Goal: Task Accomplishment & Management: Manage account settings

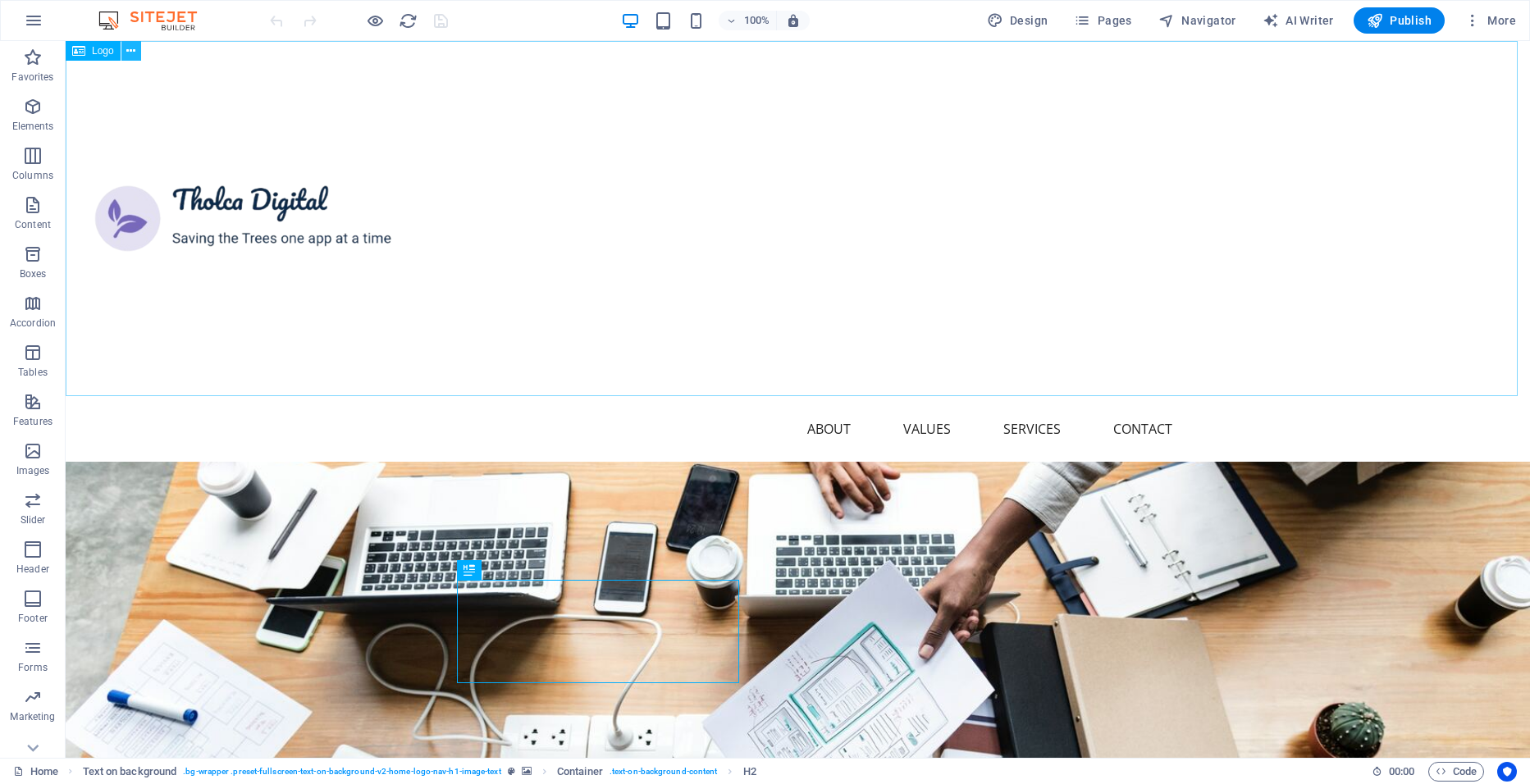
click at [133, 48] on icon at bounding box center [131, 51] width 9 height 17
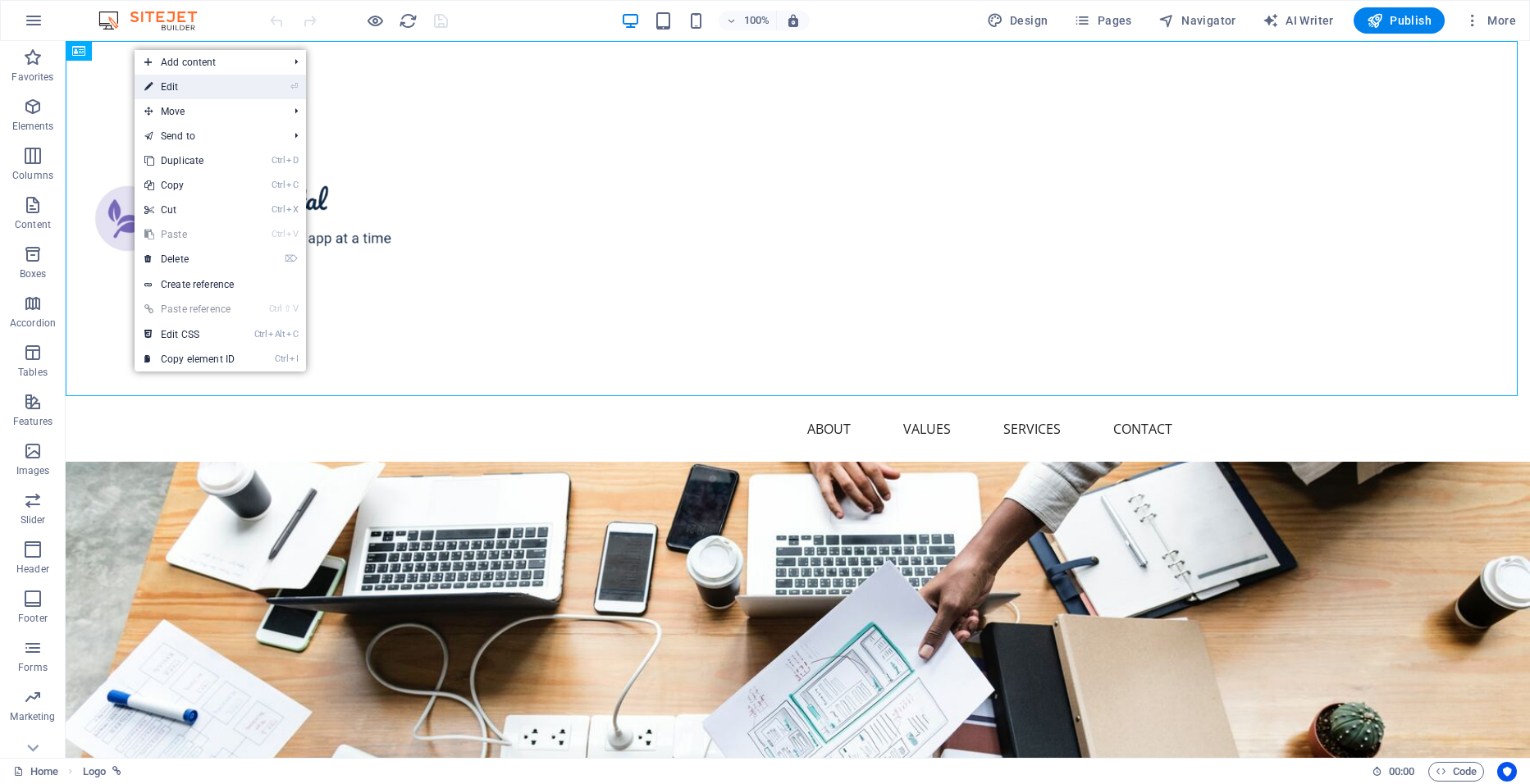
click at [192, 89] on link "⏎ Edit" at bounding box center [190, 87] width 110 height 25
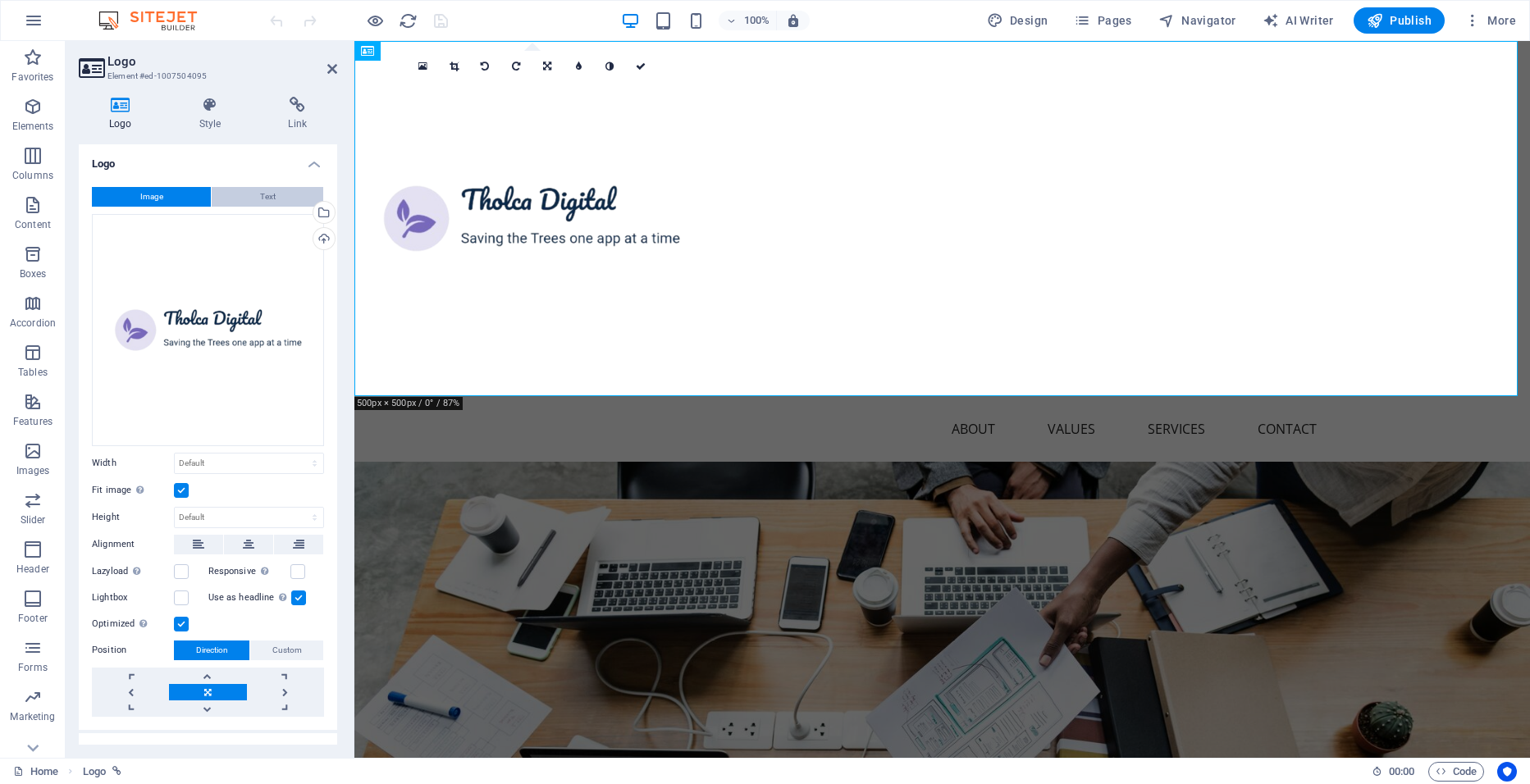
click at [246, 193] on button "Text" at bounding box center [267, 197] width 111 height 20
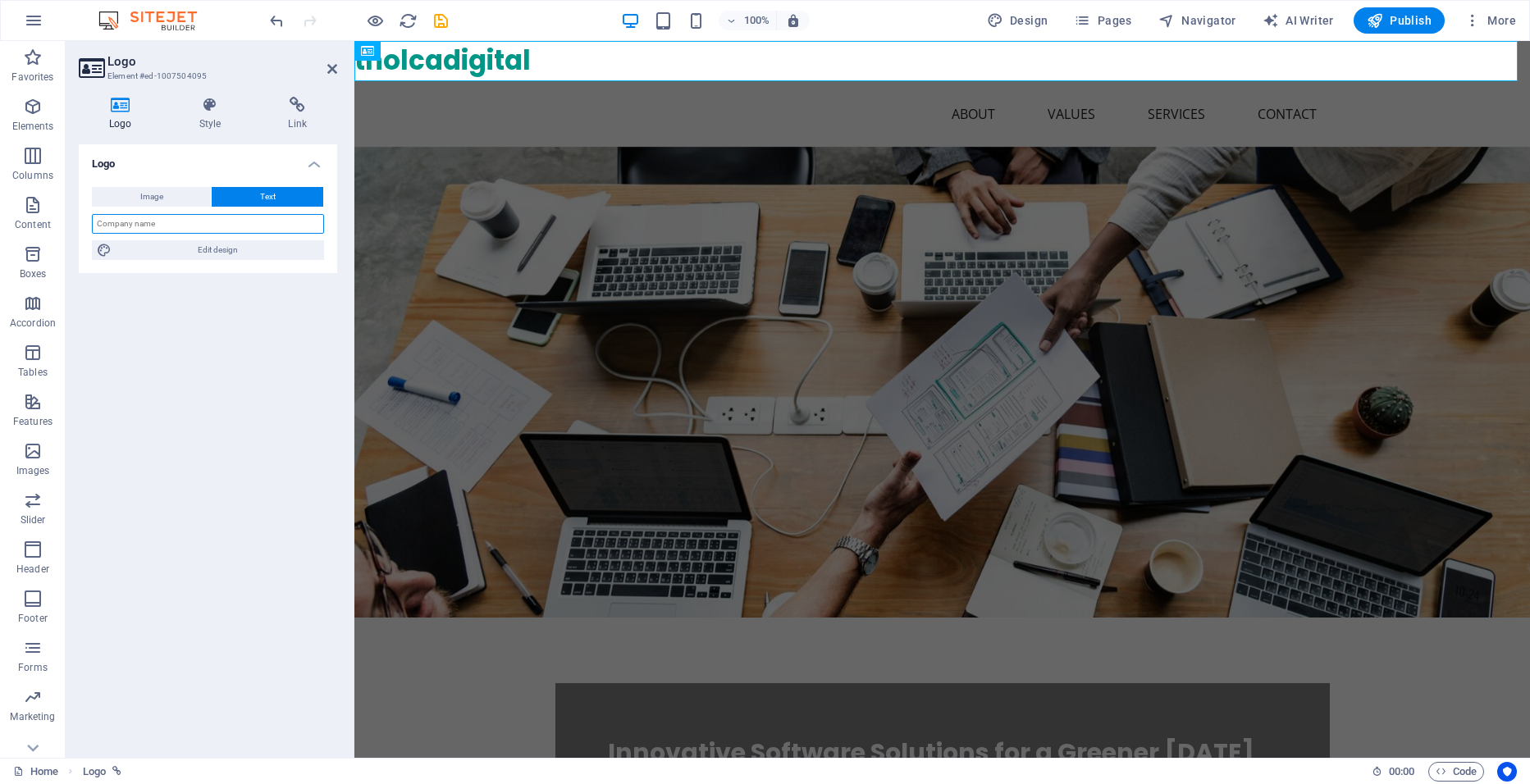
click at [202, 222] on input "text" at bounding box center [207, 224] width 232 height 20
click at [228, 227] on input "Tholca Digital Ltd" at bounding box center [207, 224] width 232 height 20
type input "Tholca Digital"
click at [212, 384] on div "Logo Image Text Drag files here, click to choose files or select files from Fil…" at bounding box center [208, 444] width 258 height 601
click at [189, 112] on icon at bounding box center [210, 105] width 83 height 16
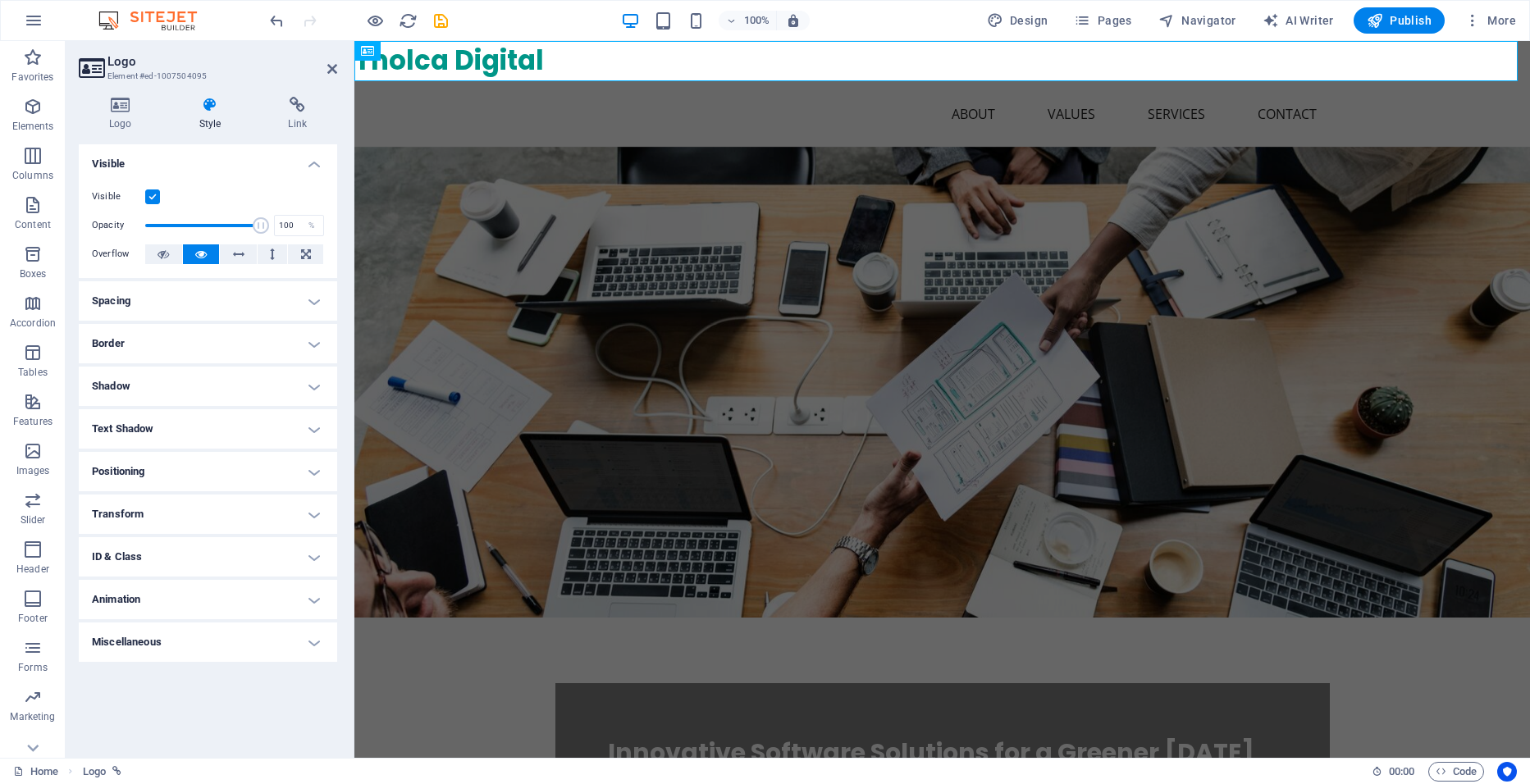
click at [150, 194] on label at bounding box center [152, 197] width 15 height 15
click at [0, 0] on input "Visible" at bounding box center [0, 0] width 0 height 0
click at [150, 194] on label at bounding box center [152, 197] width 15 height 15
click at [0, 0] on input "Visible" at bounding box center [0, 0] width 0 height 0
drag, startPoint x: 260, startPoint y: 225, endPoint x: 213, endPoint y: 225, distance: 47.0
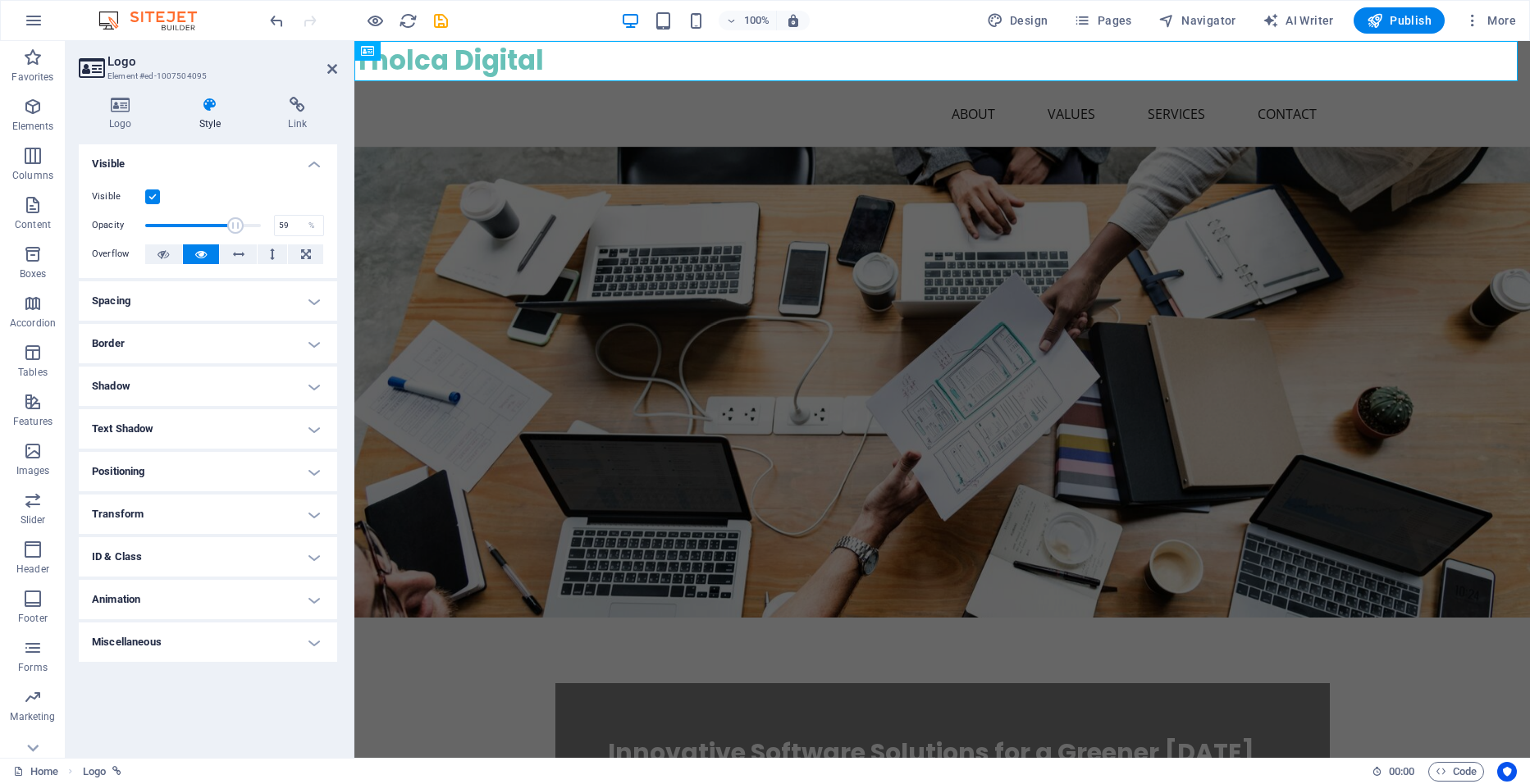
click at [227, 225] on span at bounding box center [235, 225] width 16 height 16
click at [171, 226] on span at bounding box center [171, 225] width 16 height 16
type input "100"
drag, startPoint x: 171, startPoint y: 226, endPoint x: 284, endPoint y: 232, distance: 113.2
click at [284, 232] on div "Opacity 100 %" at bounding box center [207, 226] width 232 height 25
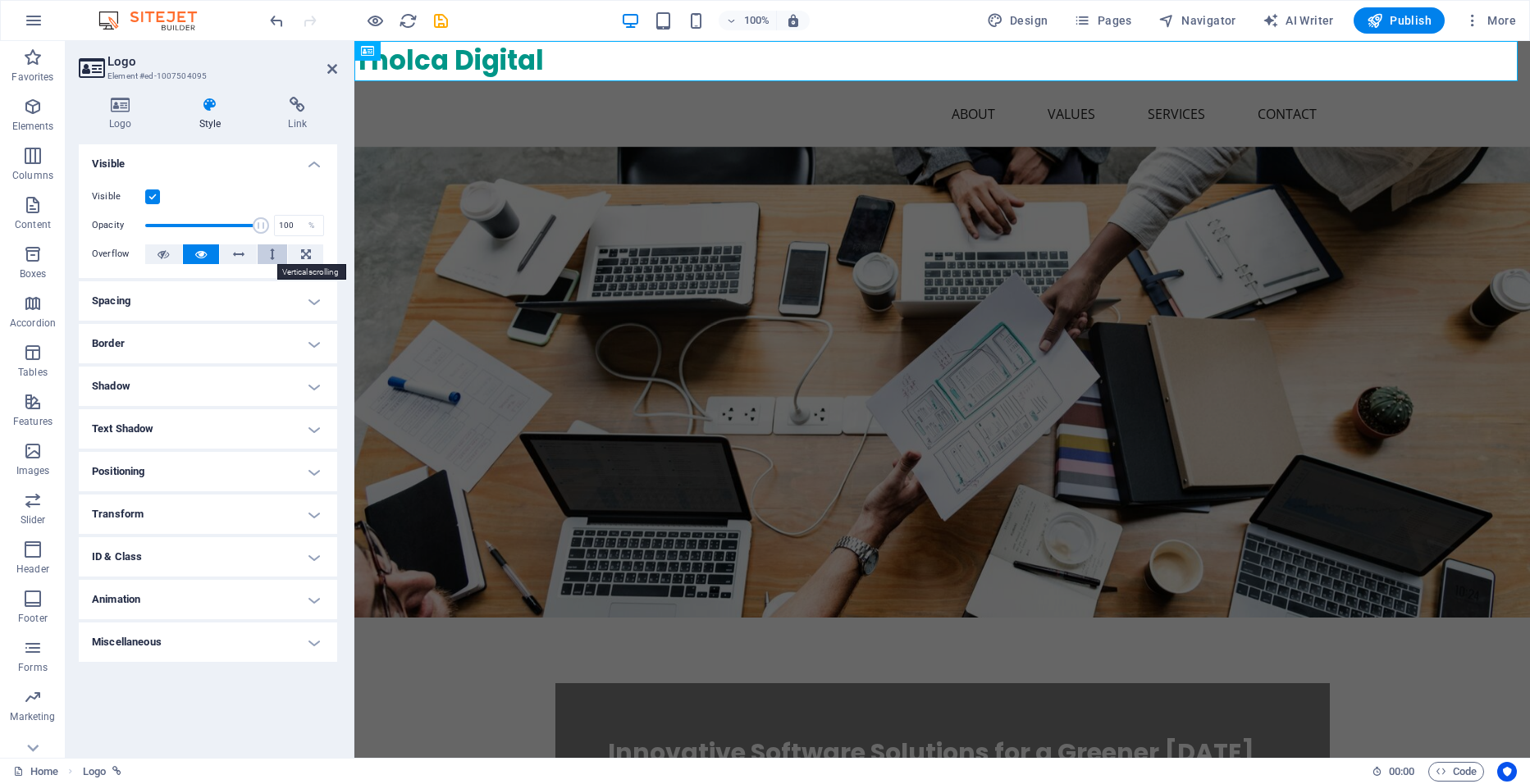
click at [270, 253] on icon at bounding box center [272, 255] width 5 height 20
click at [241, 253] on icon at bounding box center [239, 255] width 12 height 20
click at [198, 311] on h4 "Spacing" at bounding box center [208, 301] width 258 height 39
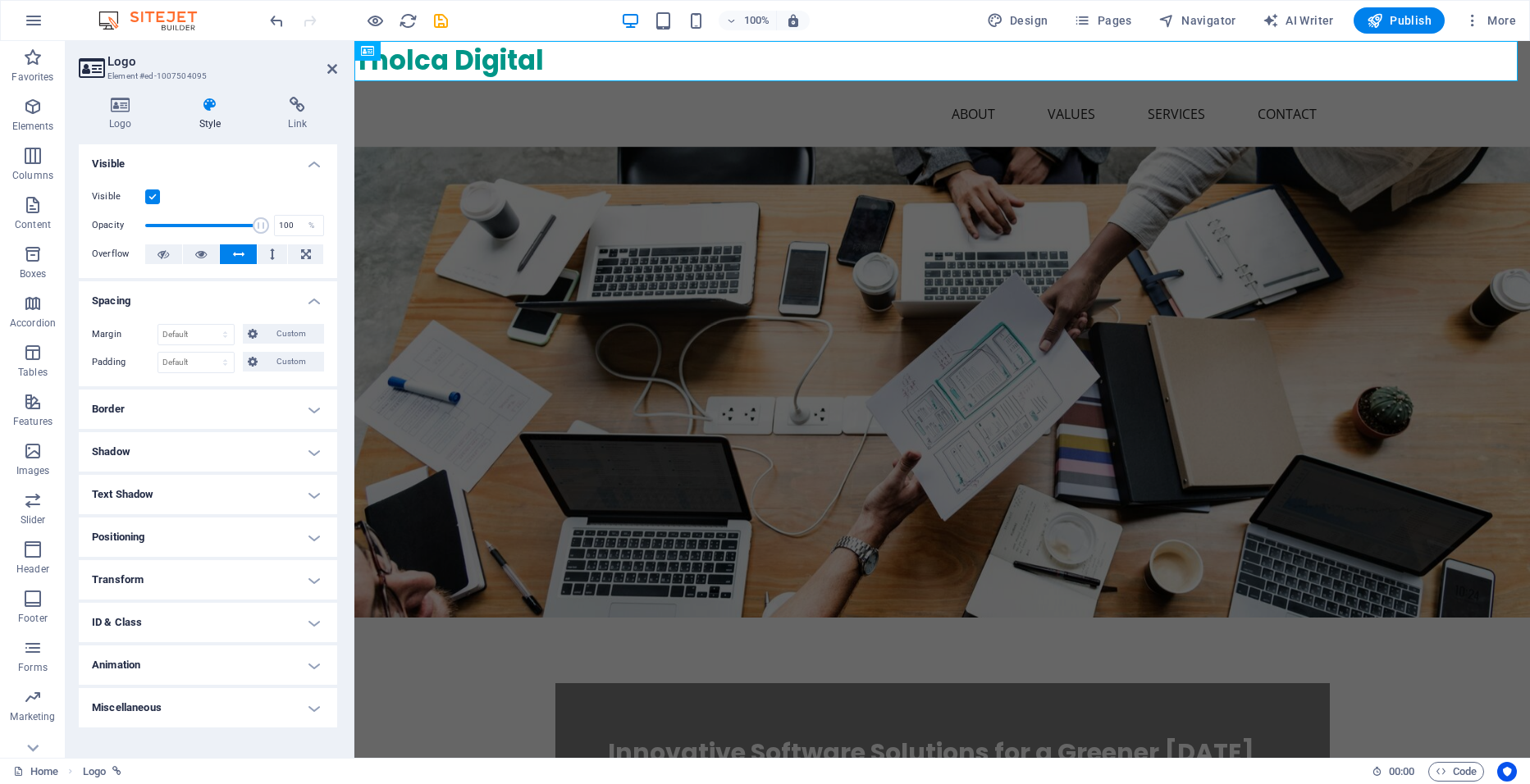
click at [198, 311] on div "Margin Default auto px % rem vw vh Custom Custom auto px % rem vw vh auto px % …" at bounding box center [208, 348] width 258 height 76
click at [221, 169] on h4 "Visible" at bounding box center [208, 158] width 258 height 29
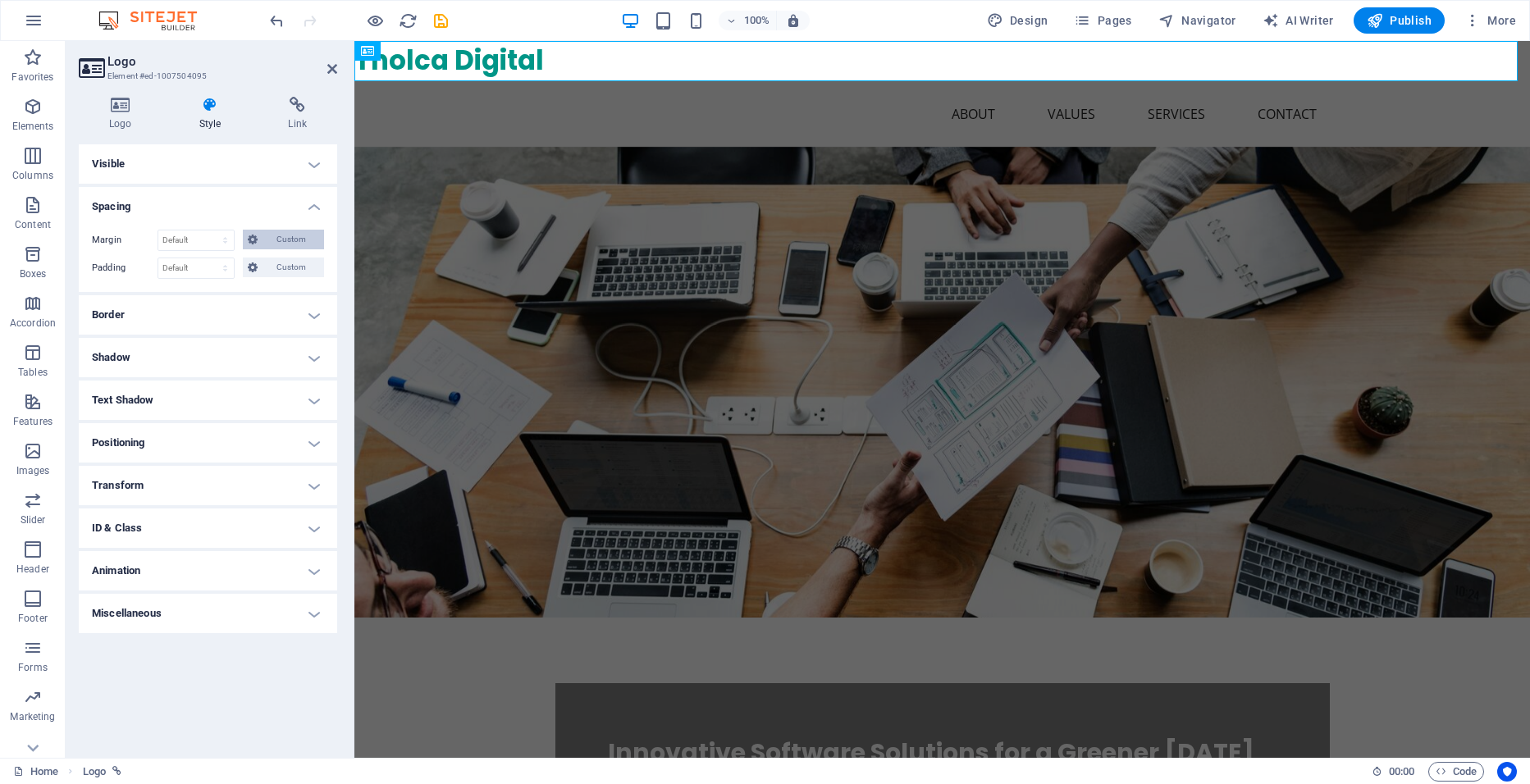
click at [283, 241] on span "Custom" at bounding box center [291, 239] width 57 height 20
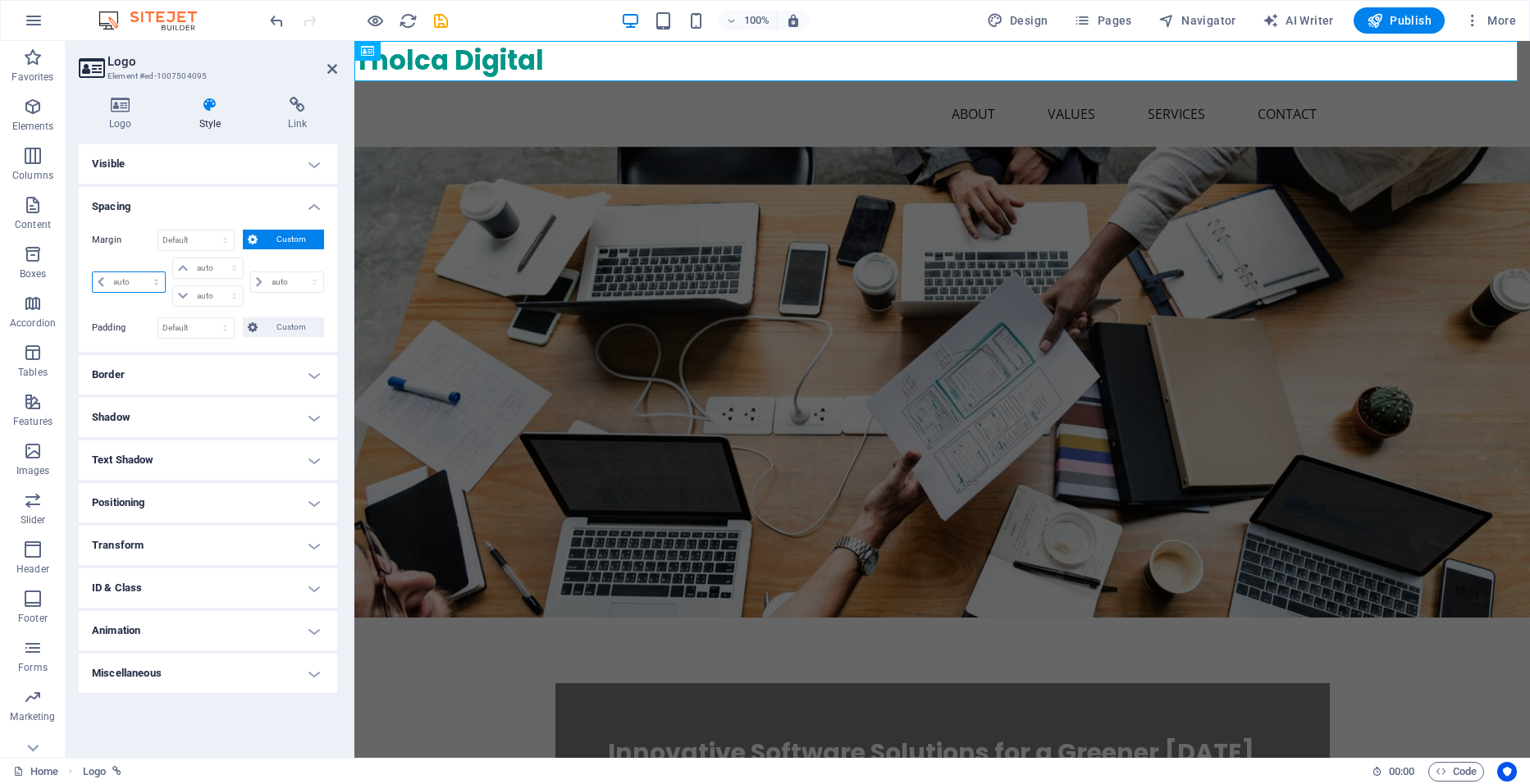
click at [104, 279] on select "auto px % rem vw vh" at bounding box center [128, 282] width 72 height 20
click at [290, 235] on span "Custom" at bounding box center [291, 239] width 57 height 20
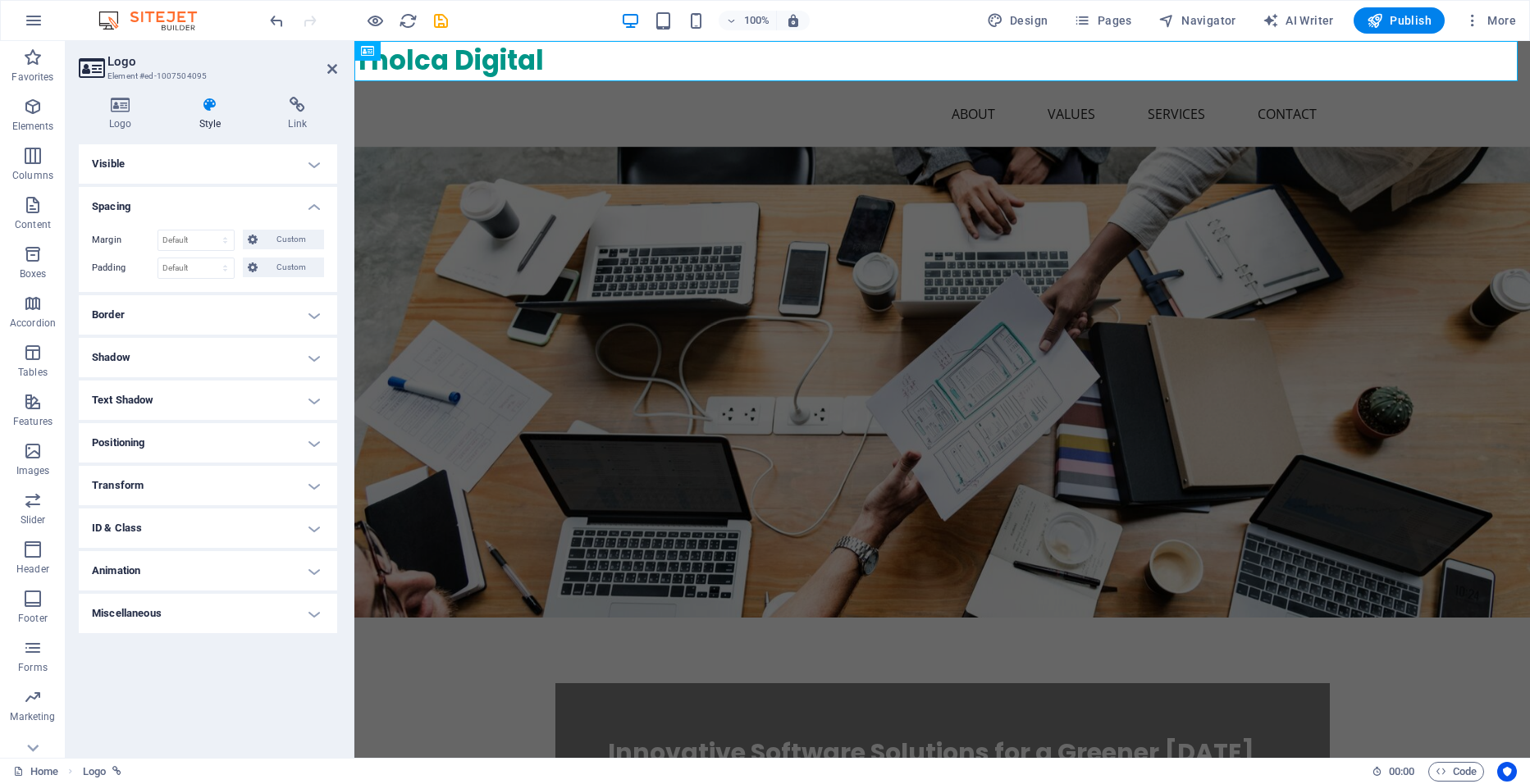
click at [214, 315] on h4 "Border" at bounding box center [208, 315] width 258 height 39
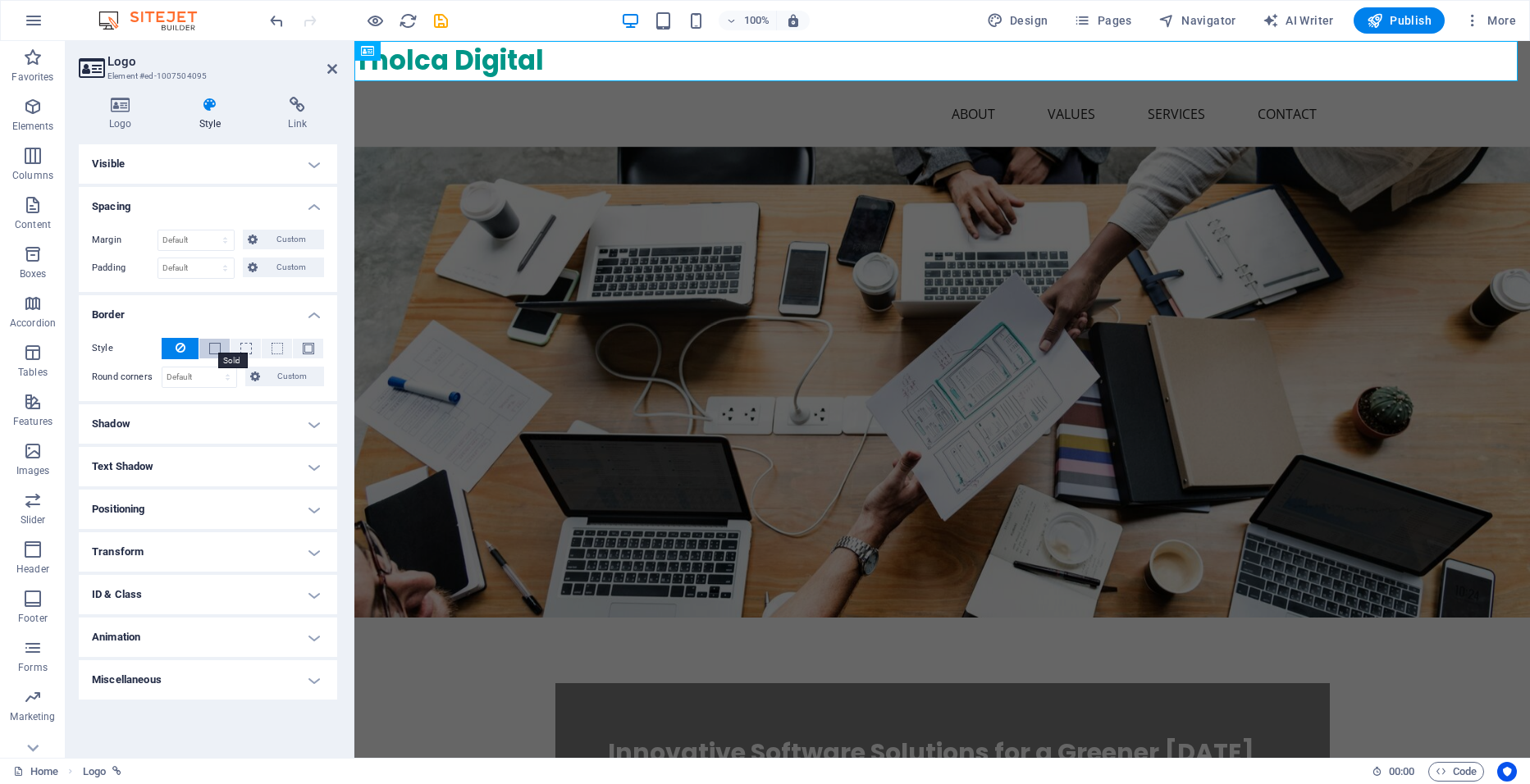
click at [210, 352] on span at bounding box center [215, 348] width 12 height 12
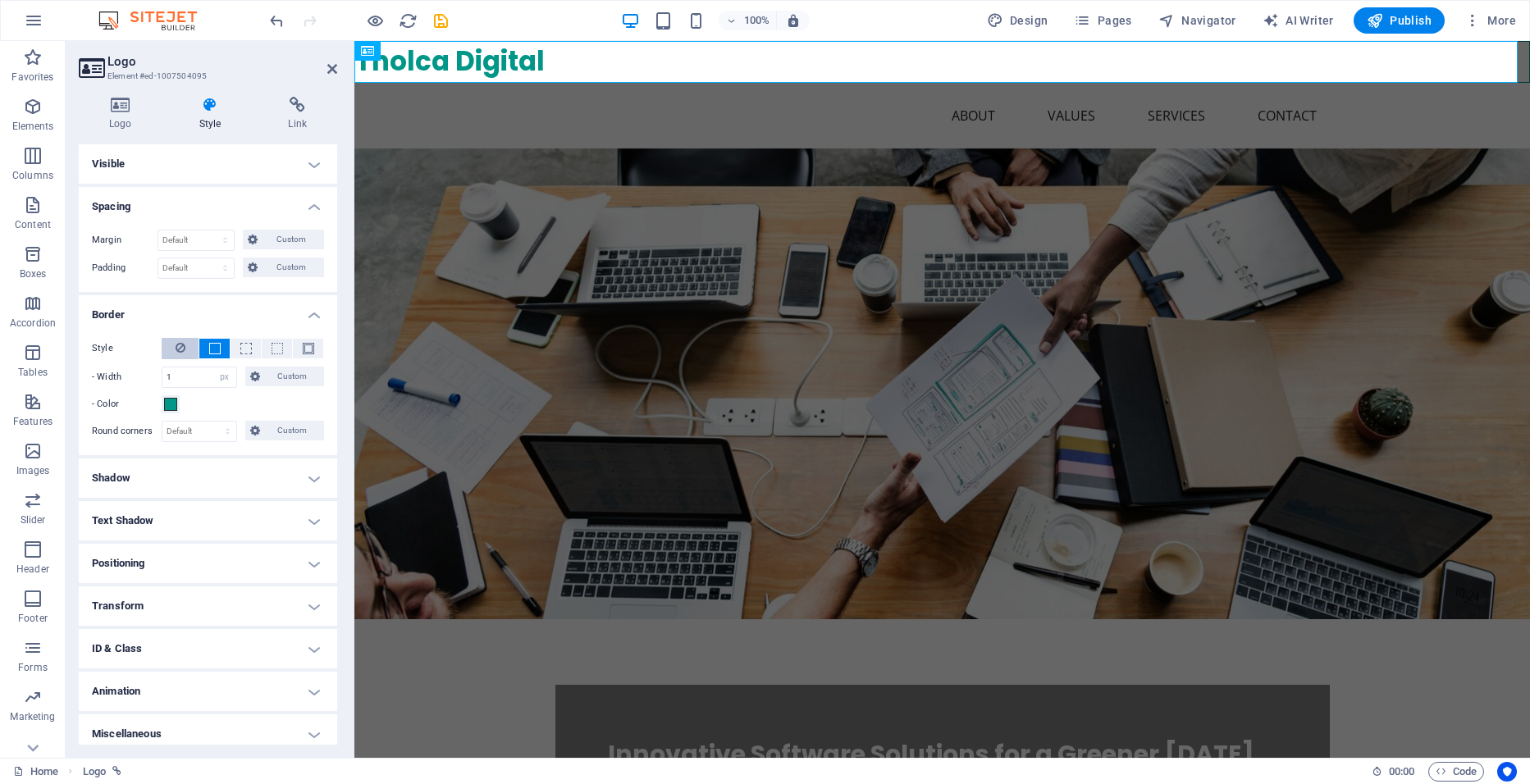
click at [174, 346] on button at bounding box center [180, 349] width 36 height 21
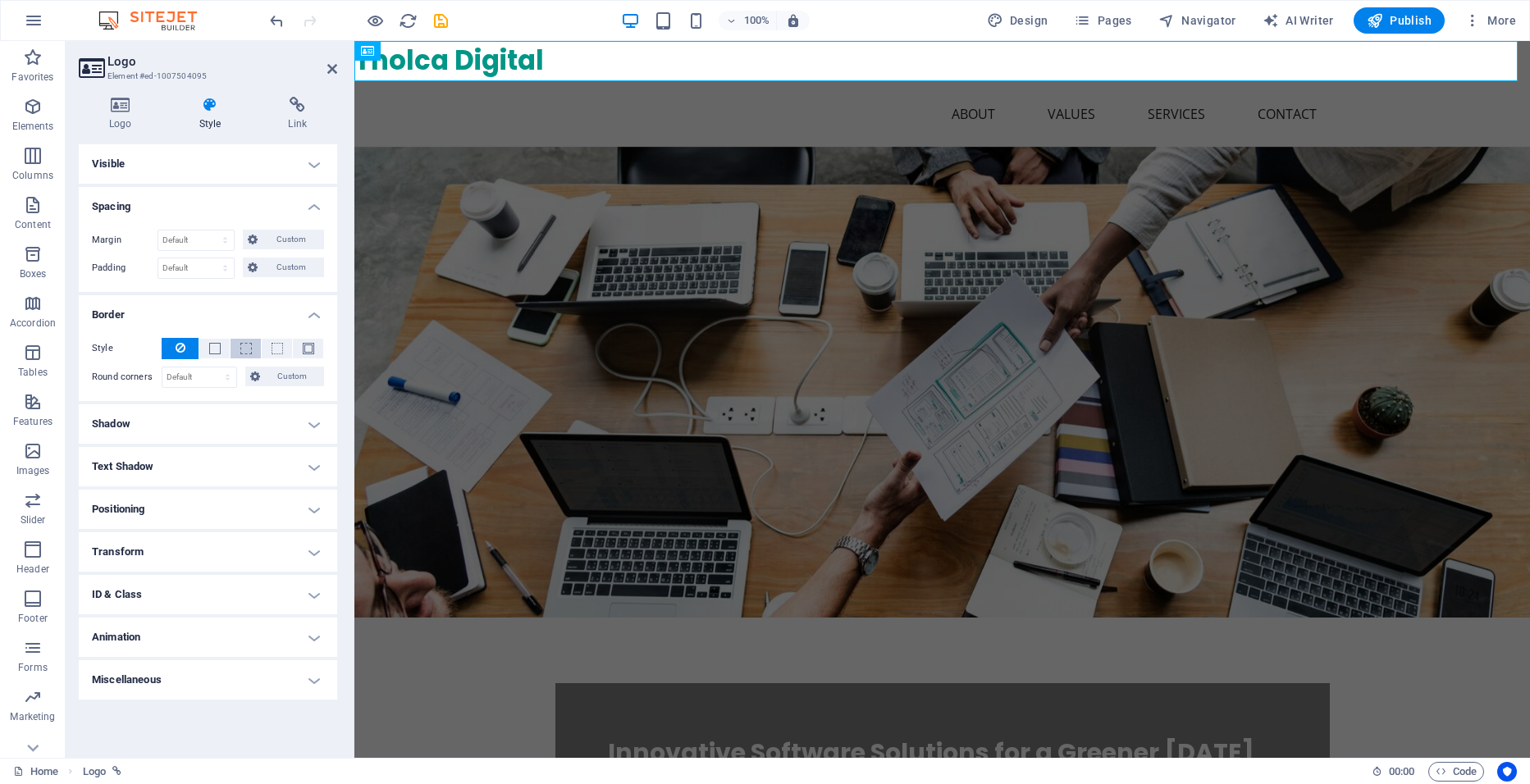
click at [247, 342] on span at bounding box center [247, 349] width 4 height 20
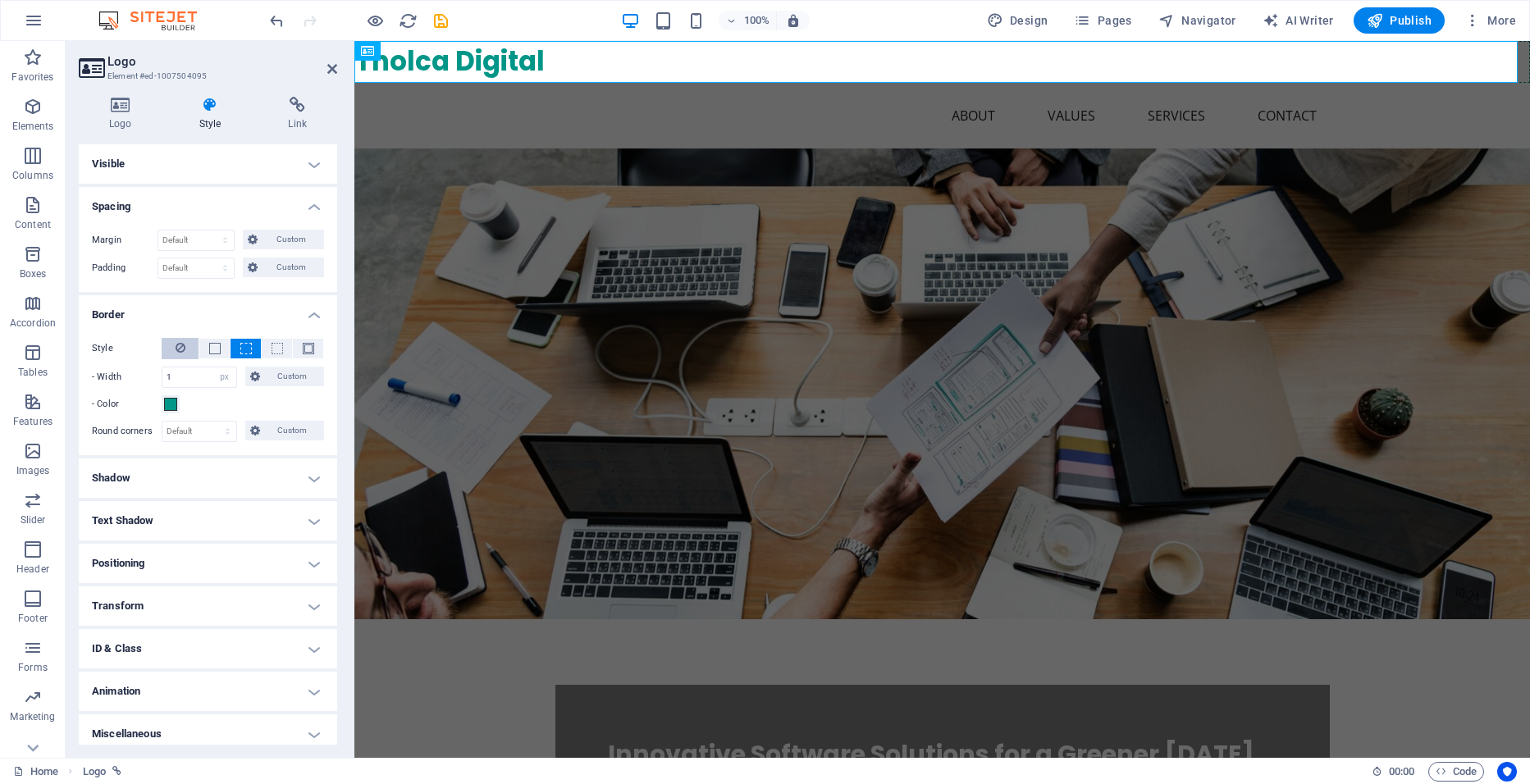
click at [182, 347] on icon at bounding box center [180, 348] width 10 height 20
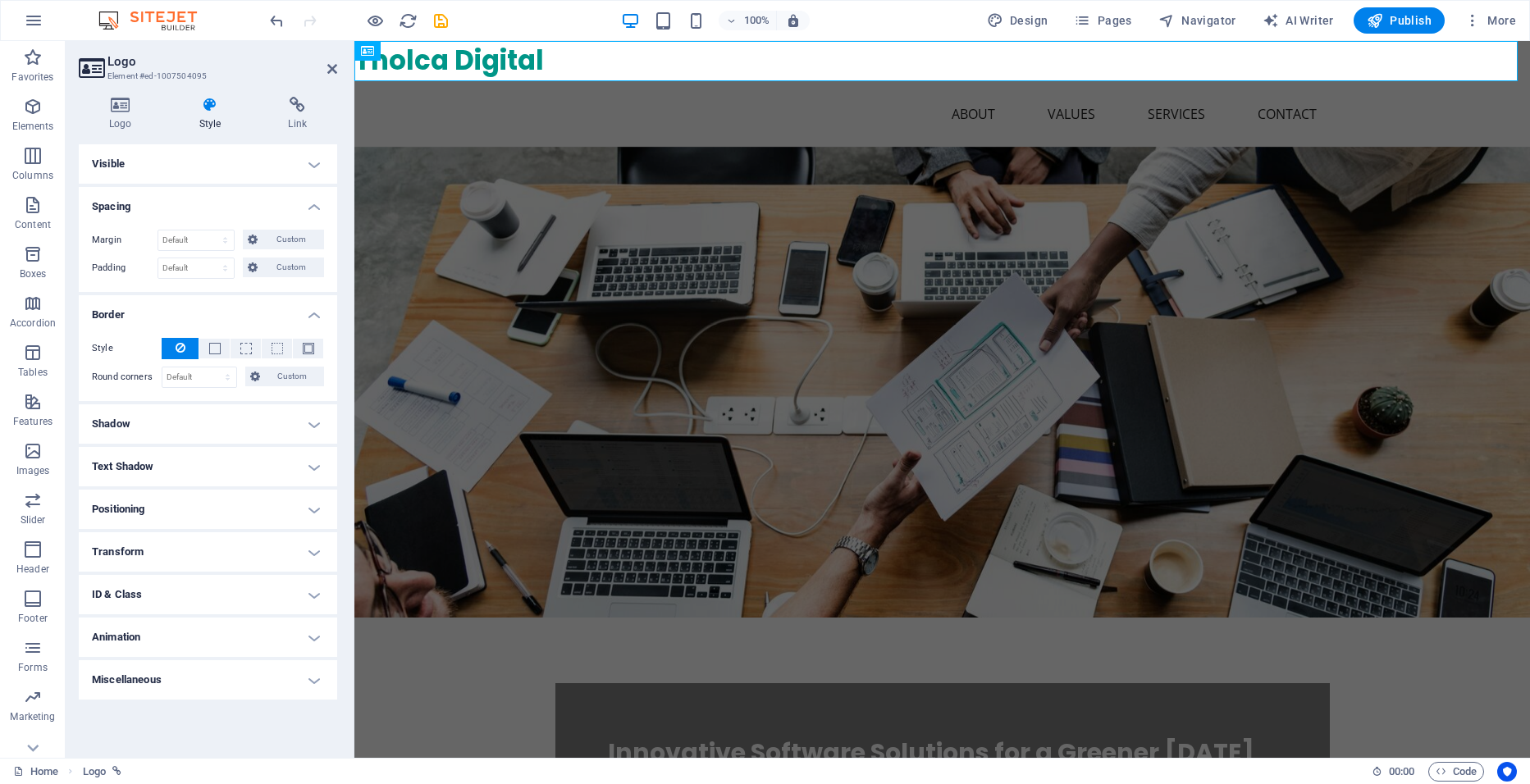
click at [185, 506] on h4 "Positioning" at bounding box center [208, 509] width 258 height 39
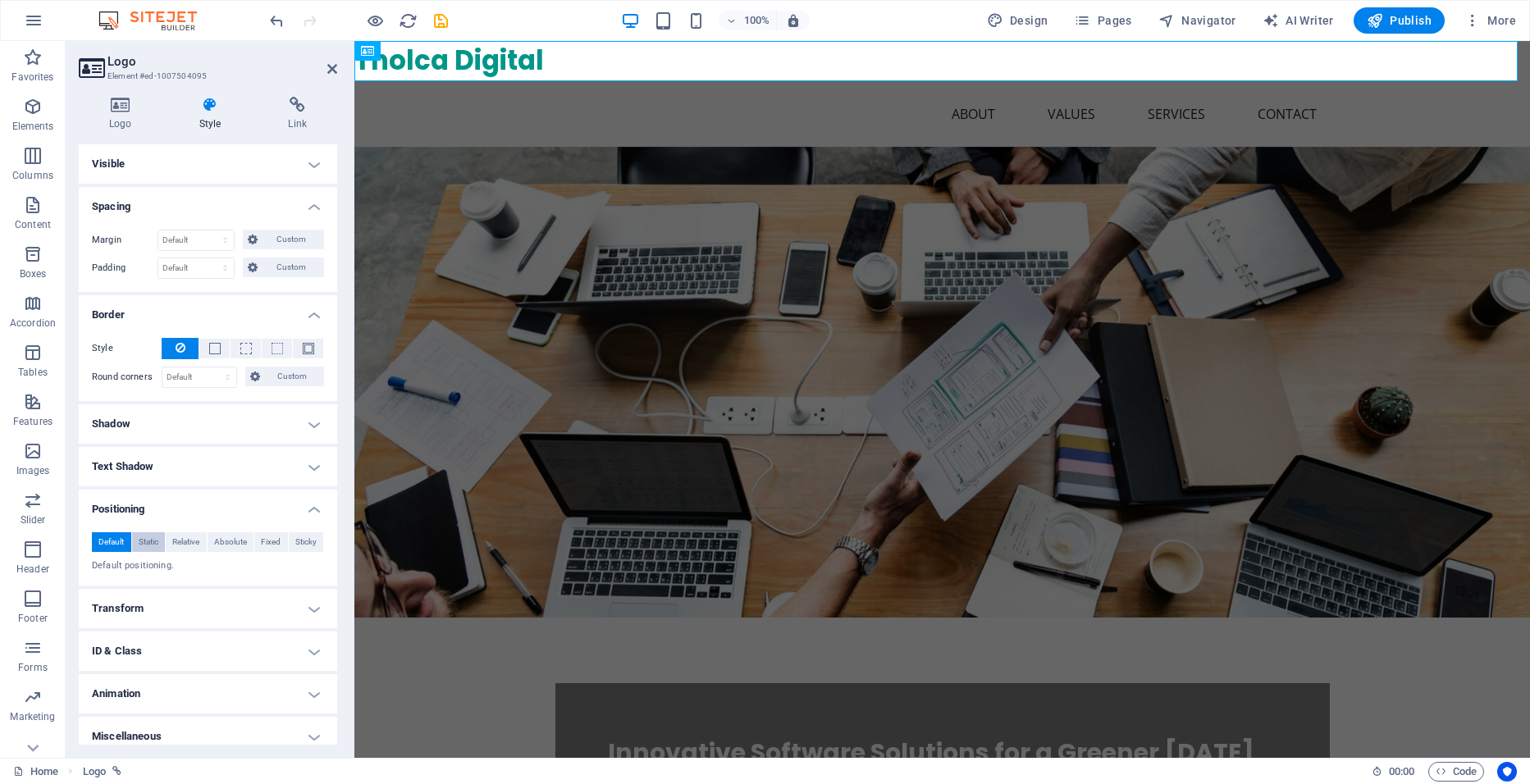
click at [150, 542] on span "Static" at bounding box center [149, 542] width 20 height 20
click at [199, 539] on span "Relative" at bounding box center [186, 542] width 27 height 20
click at [224, 538] on span "Absolute" at bounding box center [231, 542] width 33 height 20
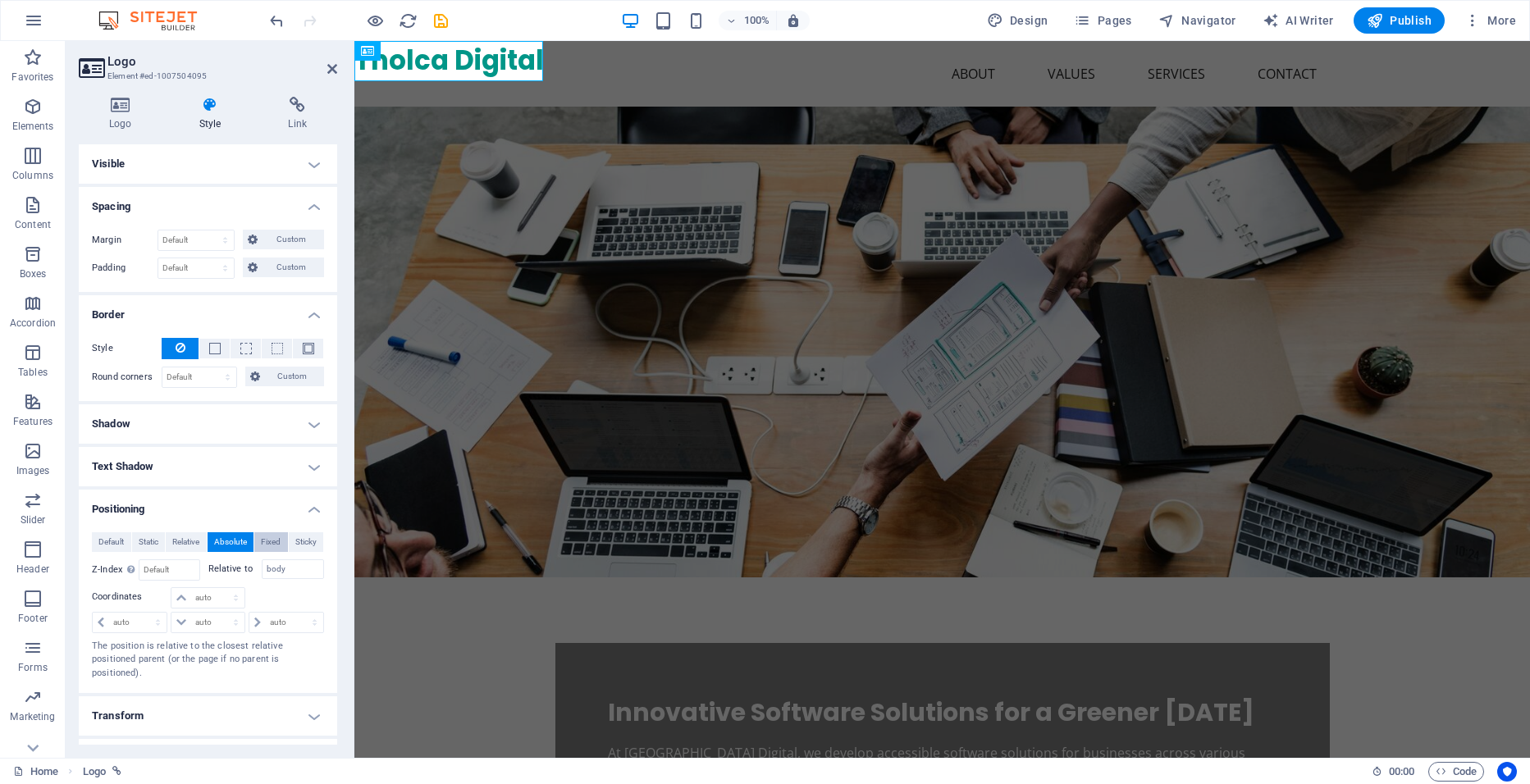
click at [271, 540] on span "Fixed" at bounding box center [271, 542] width 20 height 20
click at [310, 536] on span "Sticky" at bounding box center [306, 542] width 21 height 20
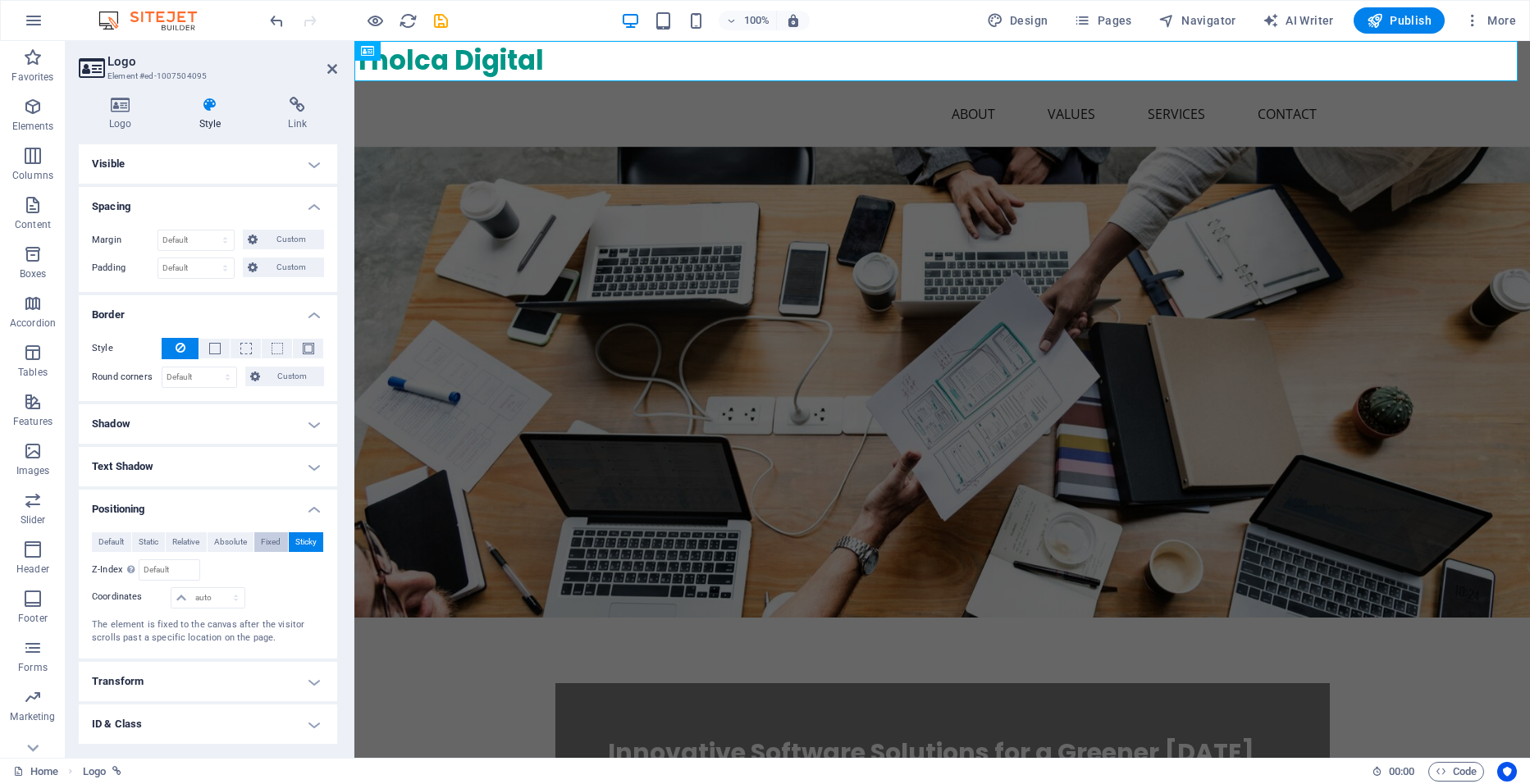
click at [261, 542] on span "Fixed" at bounding box center [271, 542] width 20 height 20
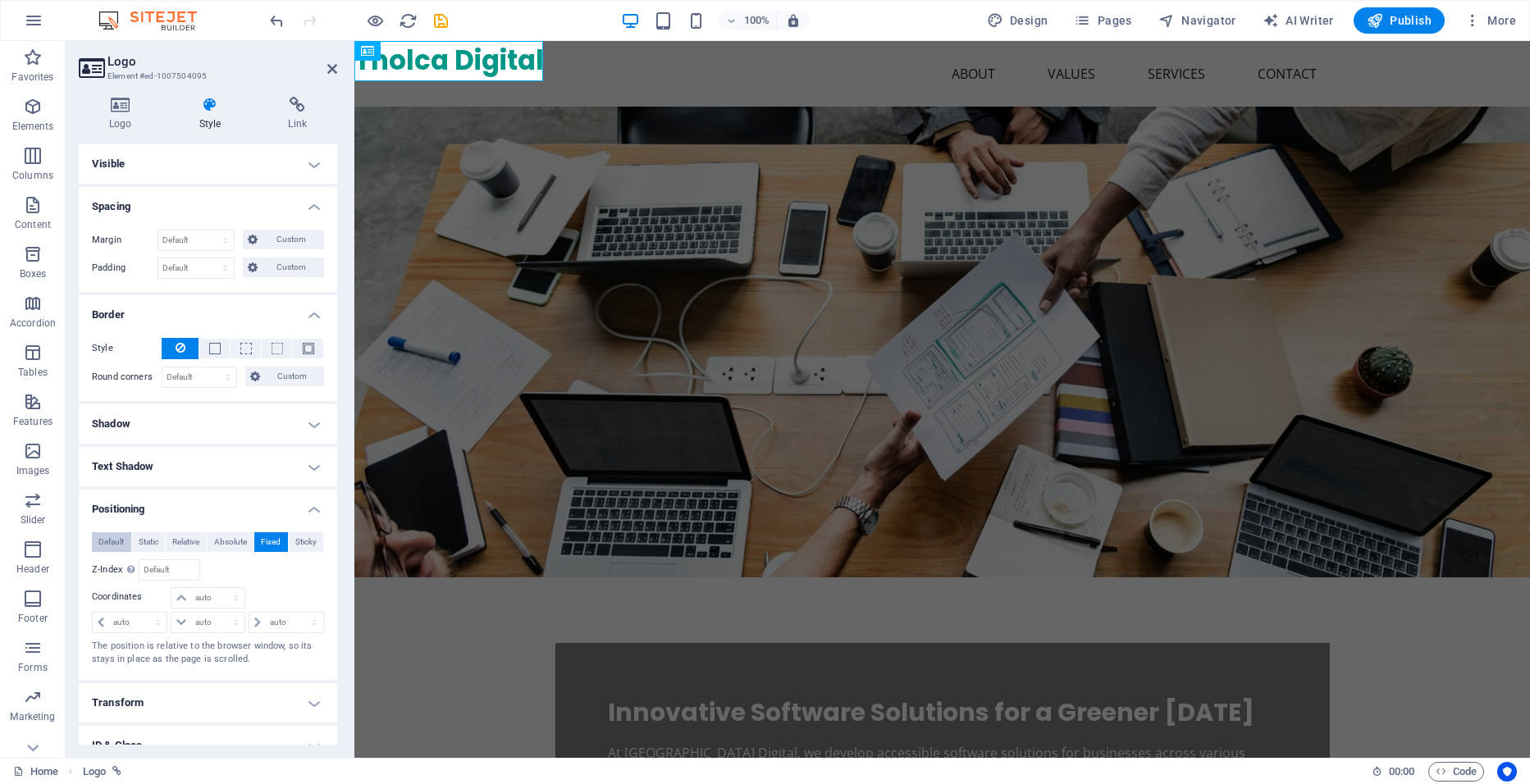
click at [95, 542] on button "Default" at bounding box center [111, 542] width 39 height 20
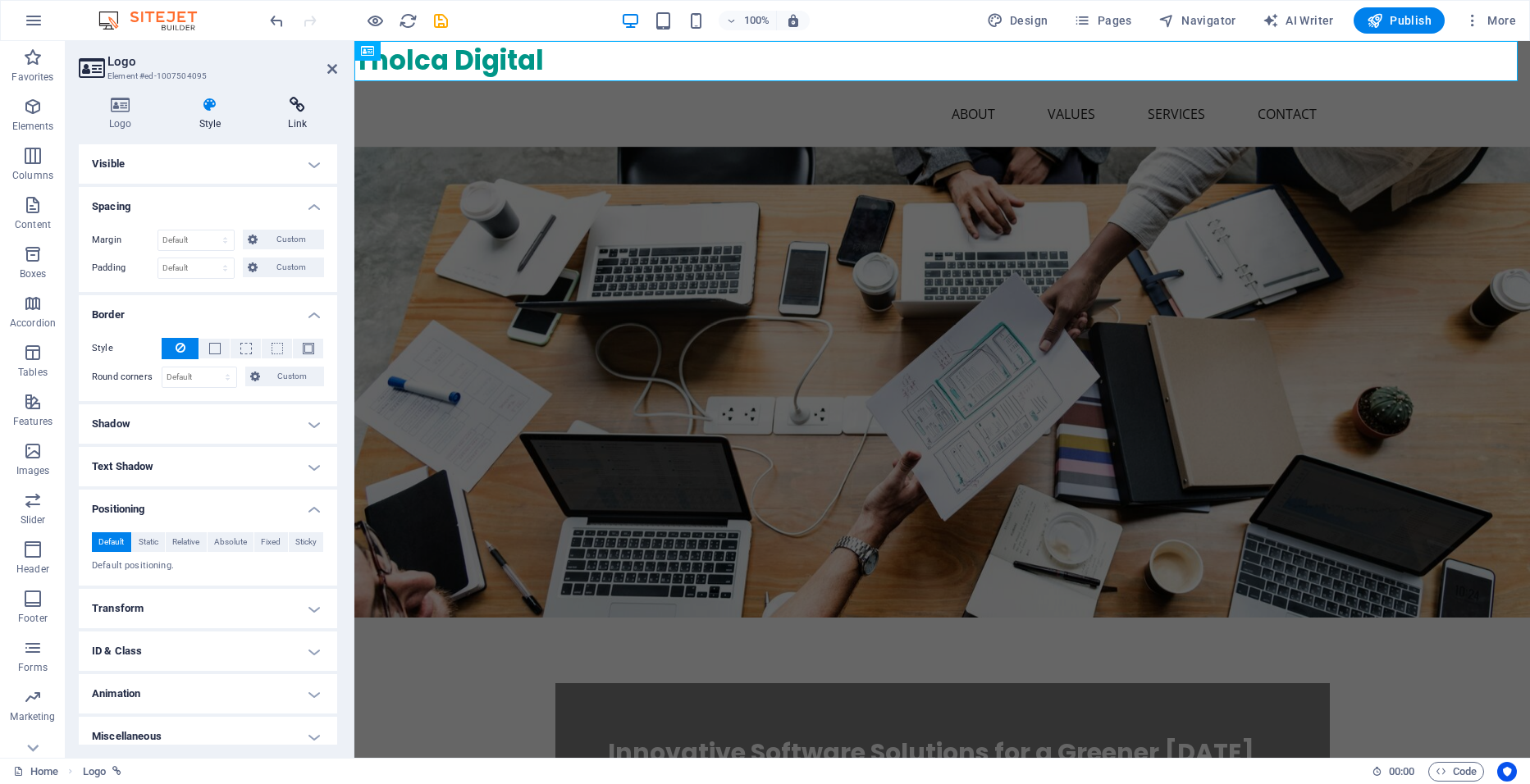
click at [283, 106] on icon at bounding box center [296, 105] width 79 height 16
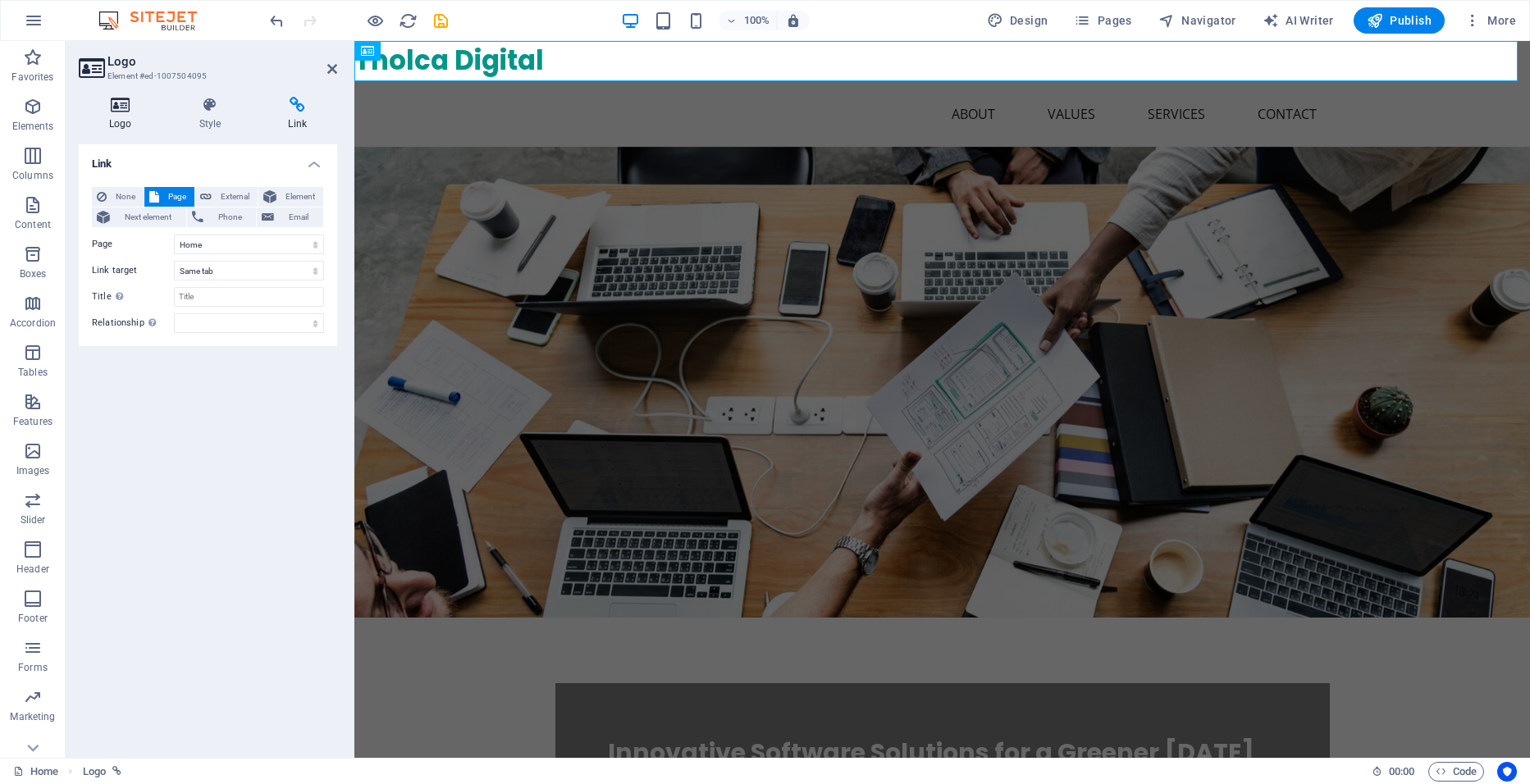
click at [99, 110] on icon at bounding box center [121, 105] width 84 height 16
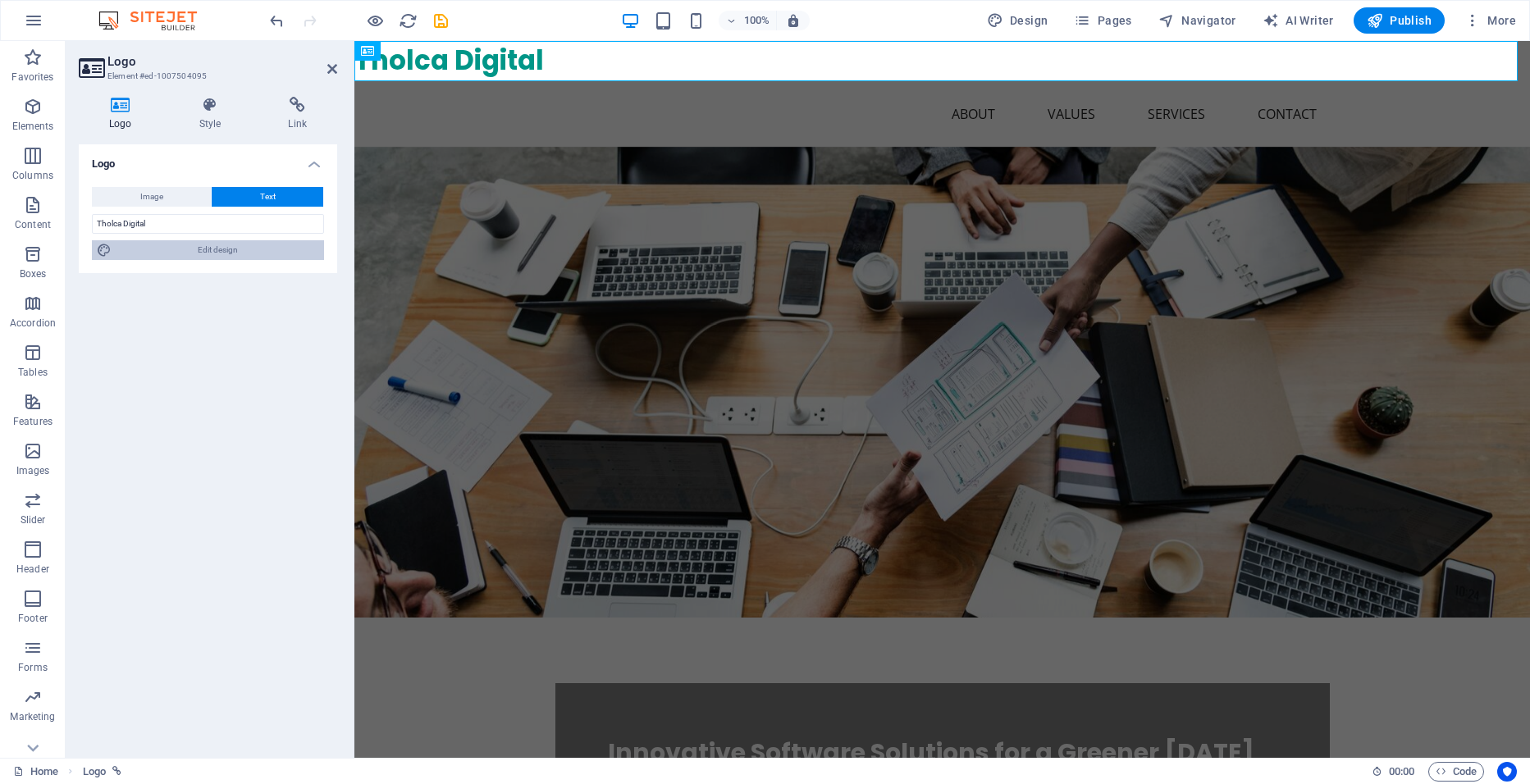
drag, startPoint x: 231, startPoint y: 250, endPoint x: 601, endPoint y: 134, distance: 387.8
click at [231, 250] on span "Edit design" at bounding box center [218, 250] width 203 height 20
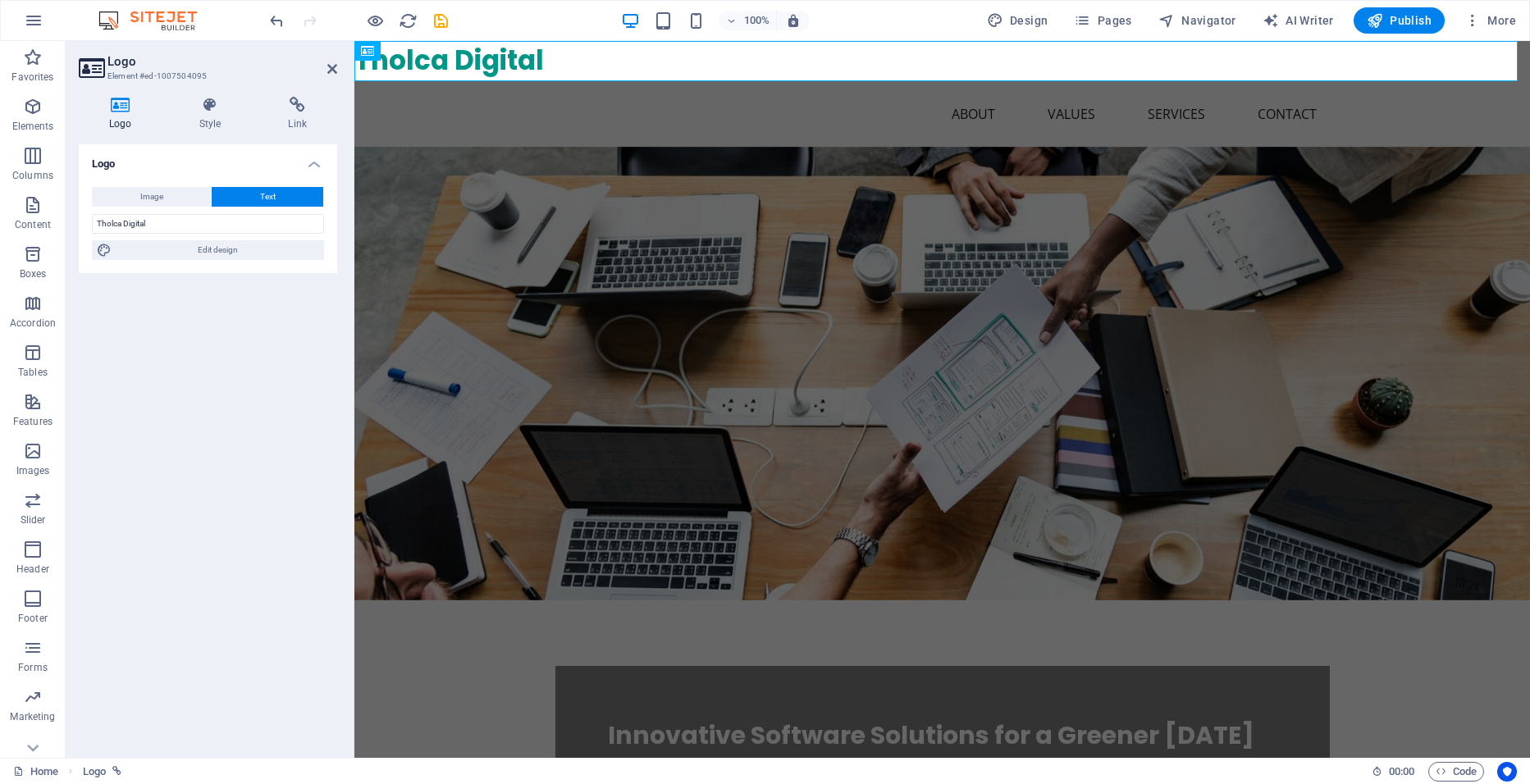
select select "rem"
select select "700"
select select "px"
select select "rem"
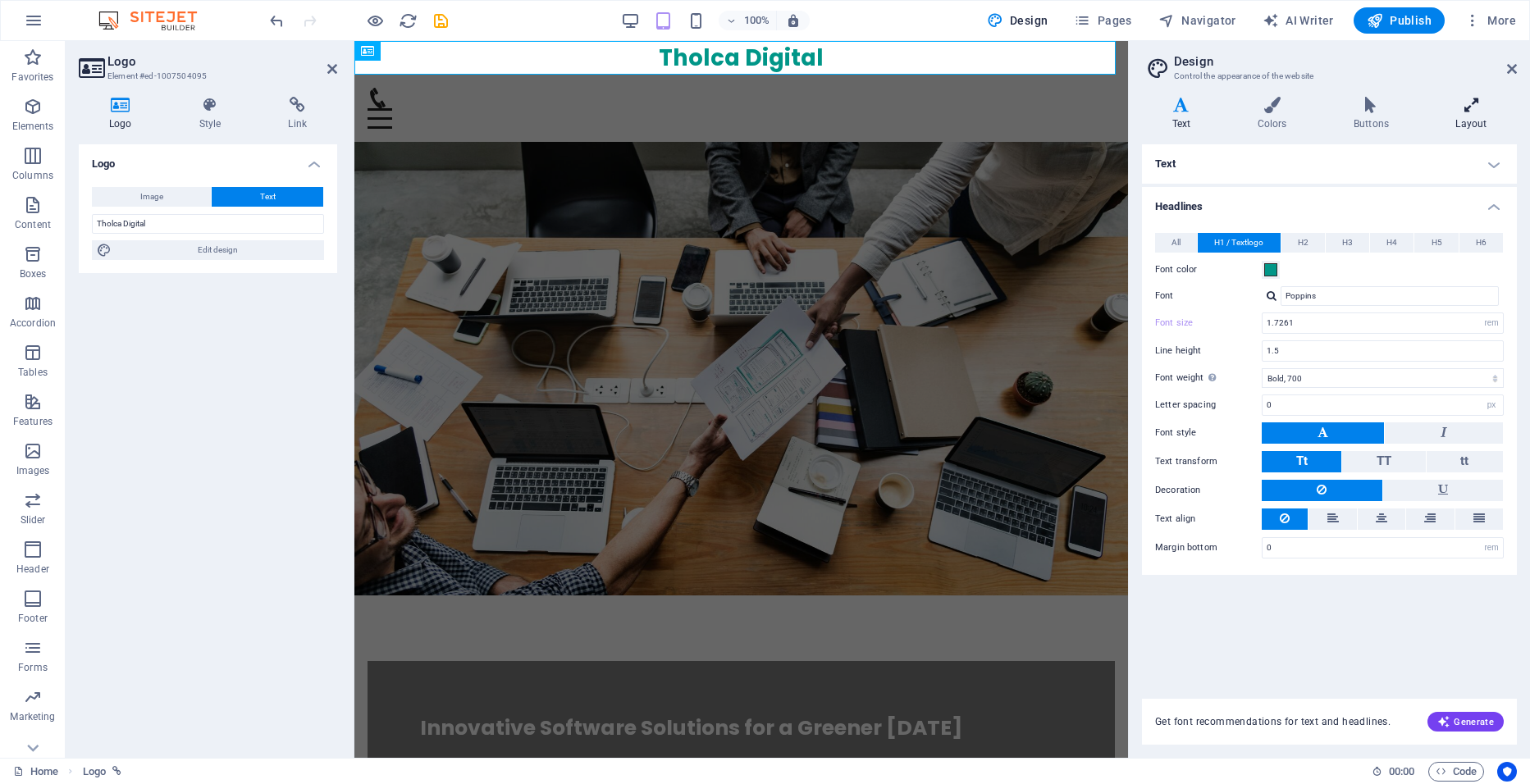
click at [1468, 106] on icon at bounding box center [1471, 105] width 91 height 16
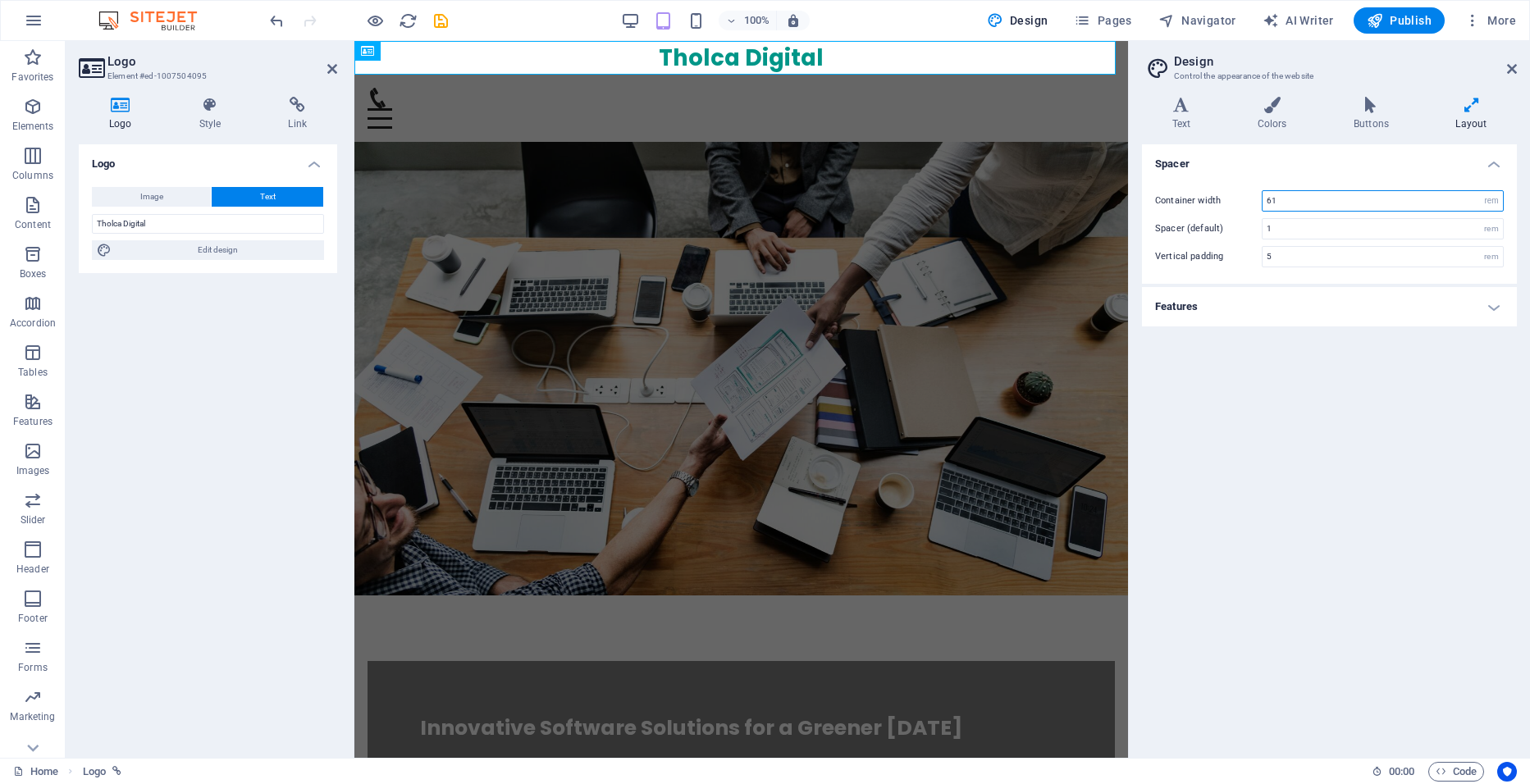
click at [1332, 201] on input "61" at bounding box center [1383, 201] width 240 height 20
type input "6"
type input "8"
click at [1305, 227] on input "1" at bounding box center [1383, 229] width 240 height 20
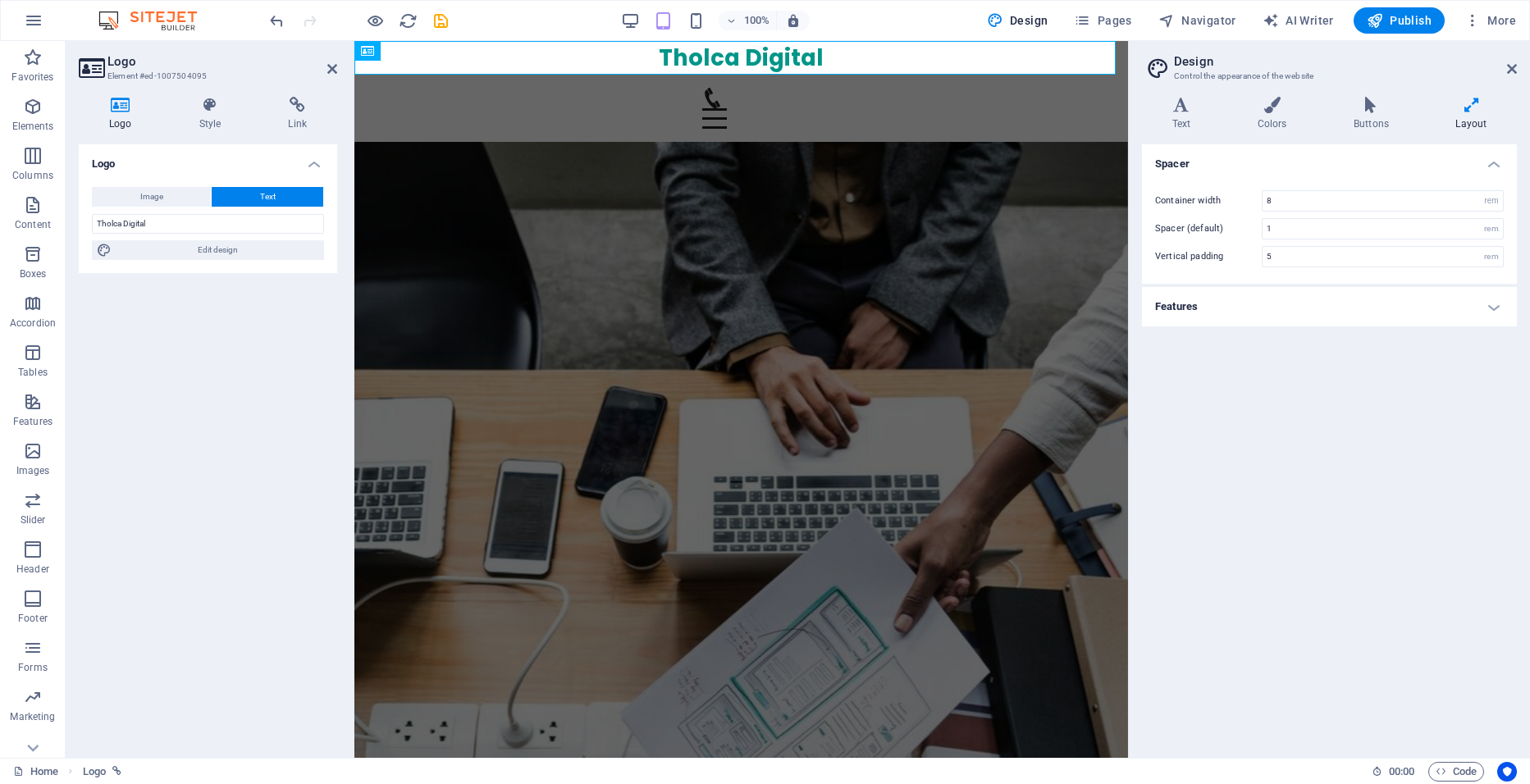
click at [1283, 313] on h4 "Features" at bounding box center [1329, 307] width 375 height 39
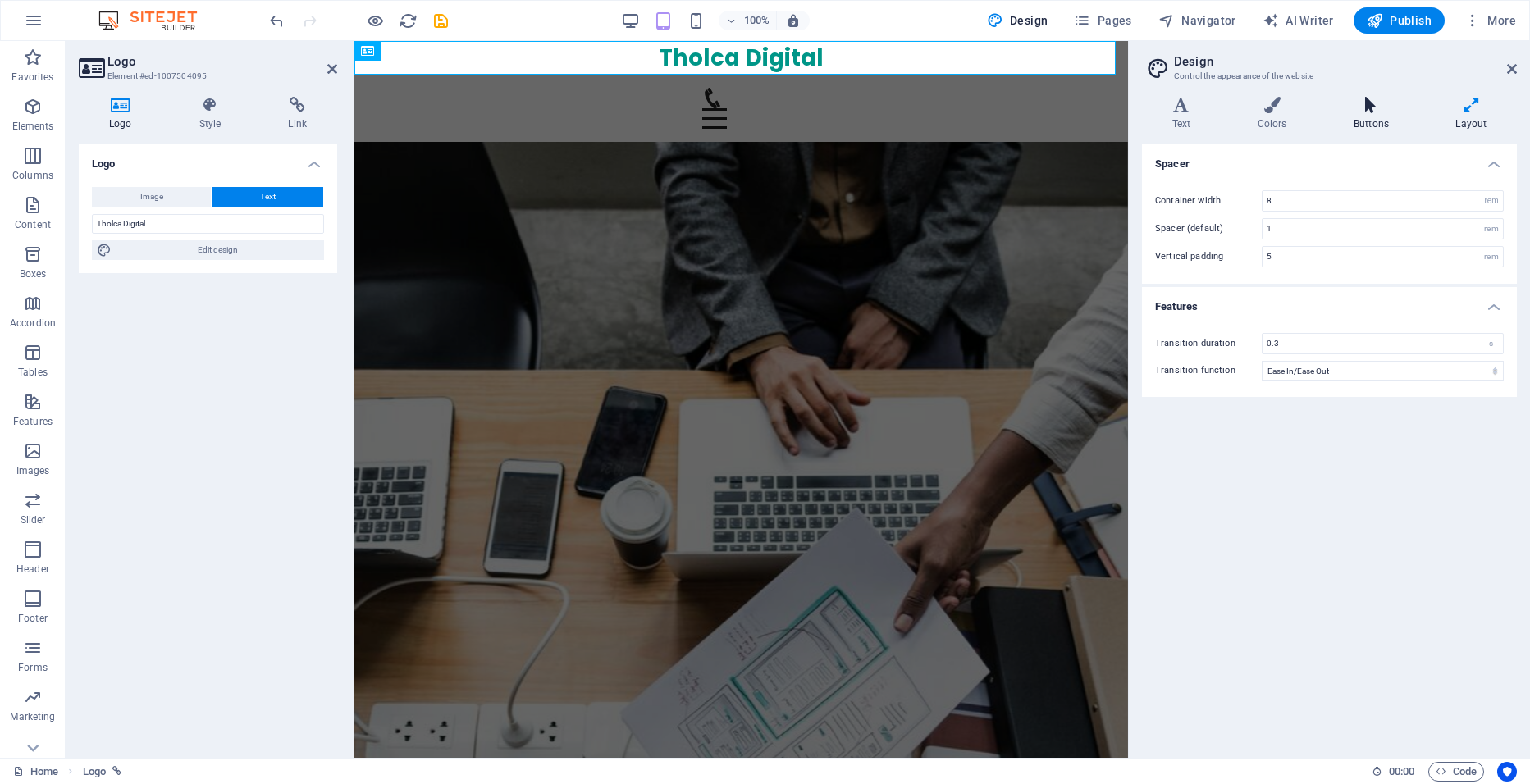
click at [1392, 118] on h4 "Buttons" at bounding box center [1374, 114] width 101 height 35
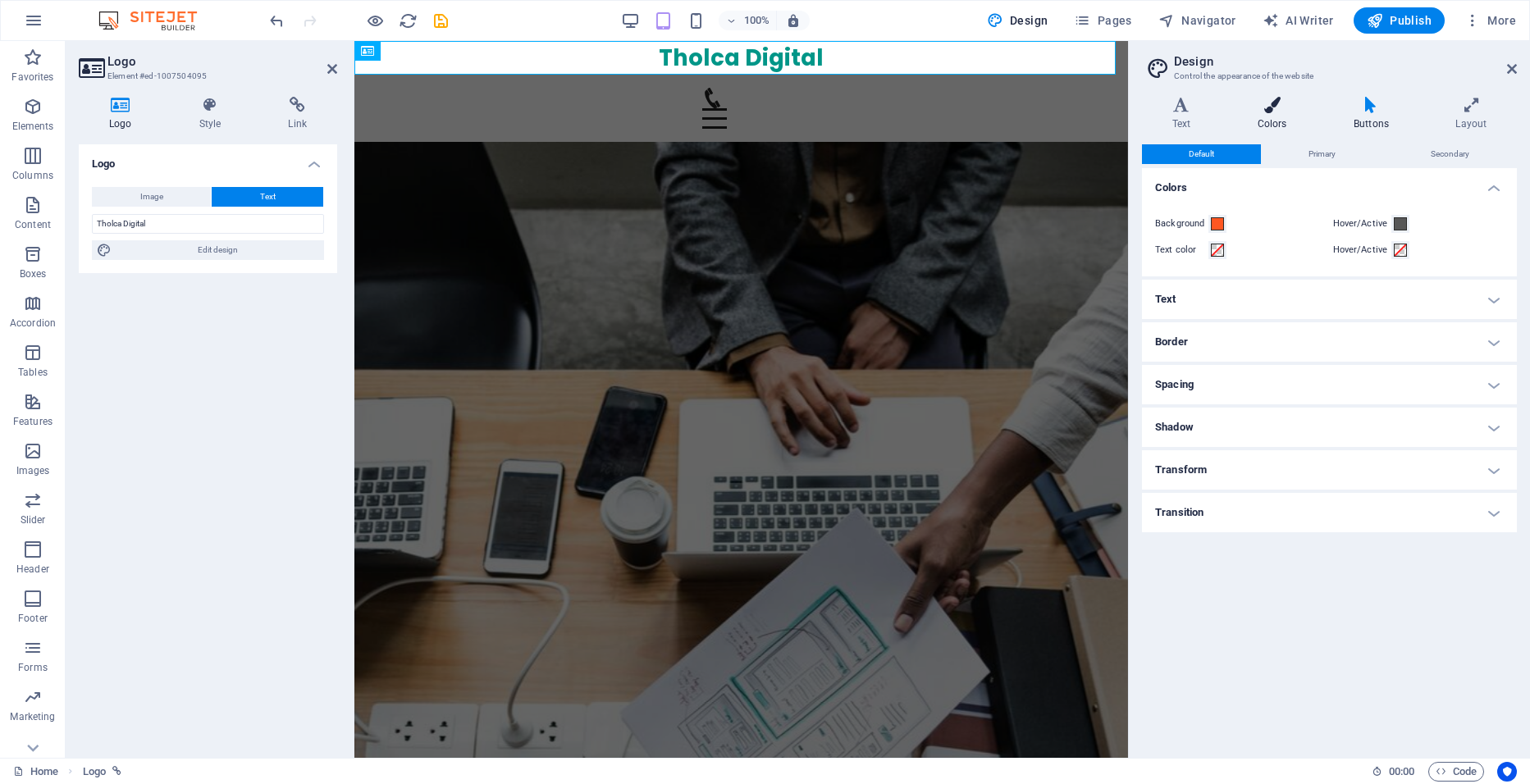
click at [1256, 105] on icon at bounding box center [1272, 105] width 89 height 16
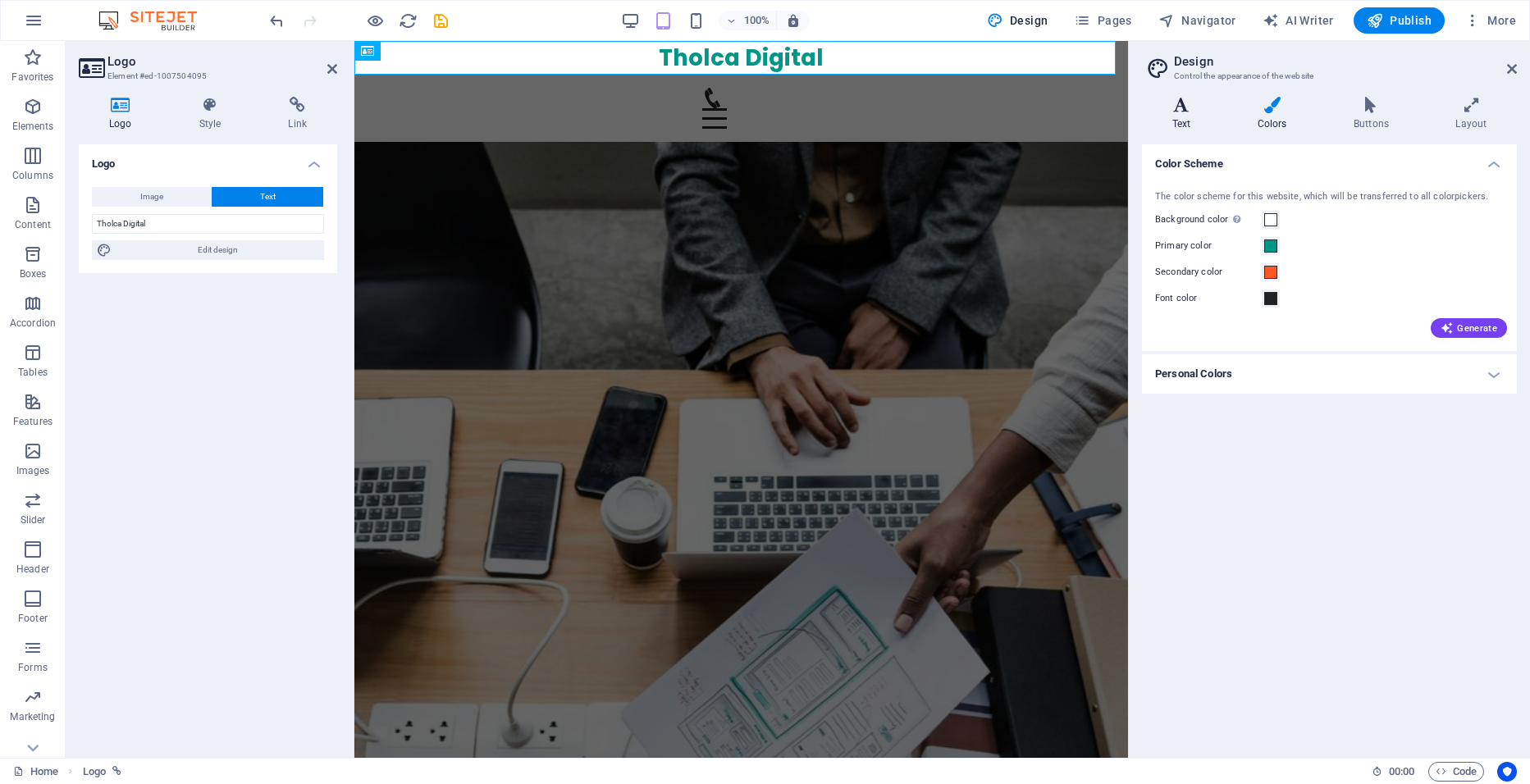
click at [1181, 101] on icon at bounding box center [1181, 105] width 79 height 16
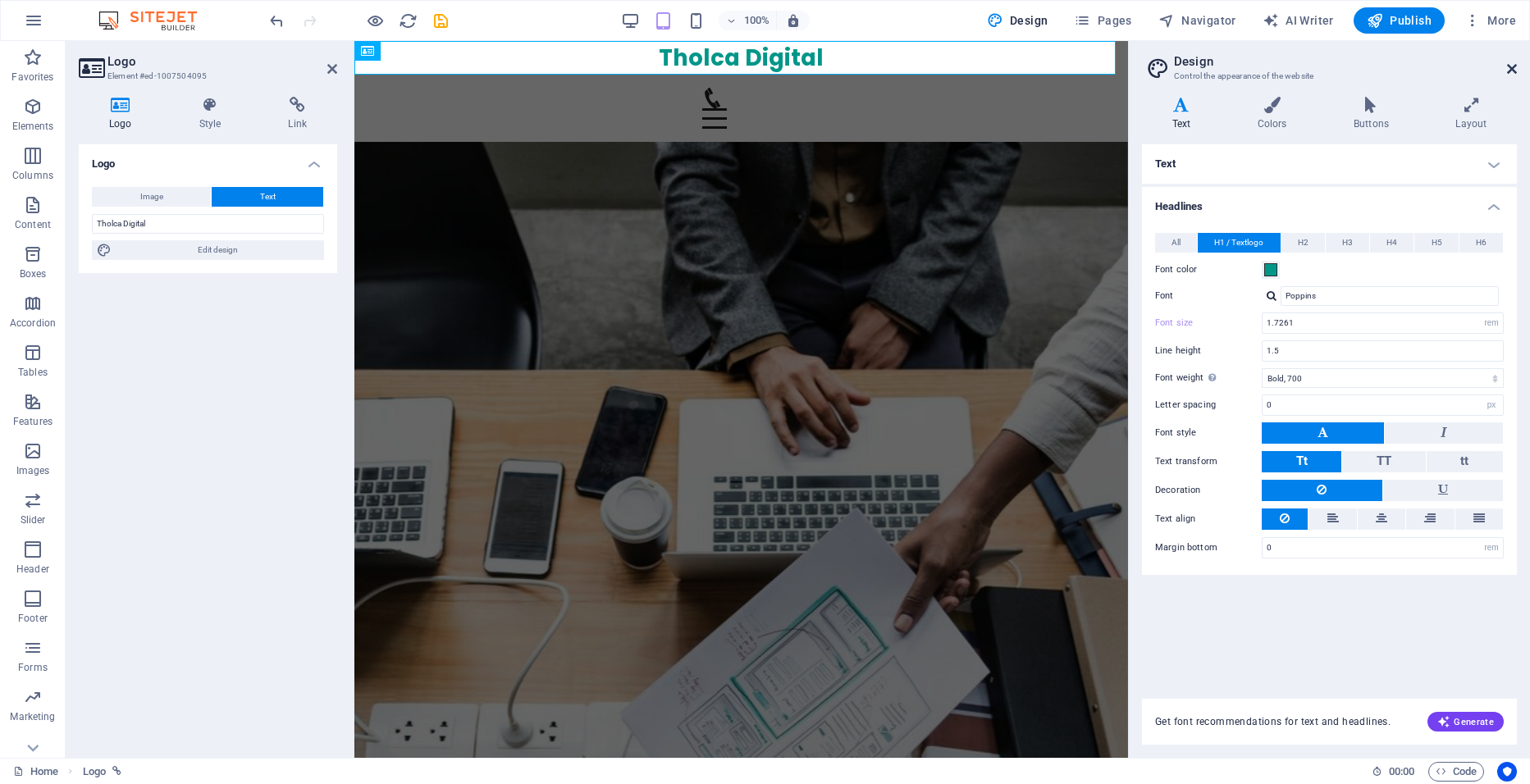
click at [1513, 71] on icon at bounding box center [1512, 69] width 10 height 13
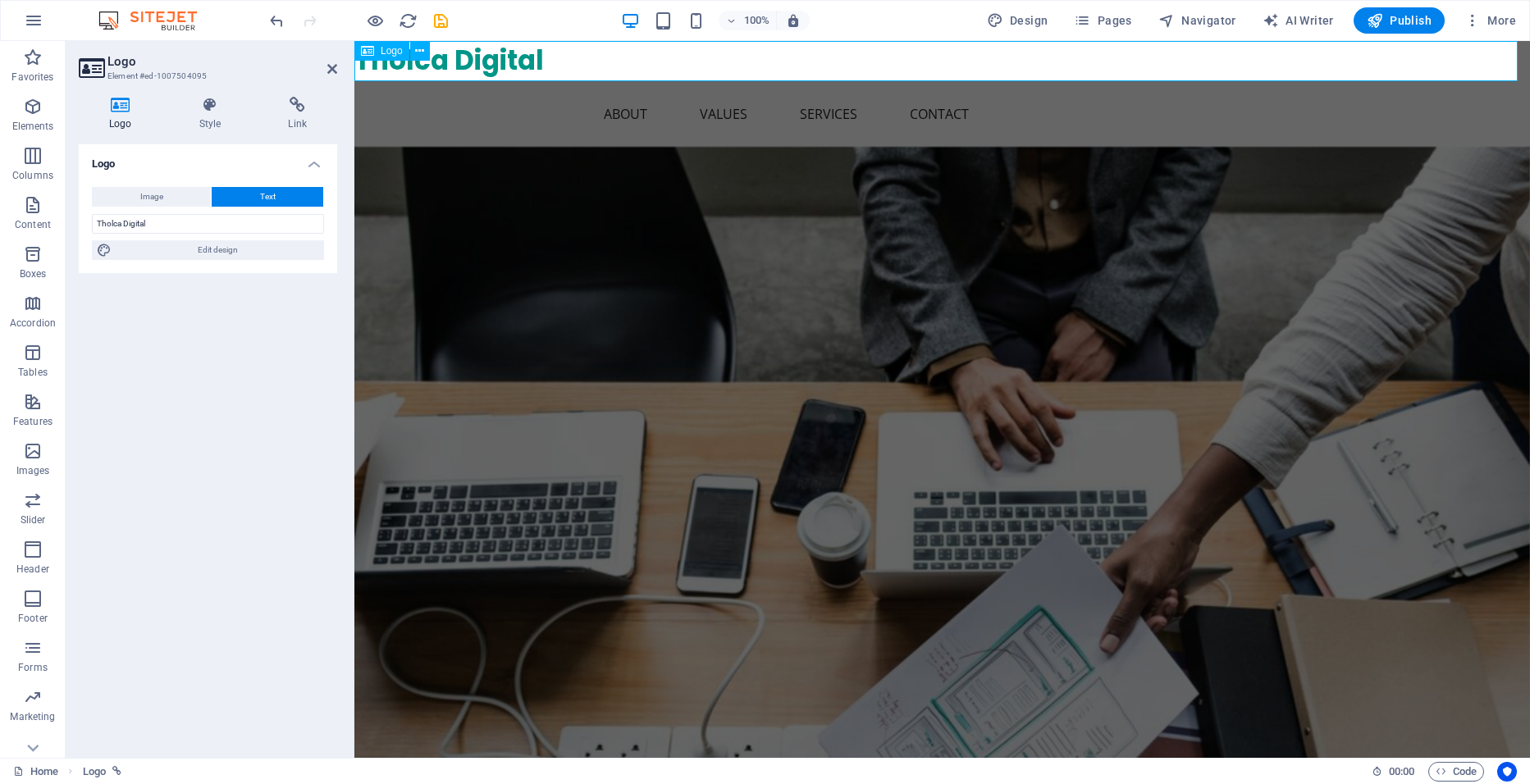
click at [1499, 58] on div "Tholca Digital" at bounding box center [942, 61] width 1176 height 40
click at [422, 47] on icon at bounding box center [419, 51] width 9 height 17
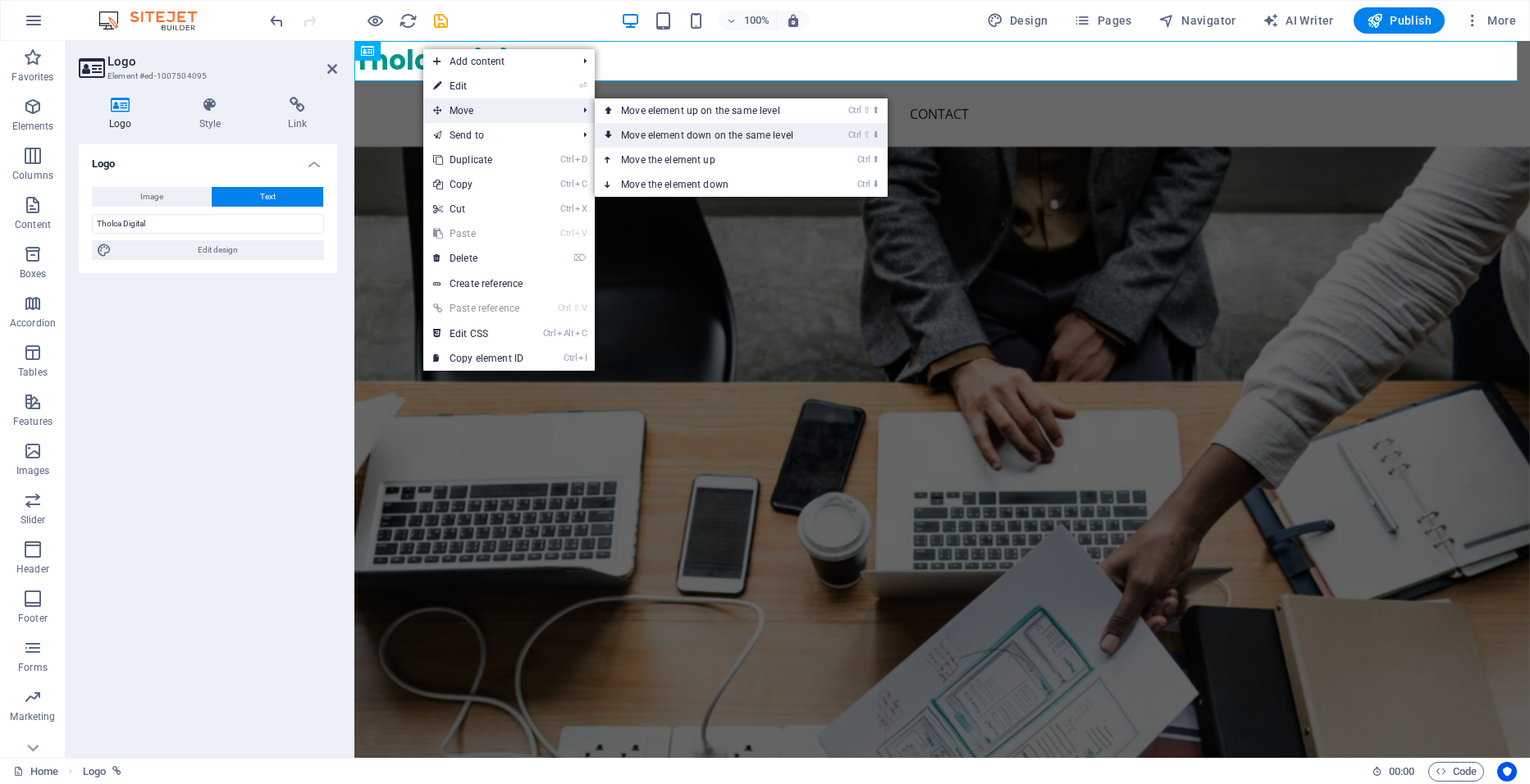
click at [660, 134] on link "Ctrl ⇧ ⬇ Move element down on the same level" at bounding box center [710, 135] width 231 height 25
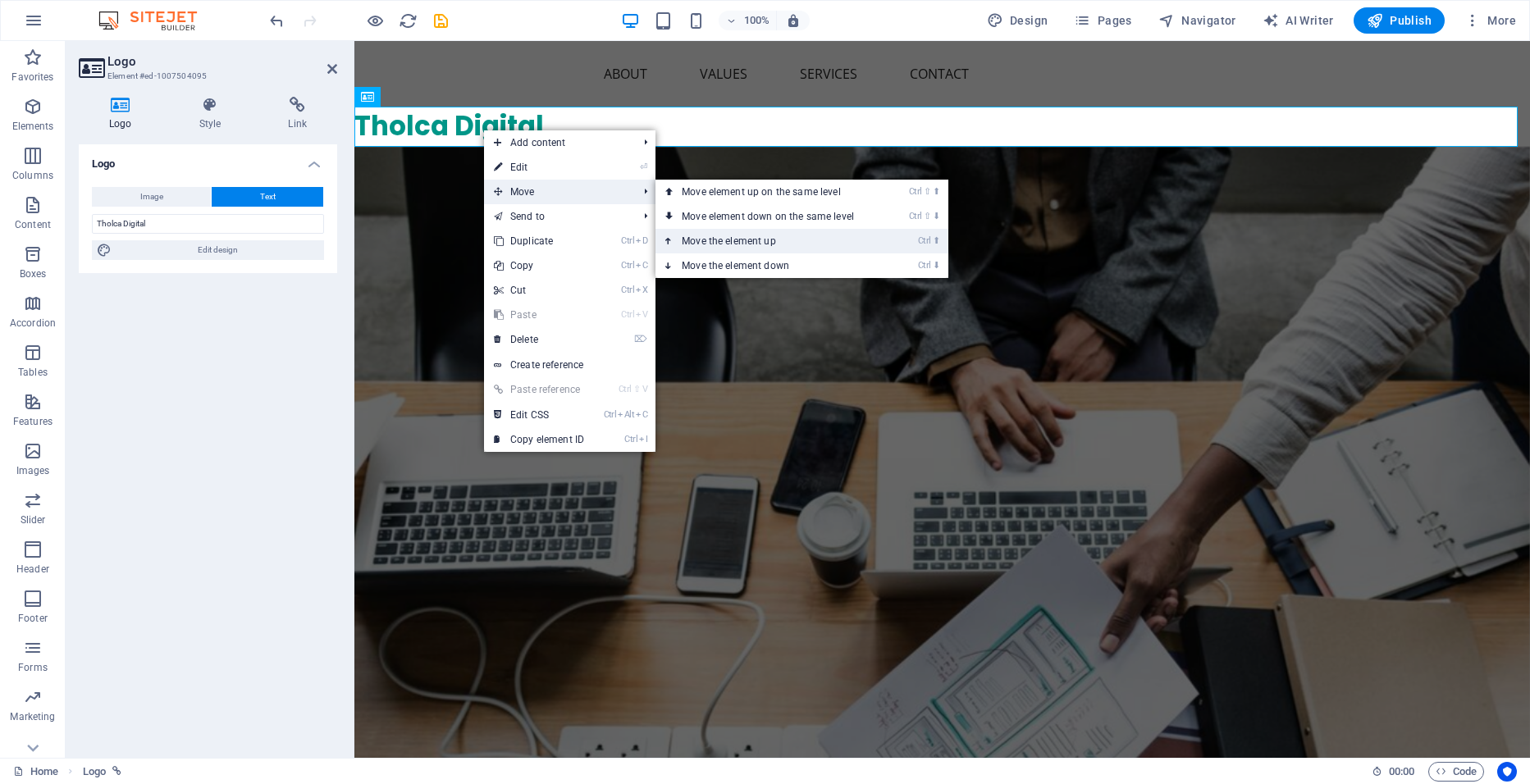
click at [738, 242] on link "Ctrl ⬆ Move the element up" at bounding box center [772, 241] width 231 height 25
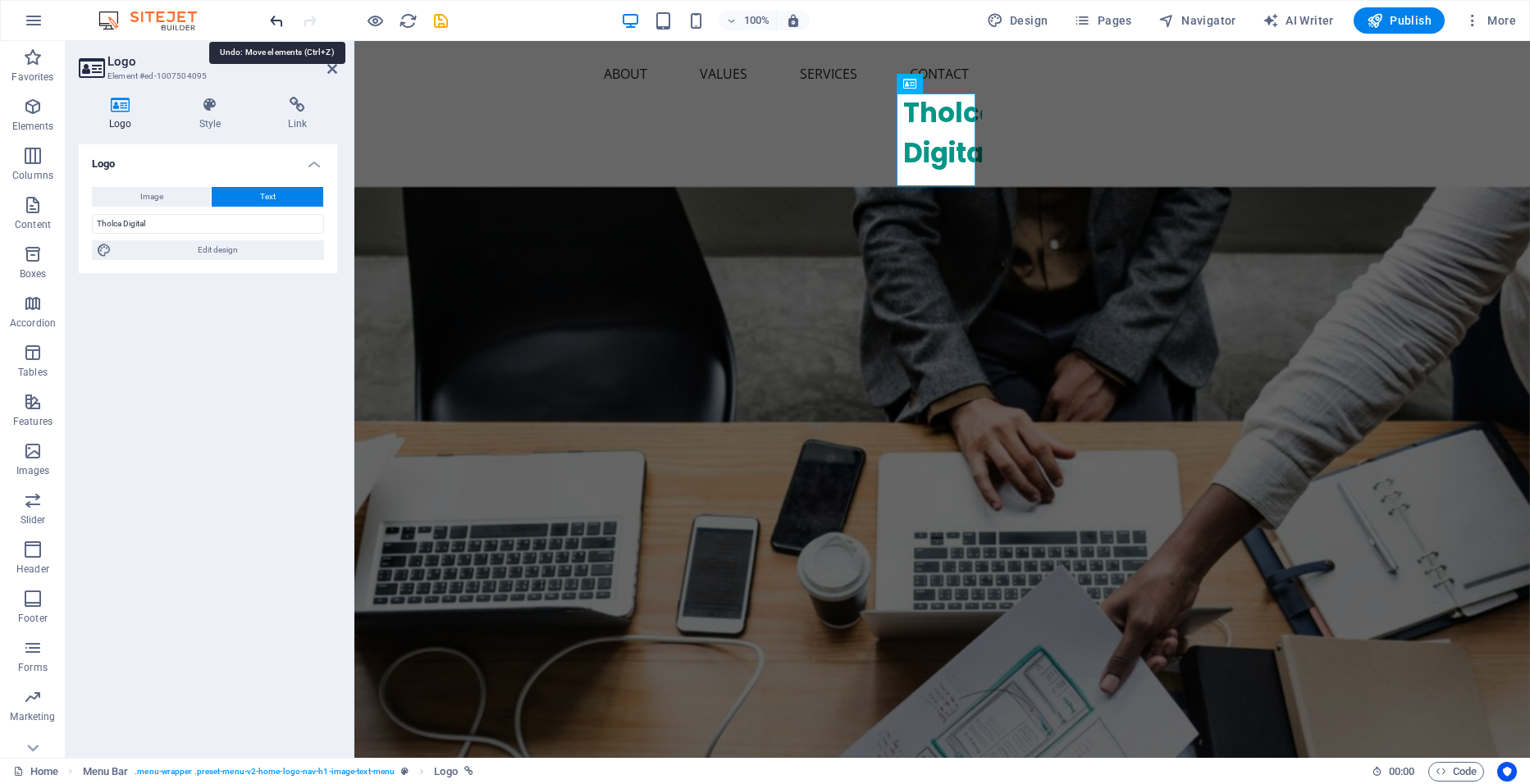
click at [284, 21] on icon "undo" at bounding box center [277, 20] width 19 height 19
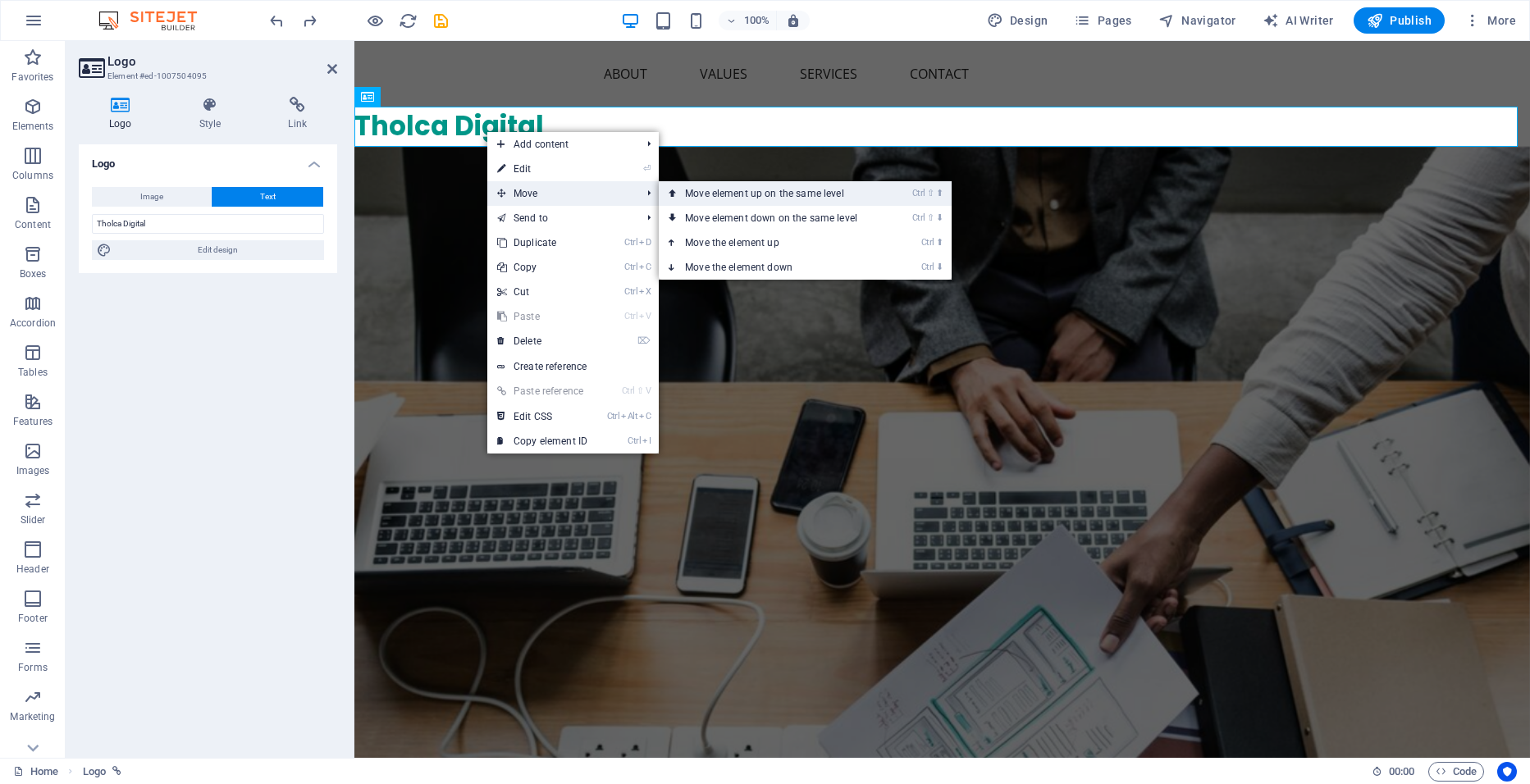
click at [712, 193] on link "Ctrl ⇧ ⬆ Move element up on the same level" at bounding box center [774, 194] width 231 height 25
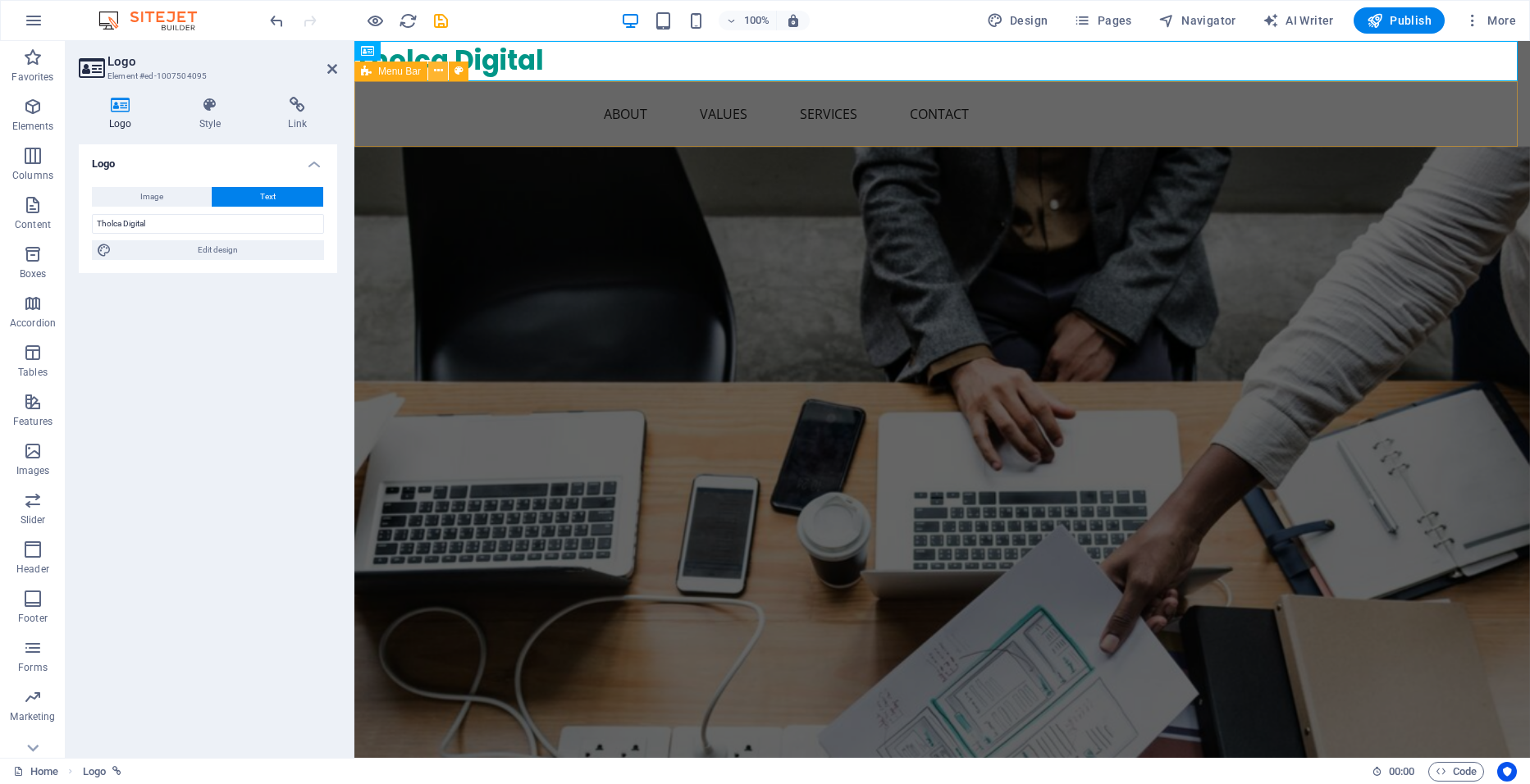
click at [441, 77] on icon at bounding box center [439, 70] width 9 height 17
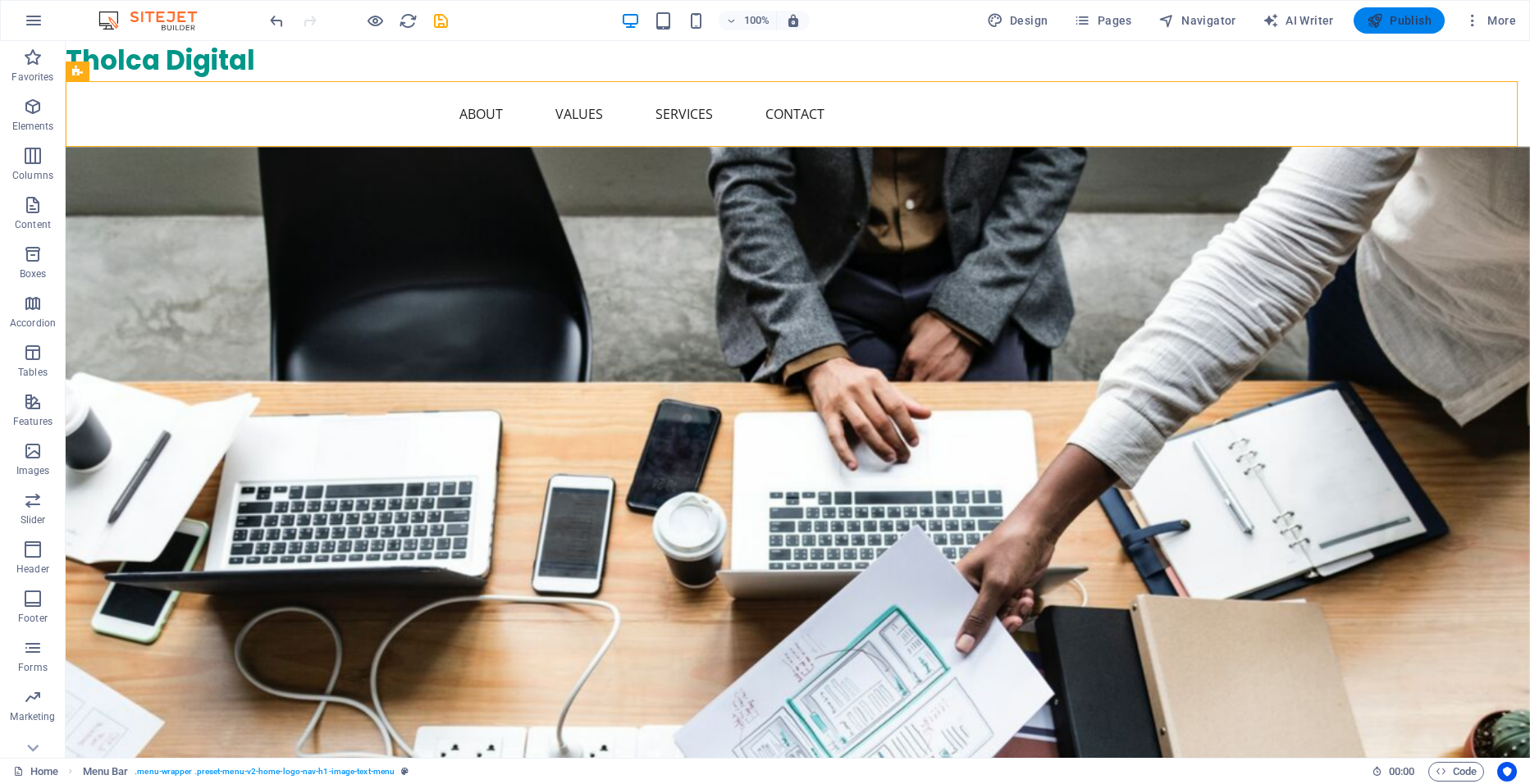
click at [1410, 27] on span "Publish" at bounding box center [1399, 20] width 65 height 16
checkbox input "false"
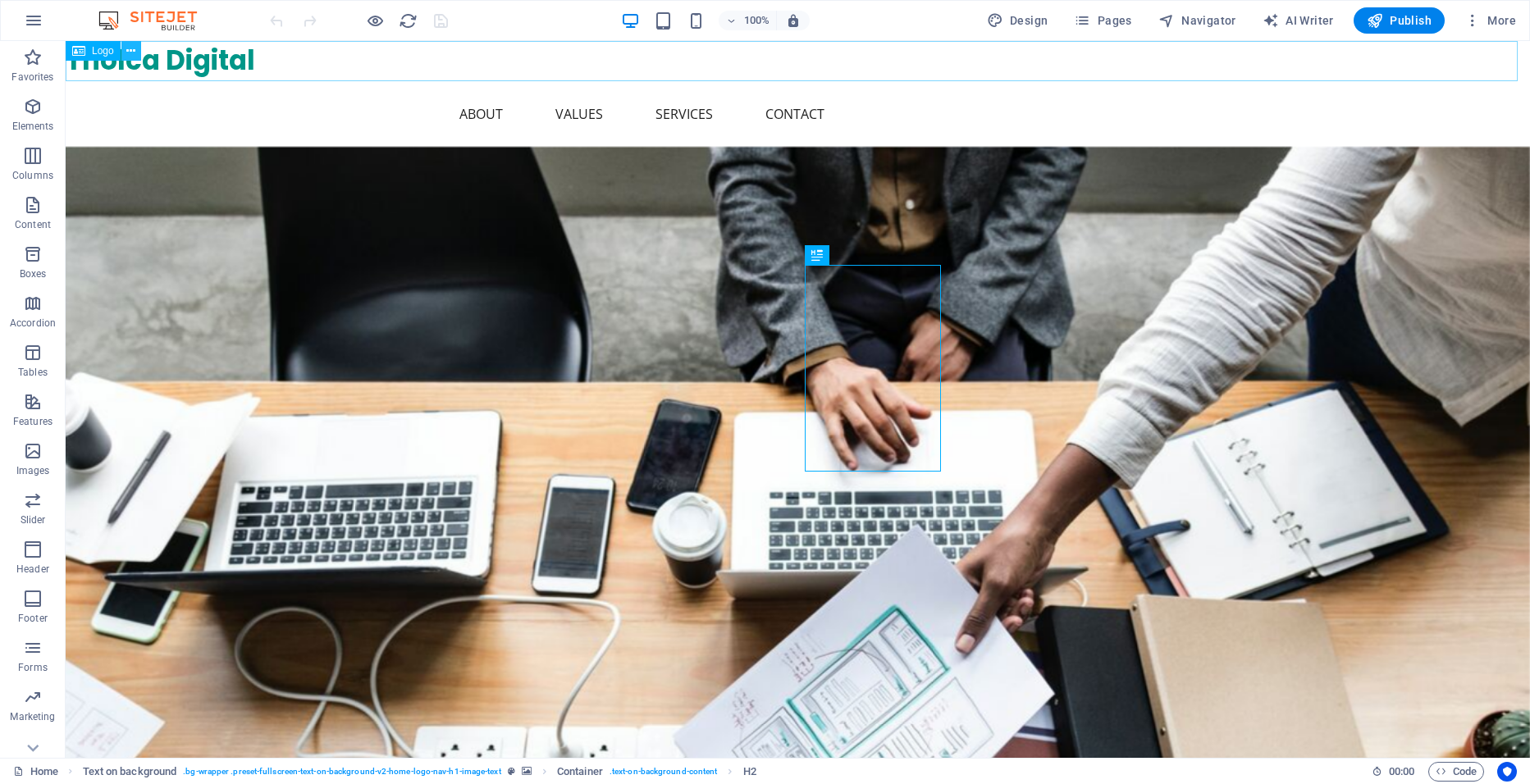
click at [132, 50] on icon at bounding box center [131, 51] width 9 height 17
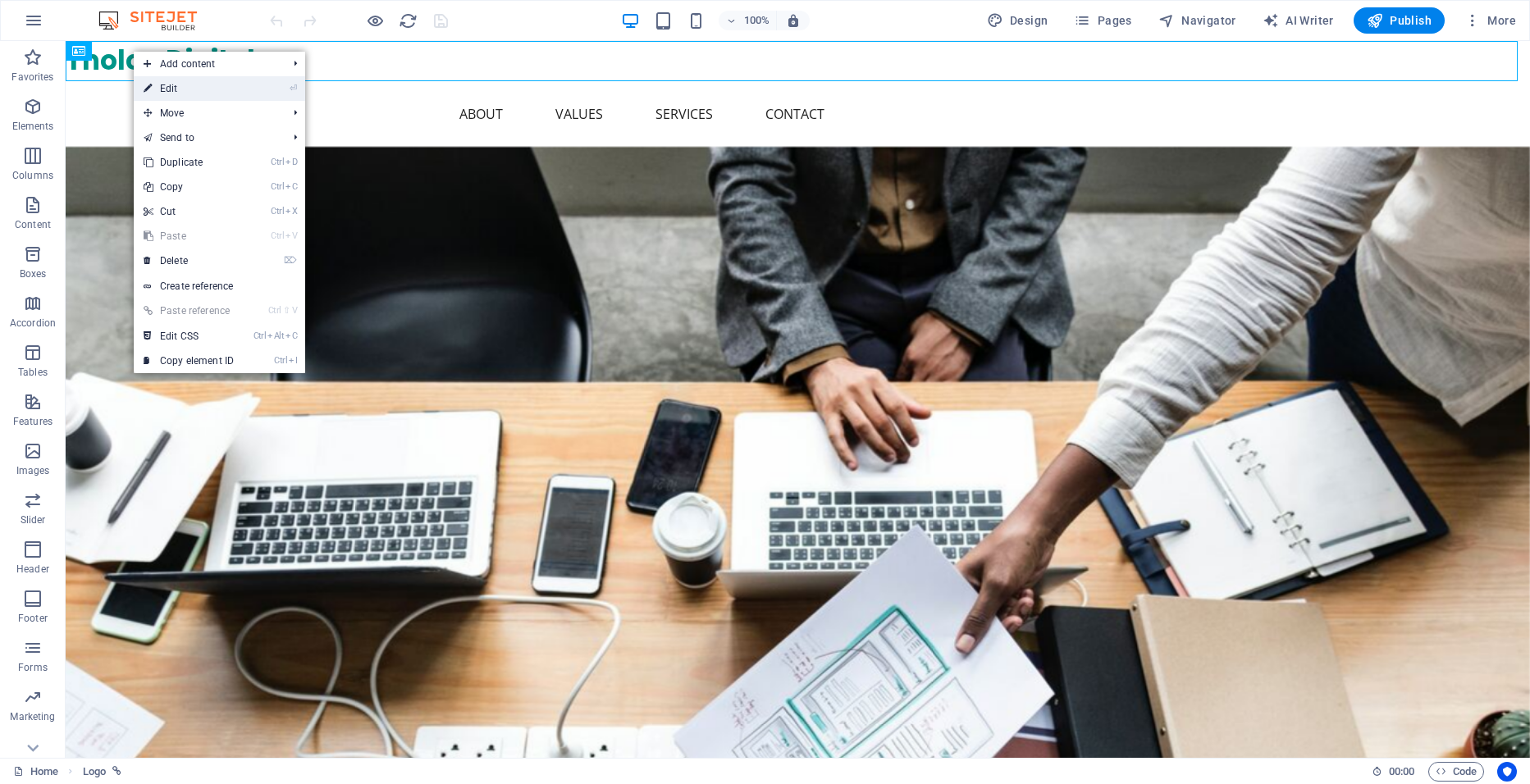
click at [258, 83] on li "⏎ Edit" at bounding box center [219, 89] width 172 height 25
click at [244, 90] on link "⏎ Edit" at bounding box center [189, 89] width 110 height 25
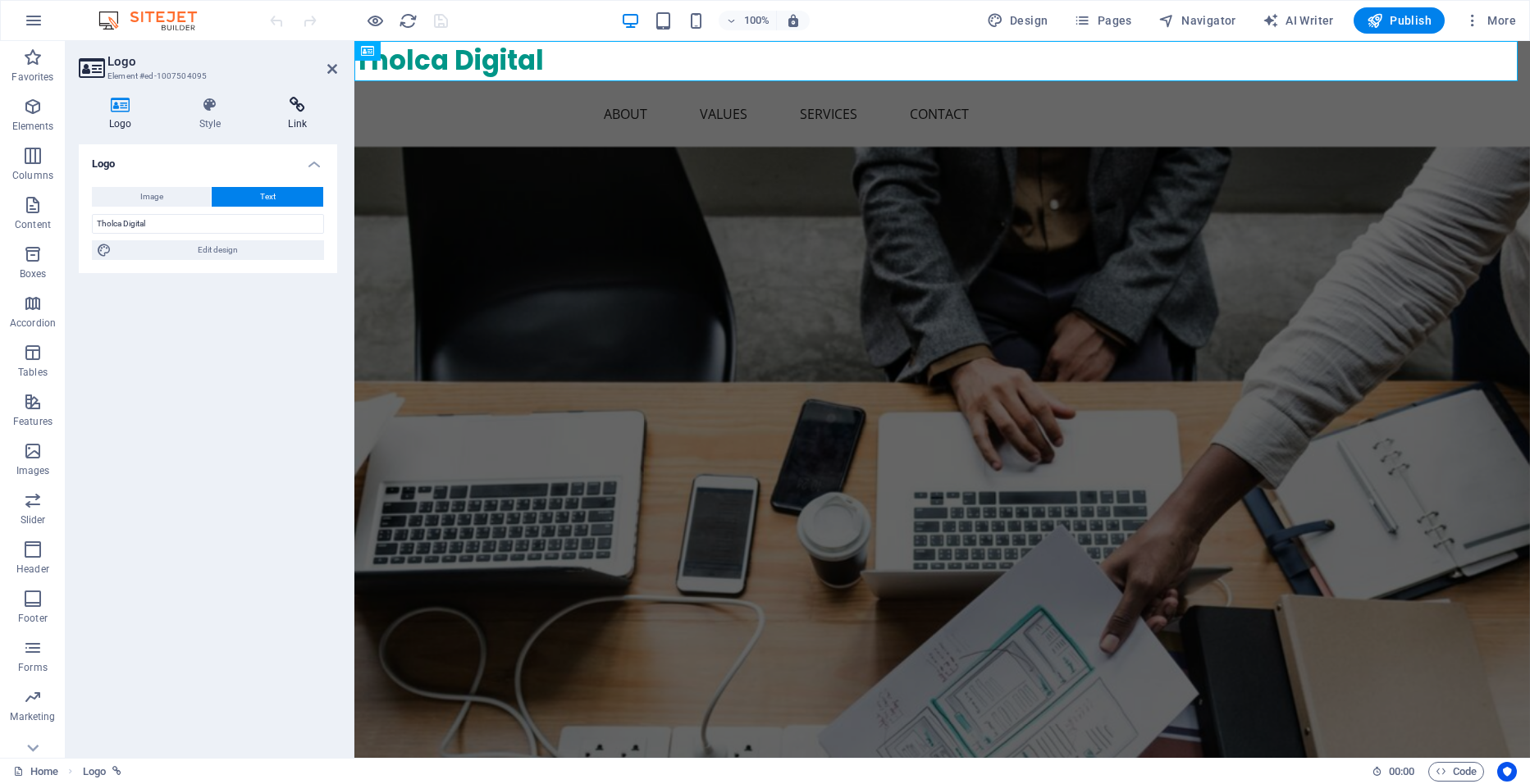
click at [288, 107] on icon at bounding box center [296, 105] width 79 height 16
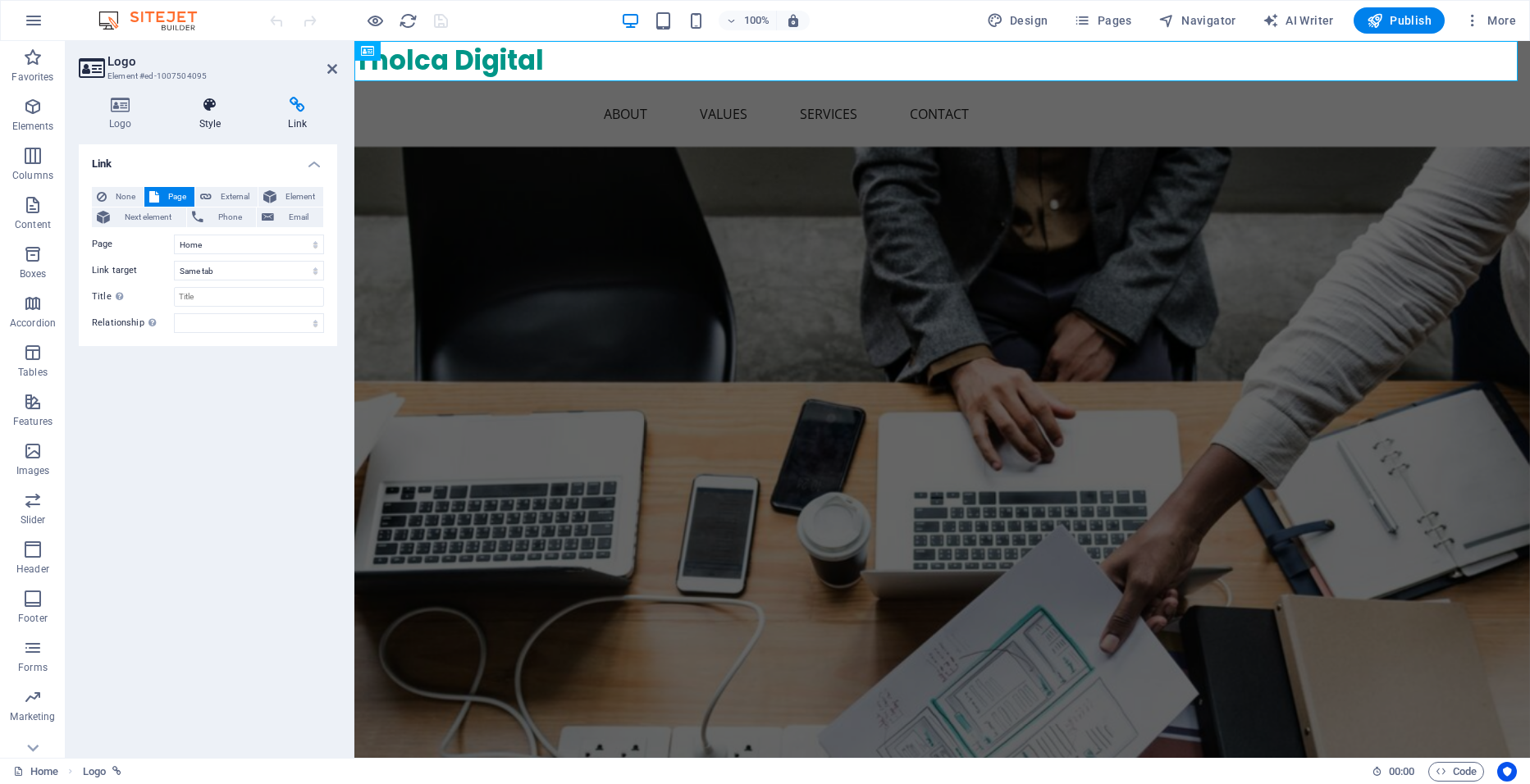
click at [194, 106] on icon at bounding box center [210, 105] width 83 height 16
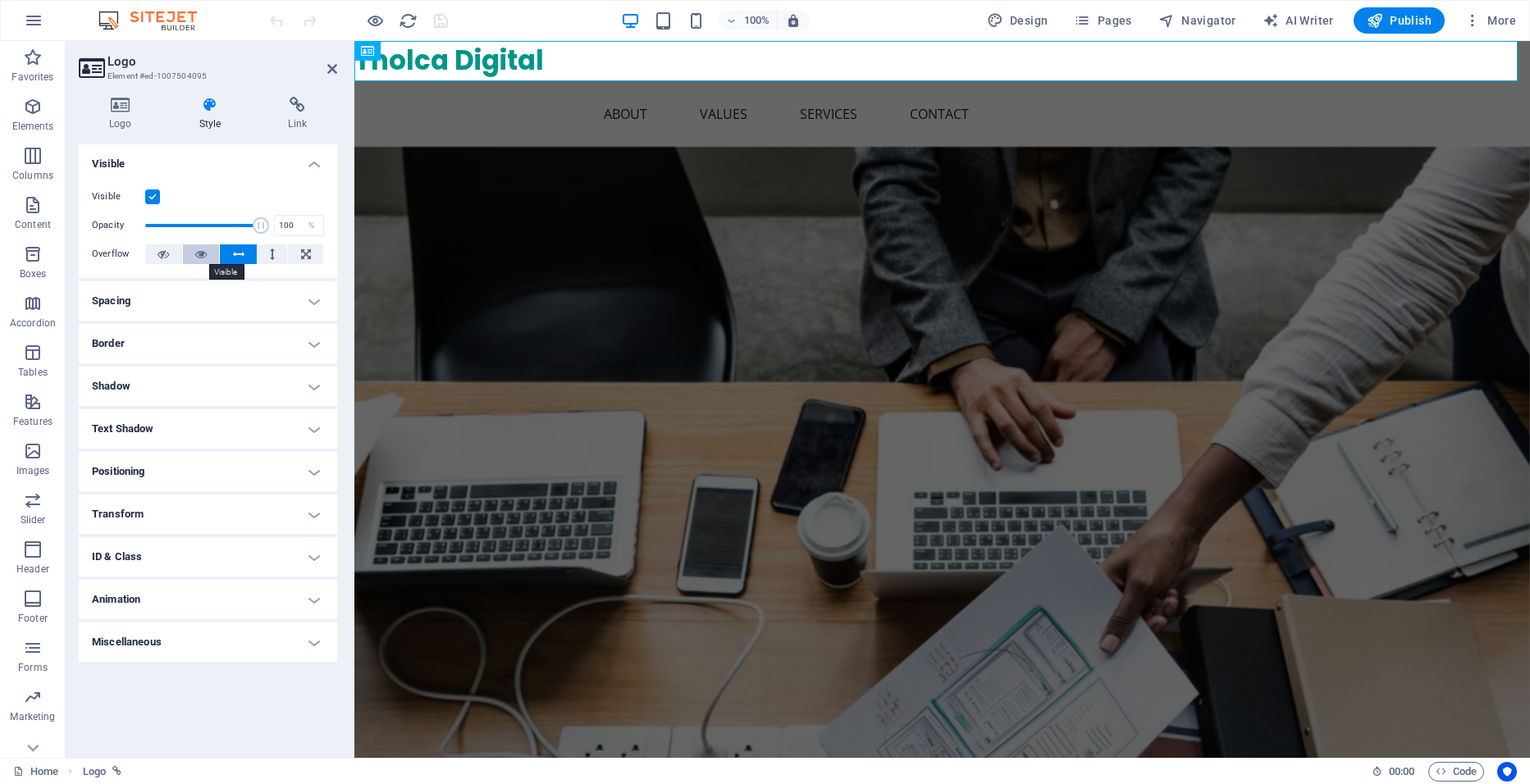
click at [204, 253] on icon at bounding box center [200, 255] width 12 height 20
click at [1474, 25] on icon "button" at bounding box center [1473, 20] width 16 height 16
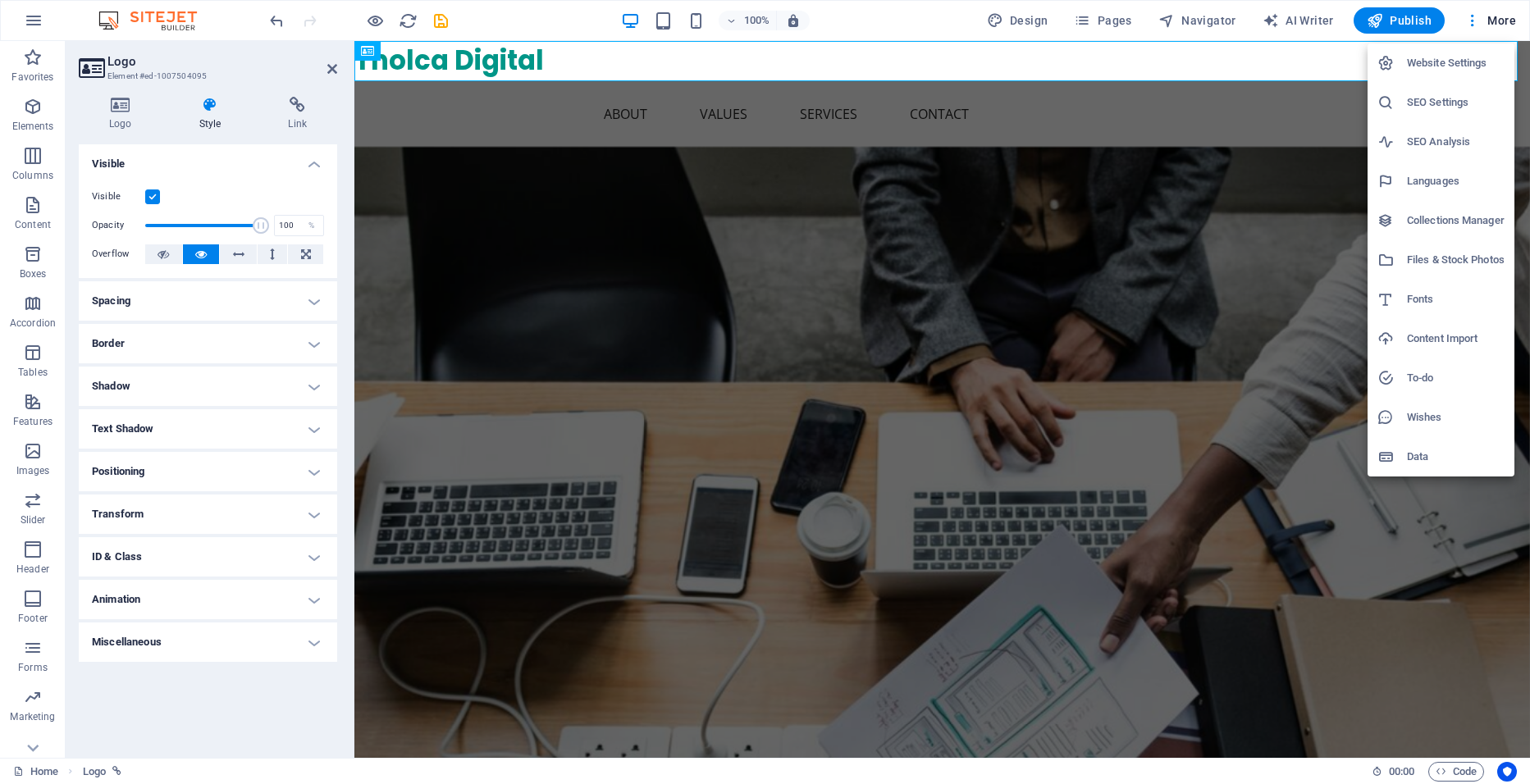
click at [1447, 69] on h6 "Website Settings" at bounding box center [1456, 63] width 98 height 20
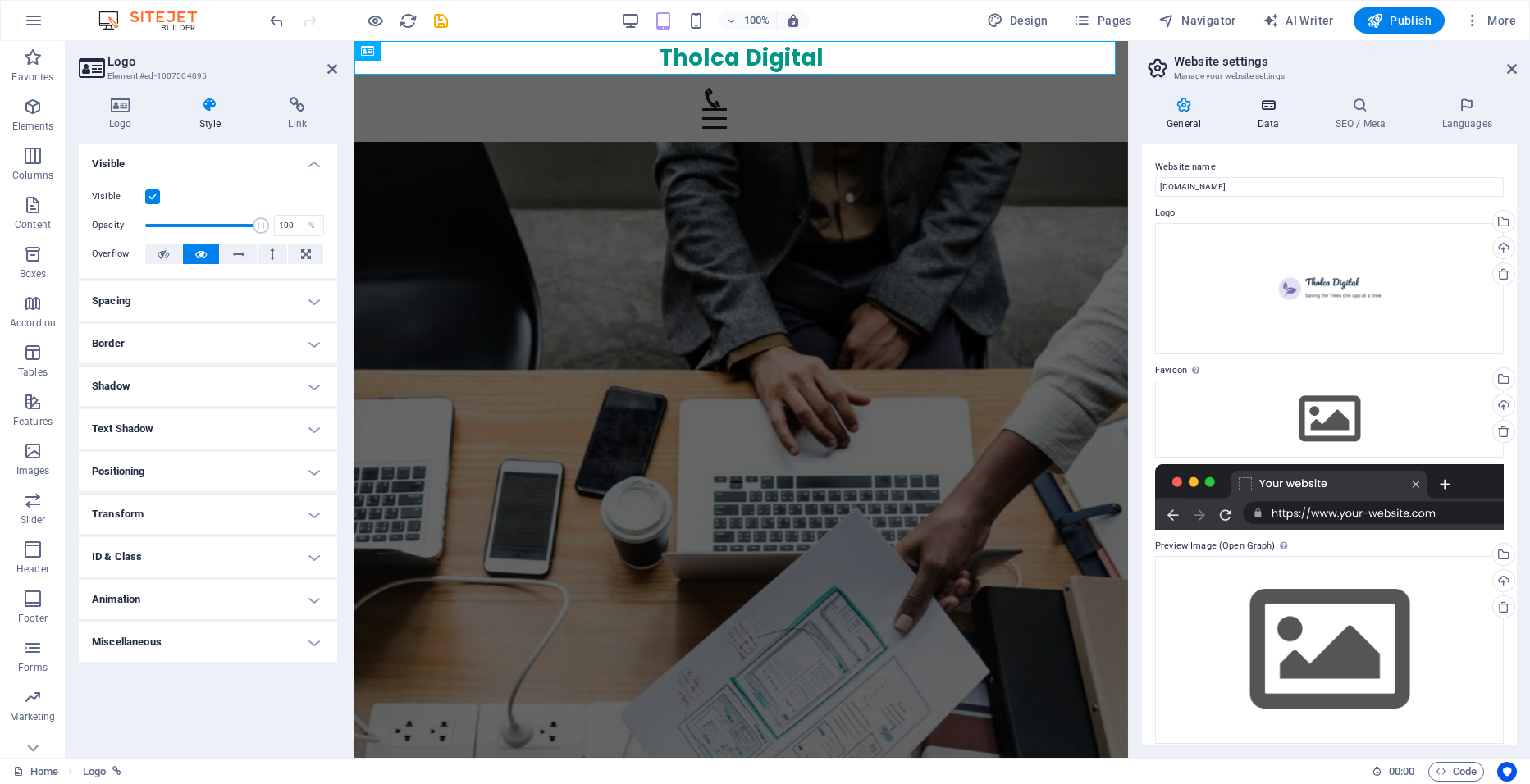
click at [1267, 113] on h4 "Data" at bounding box center [1272, 114] width 78 height 35
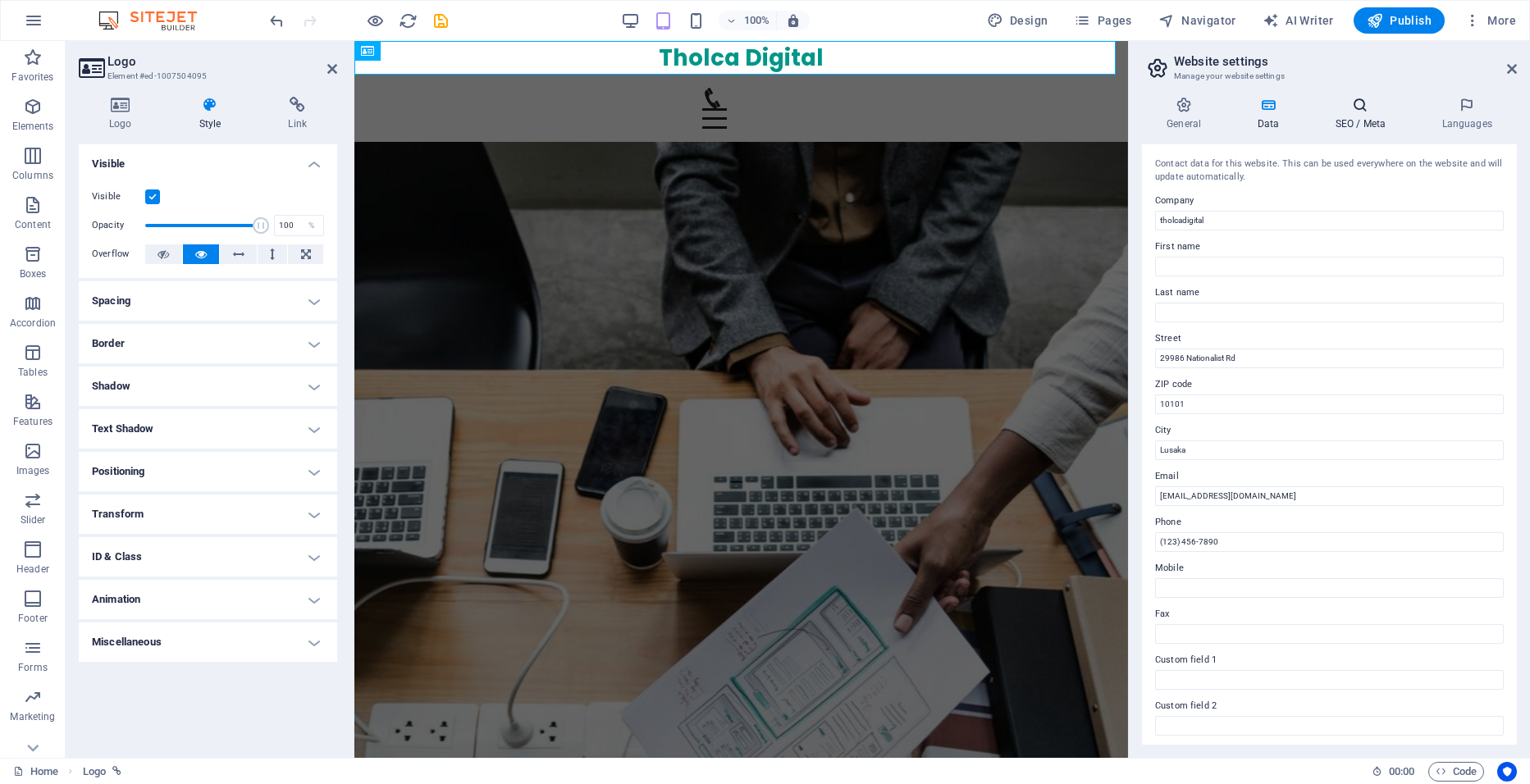
click at [1356, 101] on icon at bounding box center [1360, 105] width 100 height 16
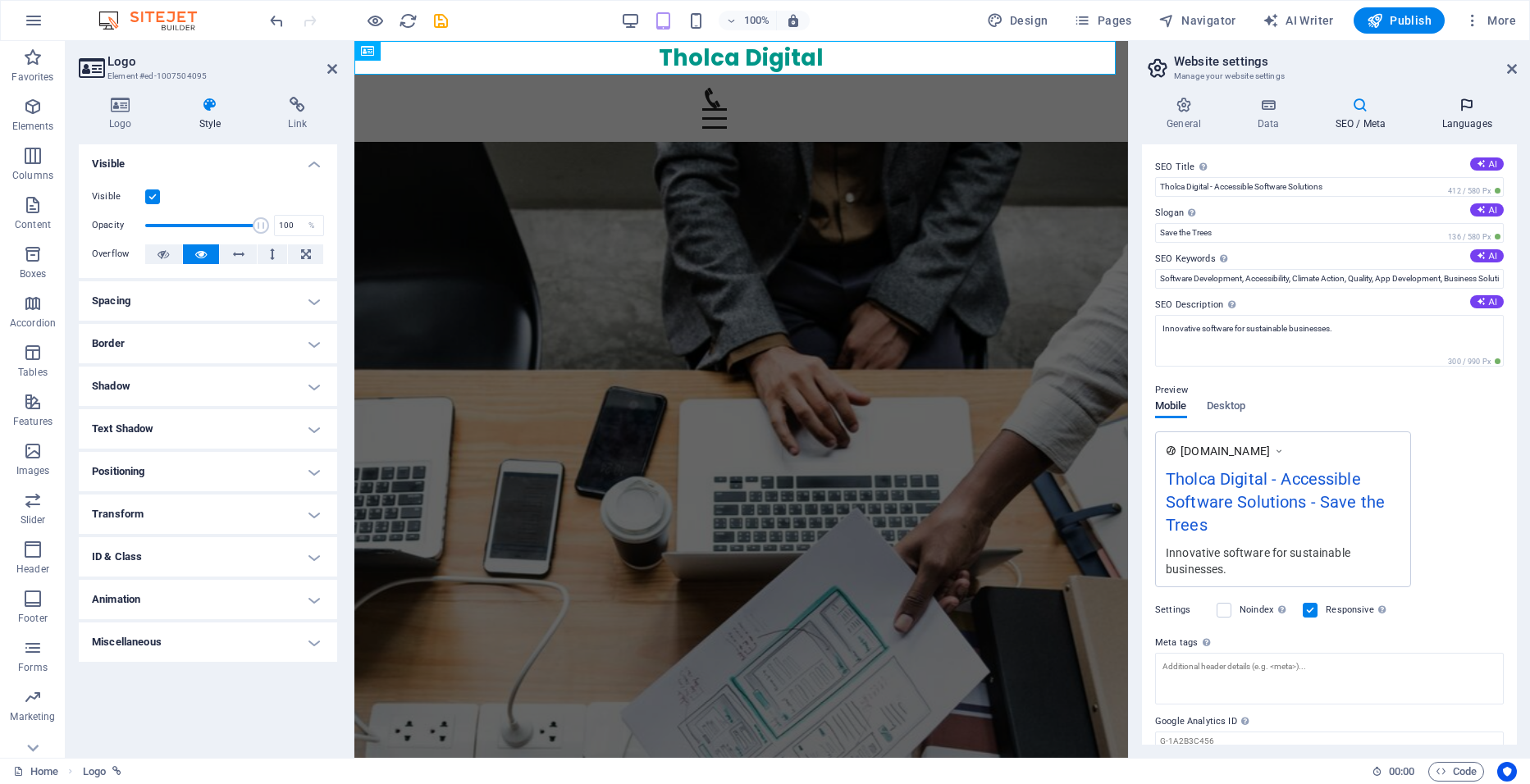
click at [1459, 110] on icon at bounding box center [1467, 105] width 100 height 16
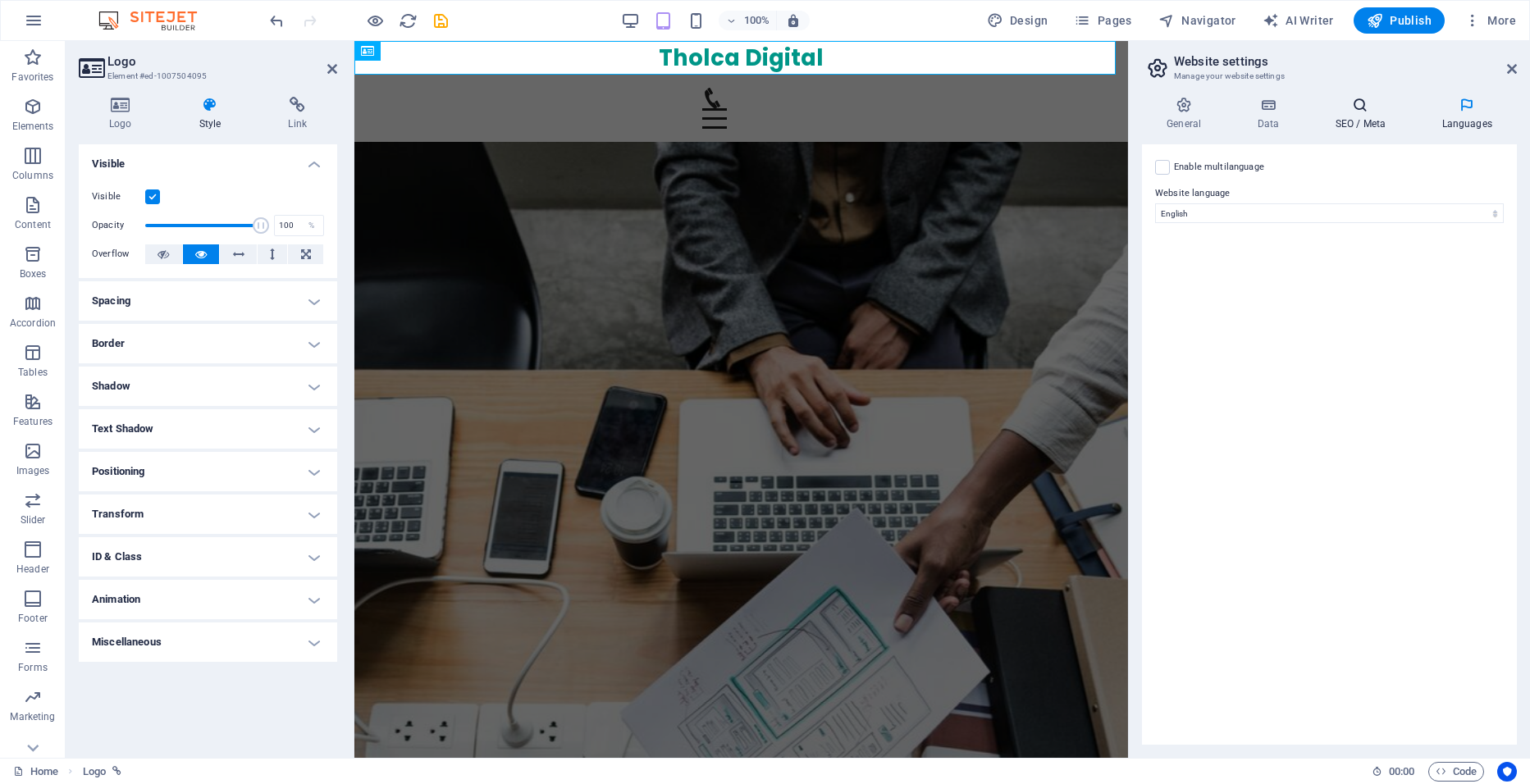
click at [1345, 120] on h4 "SEO / Meta" at bounding box center [1364, 114] width 107 height 35
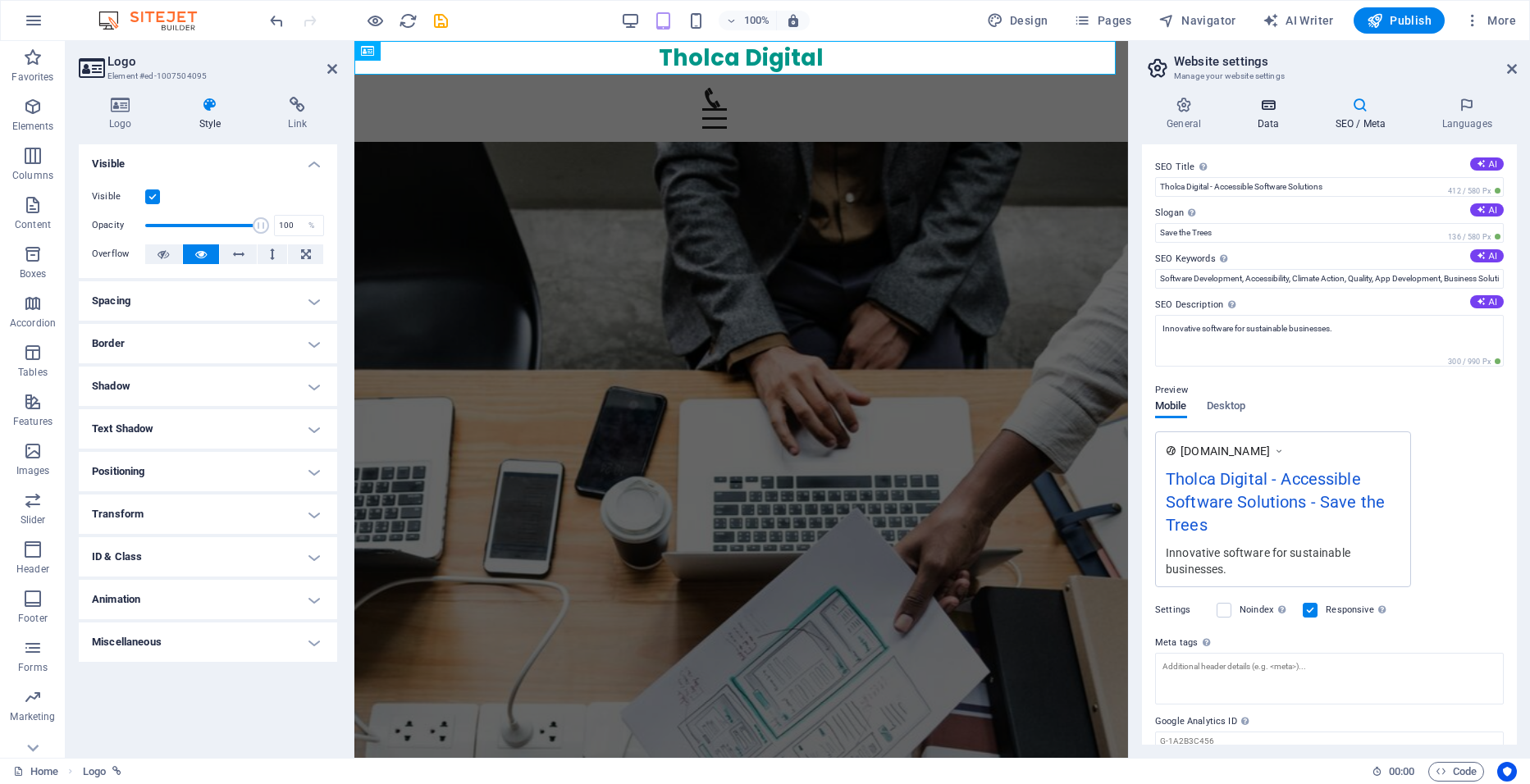
click at [1273, 114] on h4 "Data" at bounding box center [1272, 114] width 78 height 35
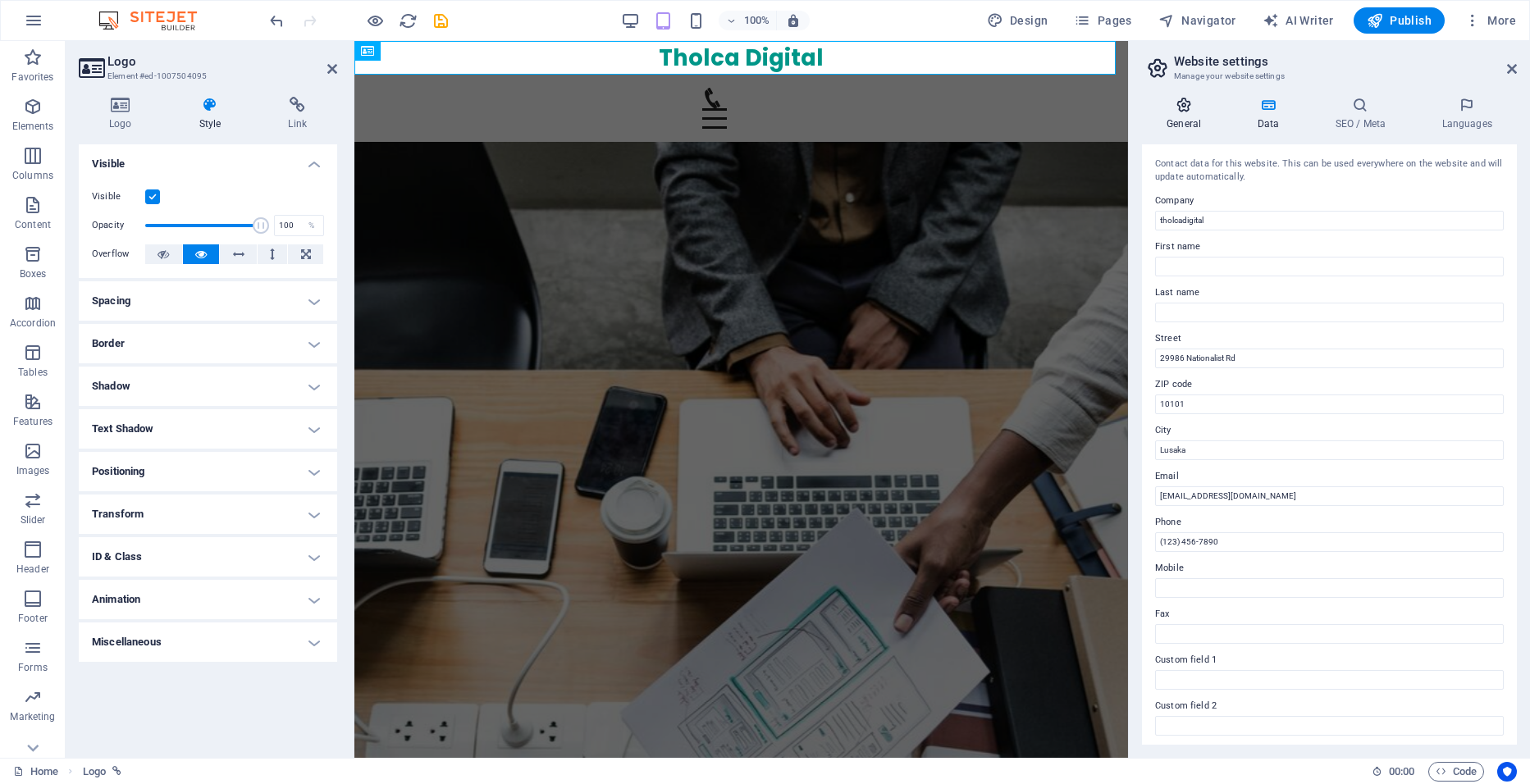
click at [1176, 110] on icon at bounding box center [1184, 105] width 84 height 16
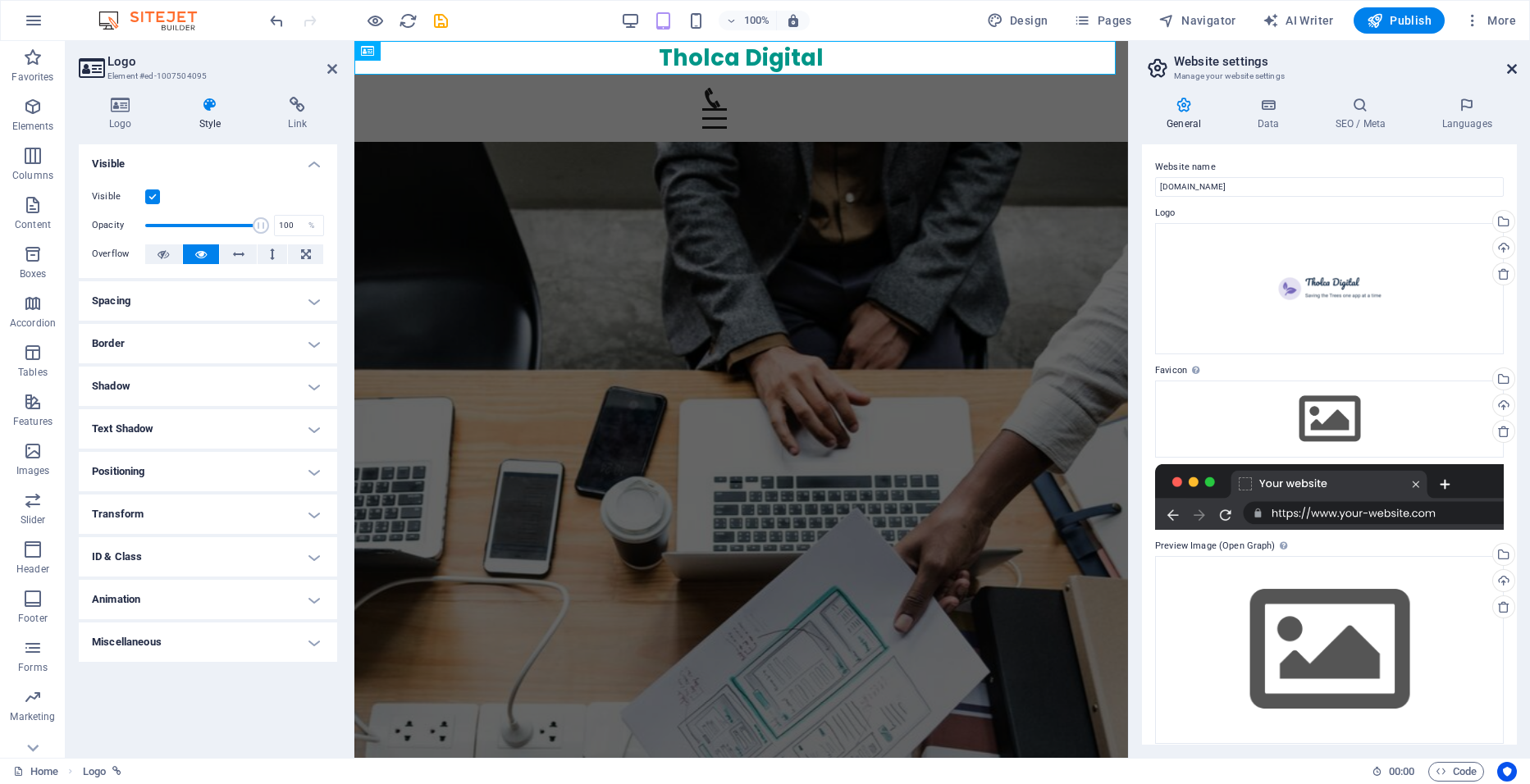
click at [1509, 62] on icon at bounding box center [1512, 69] width 10 height 13
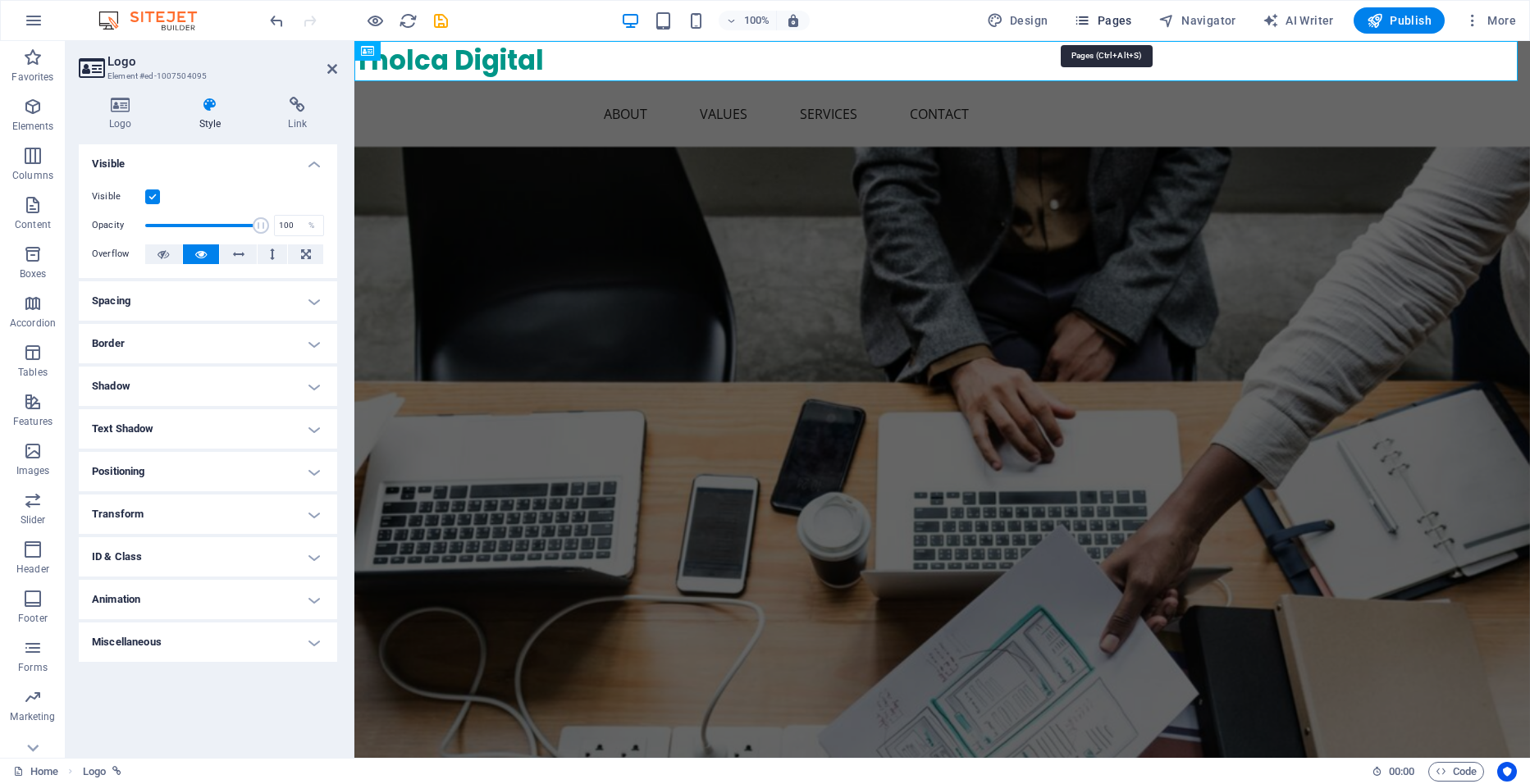
click at [1088, 16] on icon "button" at bounding box center [1082, 20] width 16 height 16
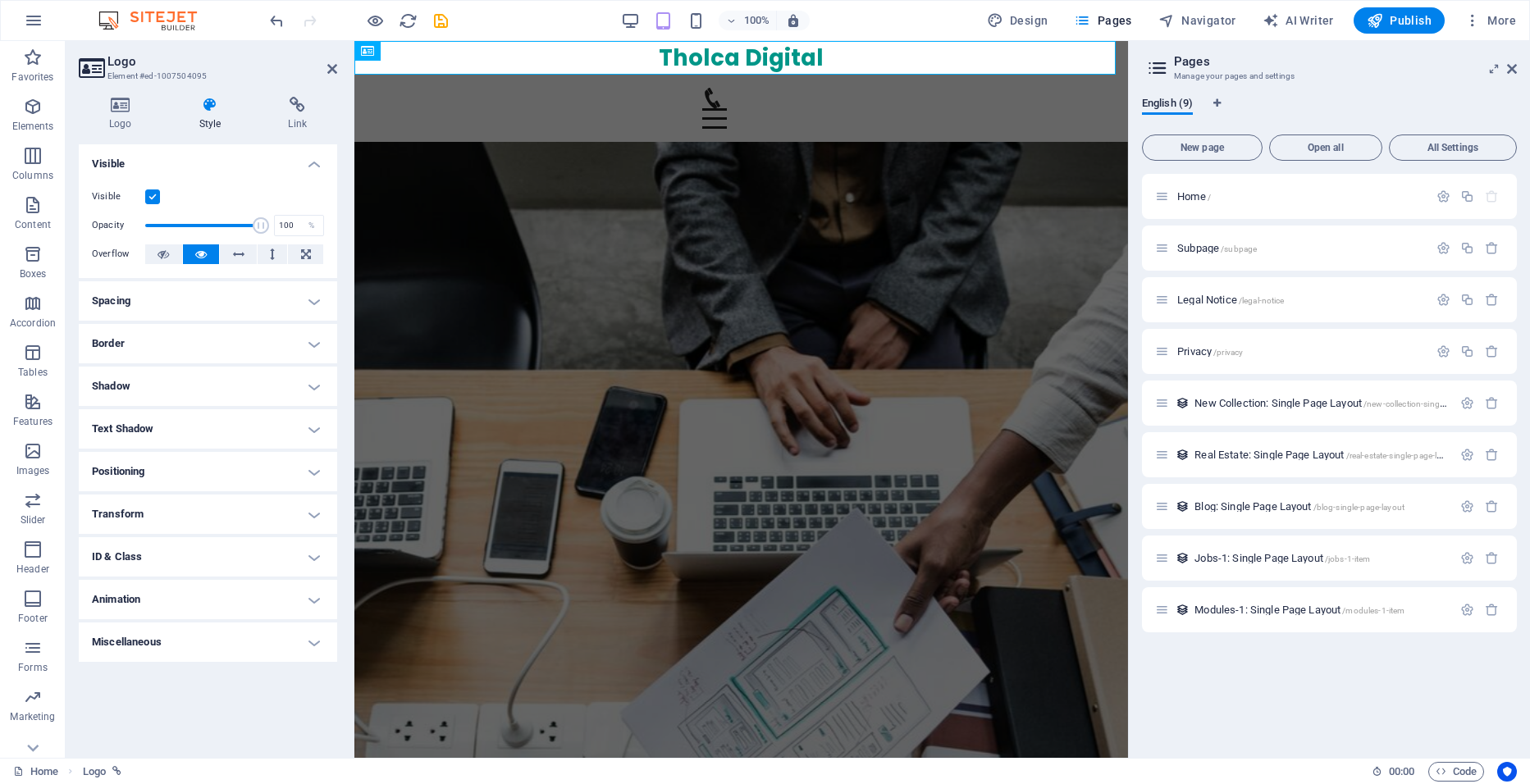
click at [182, 306] on h4 "Spacing" at bounding box center [208, 301] width 258 height 39
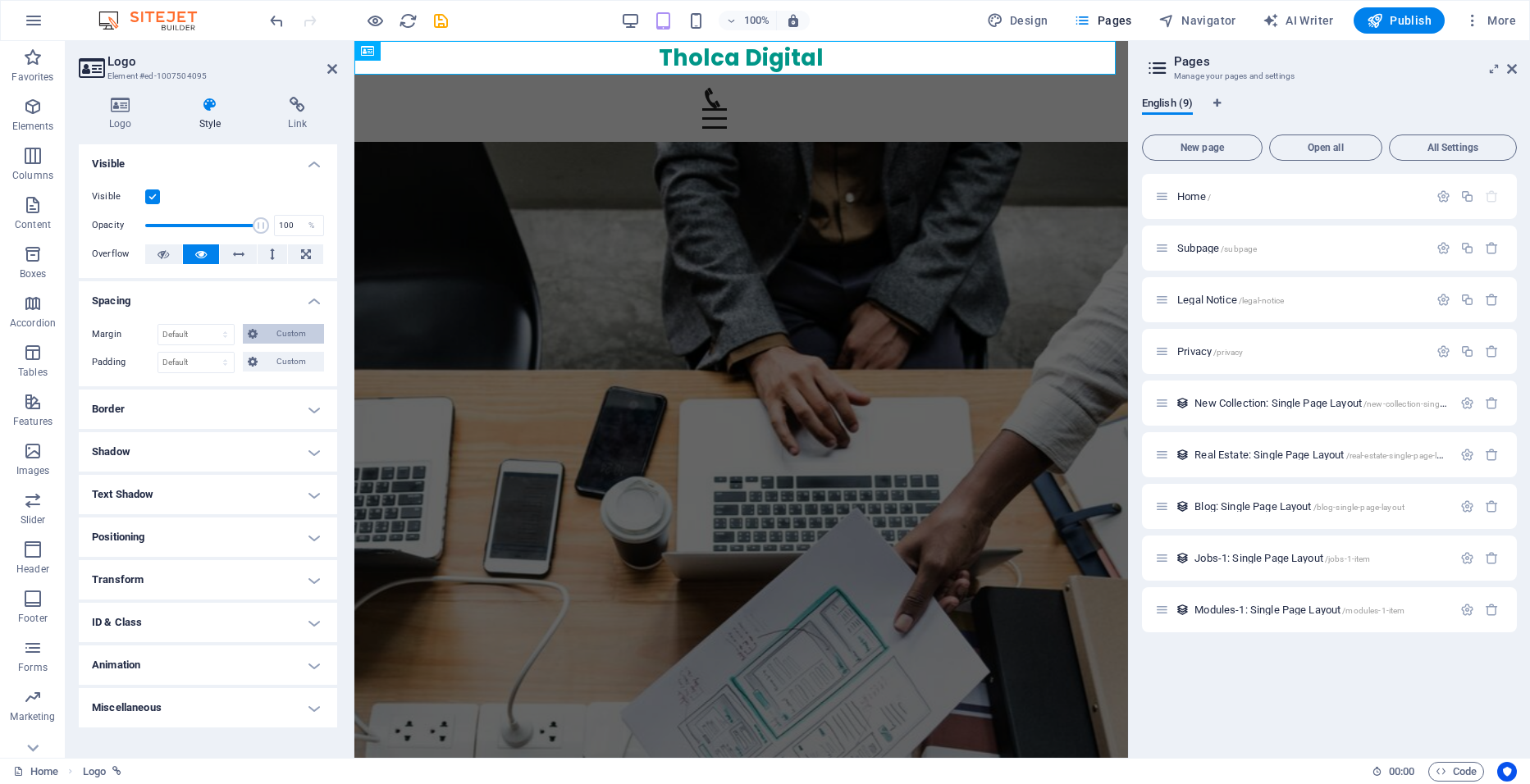
click at [292, 327] on span "Custom" at bounding box center [291, 334] width 57 height 20
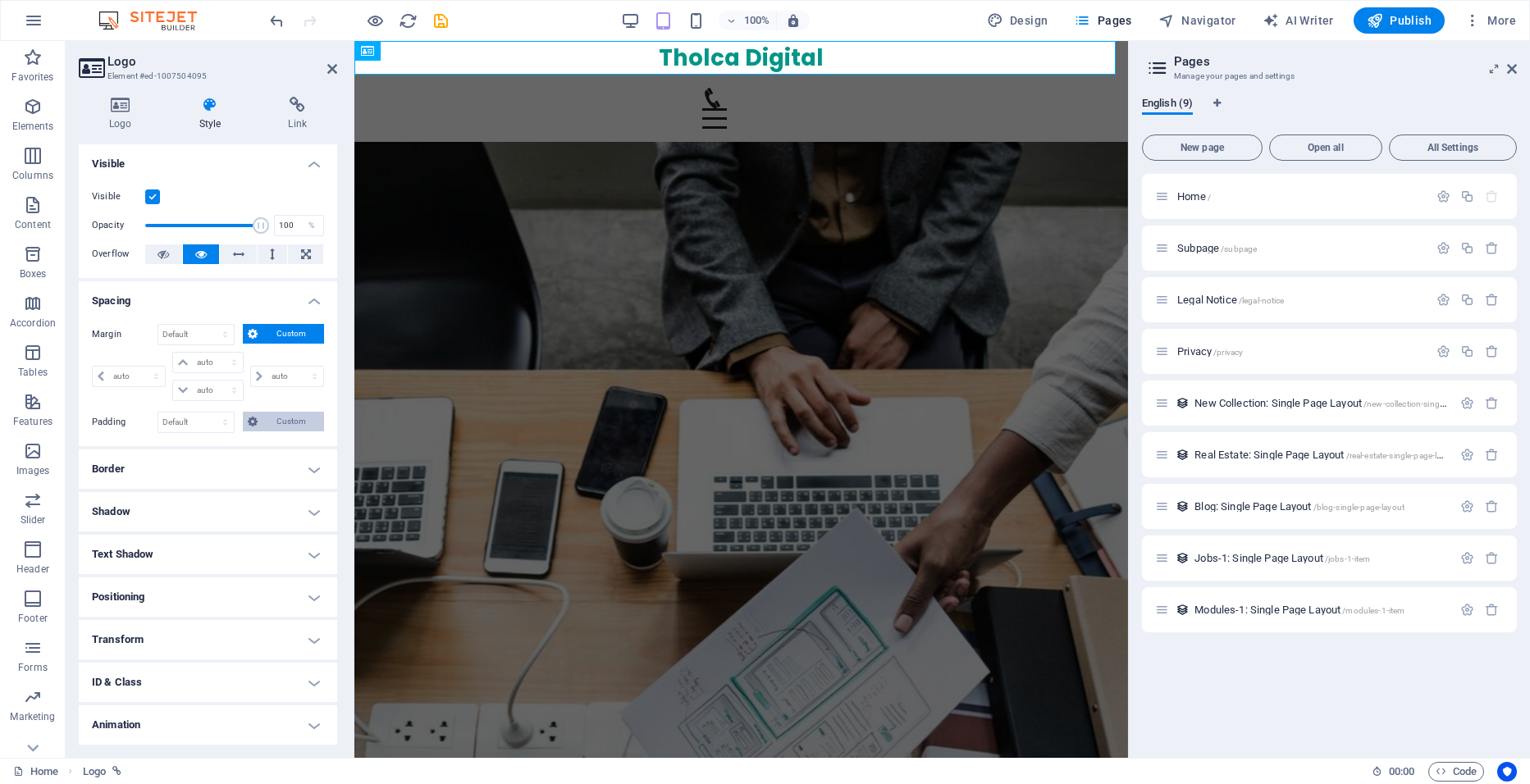
click at [288, 416] on span "Custom" at bounding box center [291, 422] width 57 height 20
click at [293, 333] on span "Custom" at bounding box center [291, 334] width 57 height 20
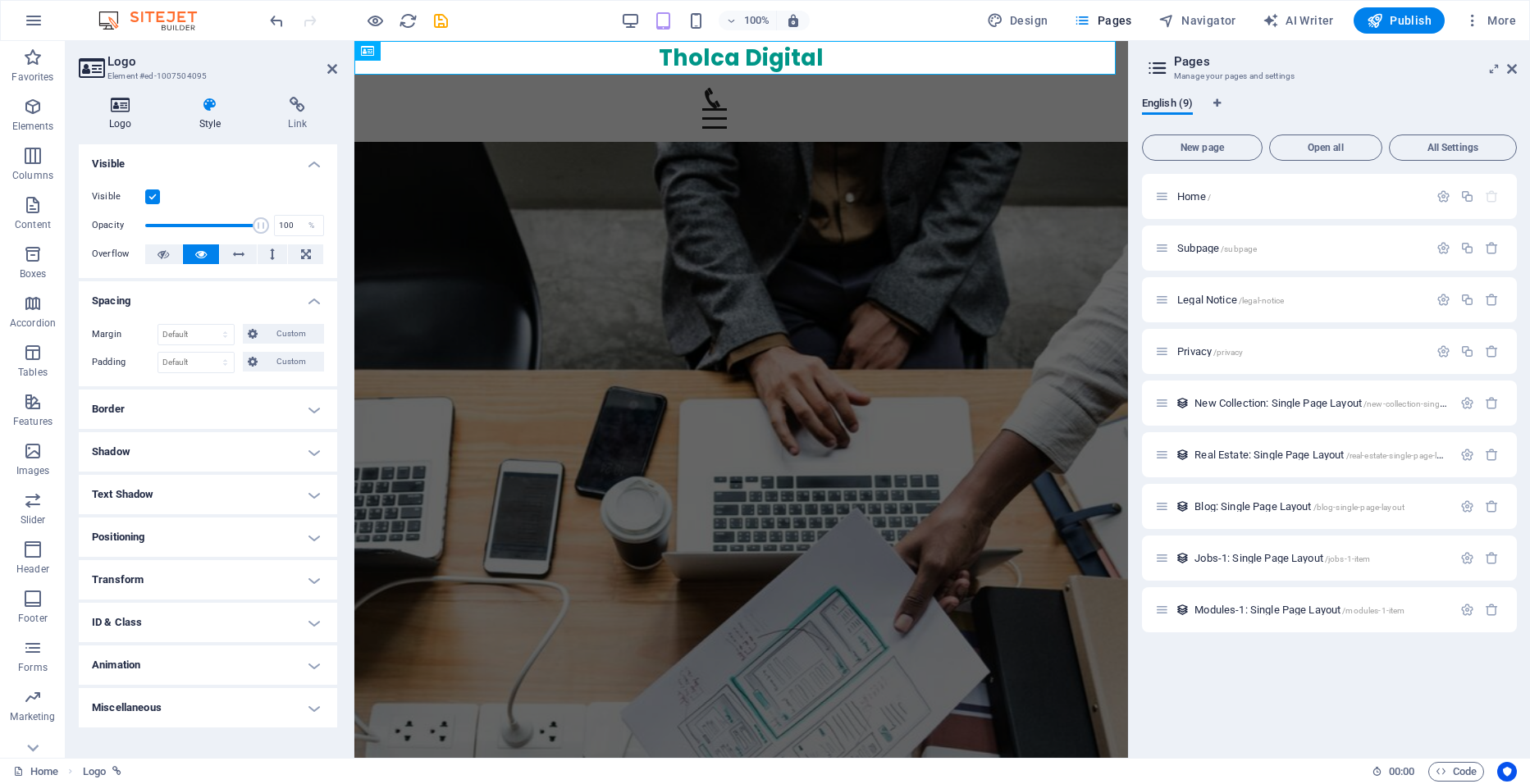
click at [129, 124] on h4 "Logo" at bounding box center [124, 114] width 90 height 35
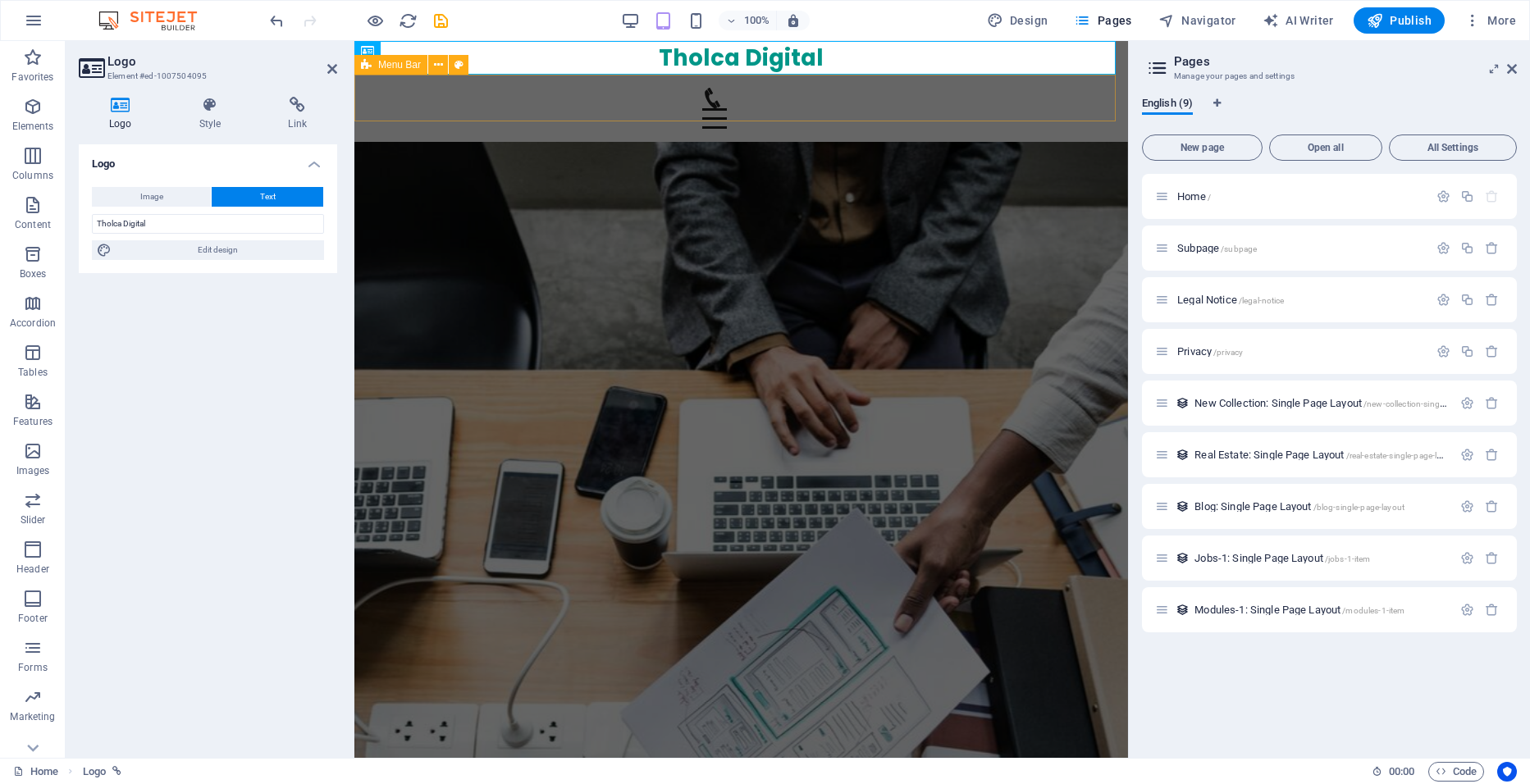
click at [482, 101] on div "Home About Values Services Contact" at bounding box center [741, 109] width 773 height 68
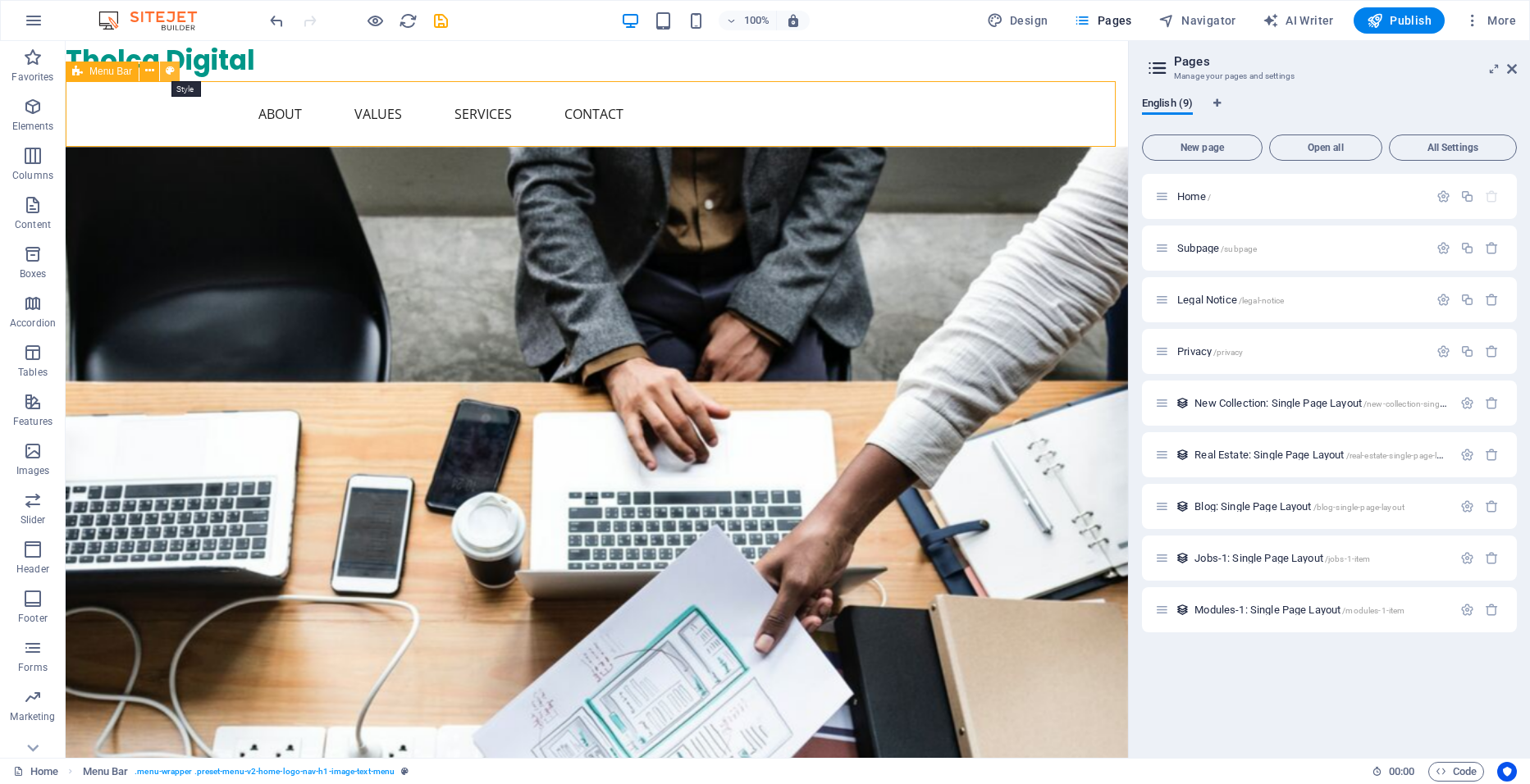
click at [171, 65] on icon at bounding box center [170, 70] width 9 height 17
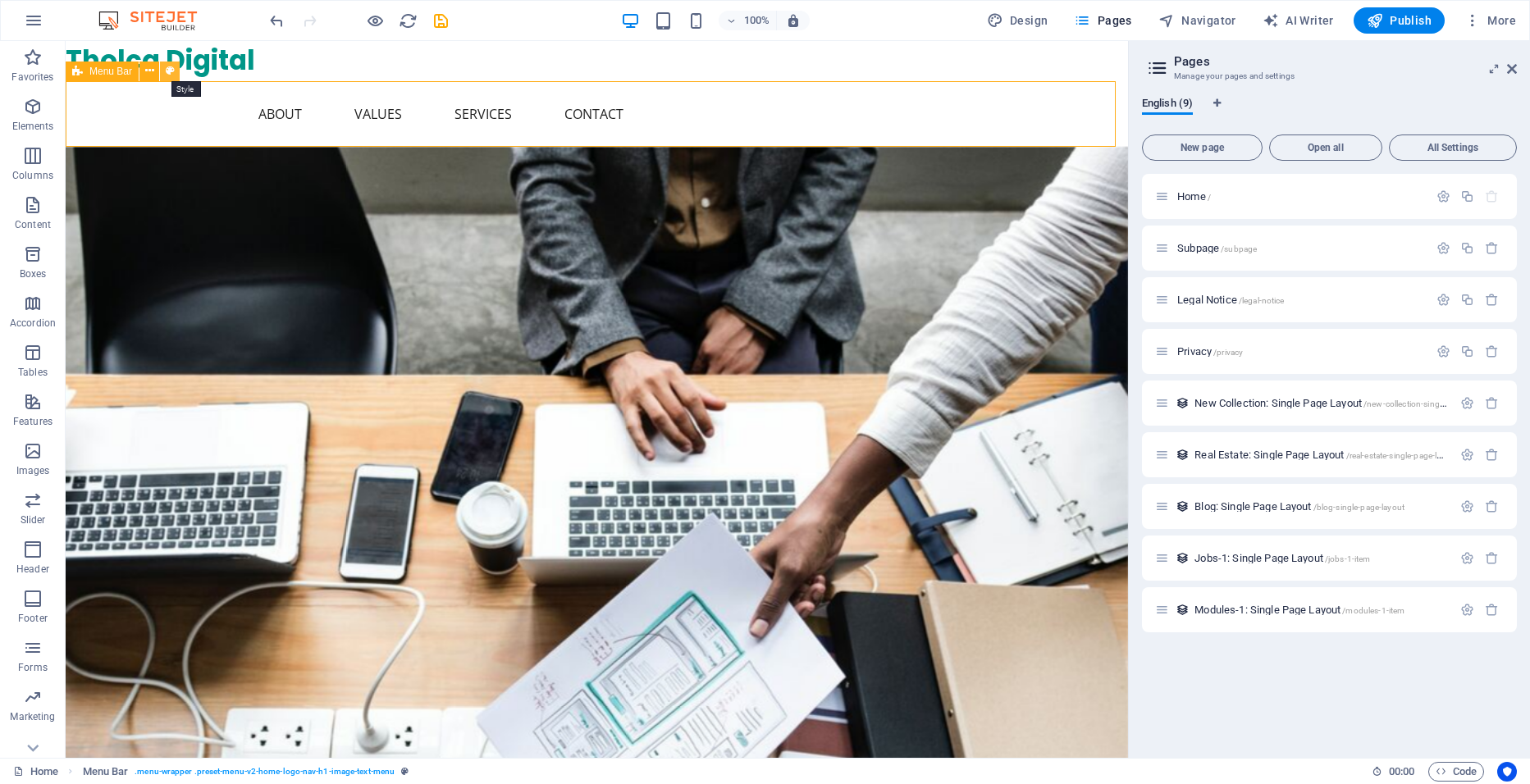
select select "rem"
select select "preset-menu-v2-home-logo-nav-h1-image-text-menu"
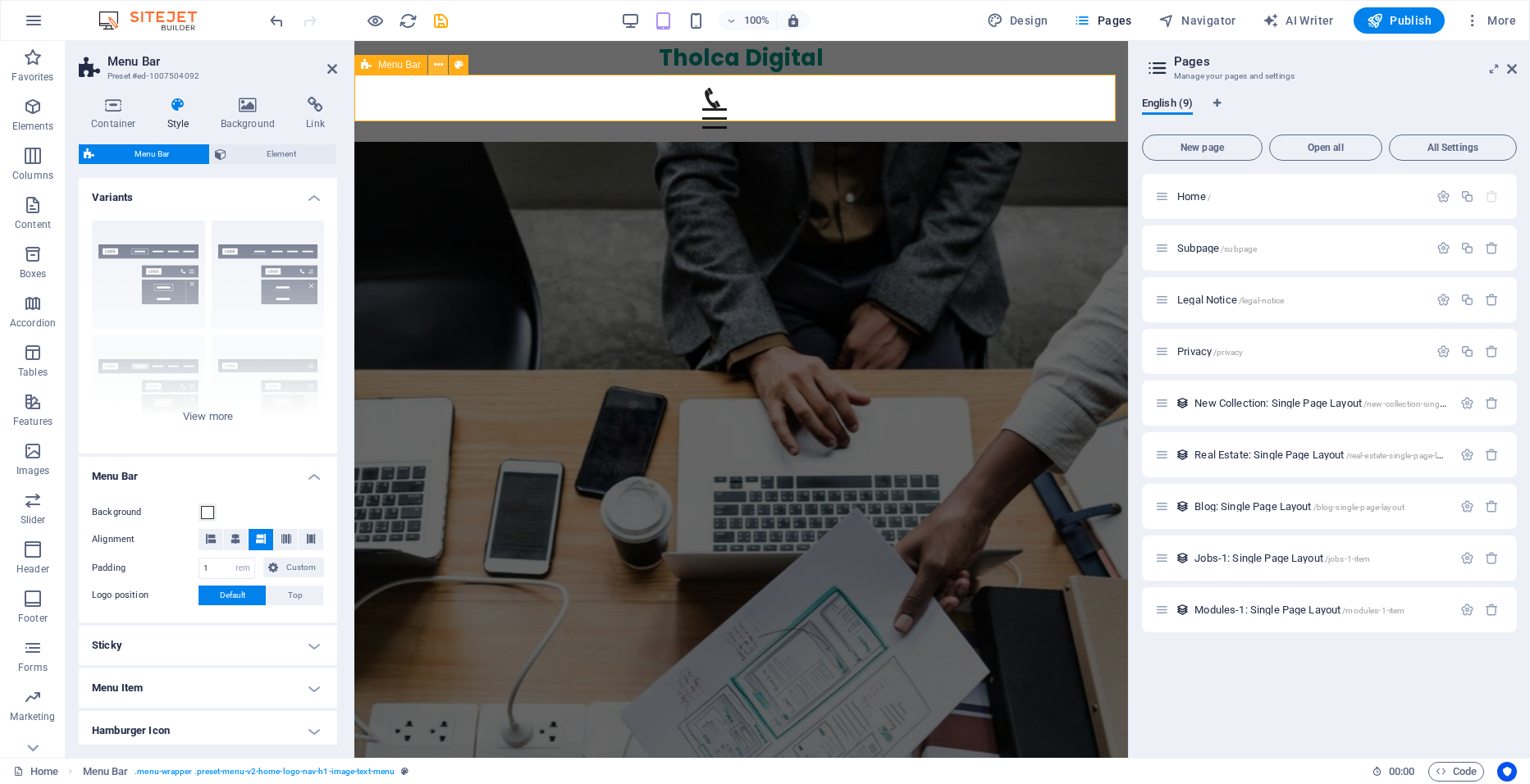
click at [439, 67] on icon at bounding box center [439, 65] width 9 height 17
click at [1516, 69] on icon at bounding box center [1512, 69] width 10 height 13
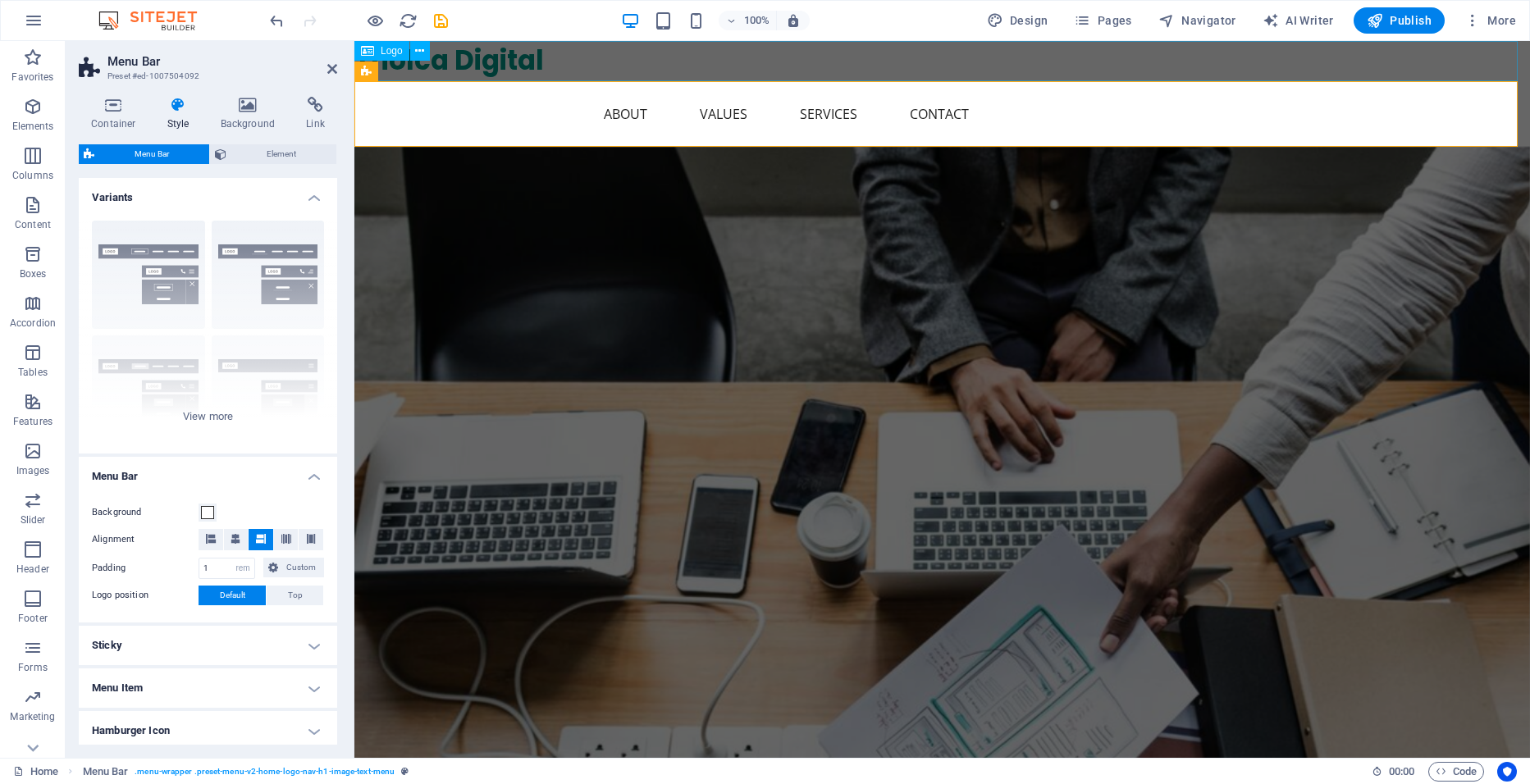
drag, startPoint x: 531, startPoint y: 70, endPoint x: 814, endPoint y: 69, distance: 283.0
click at [821, 69] on div "Tholca Digital" at bounding box center [942, 61] width 1176 height 40
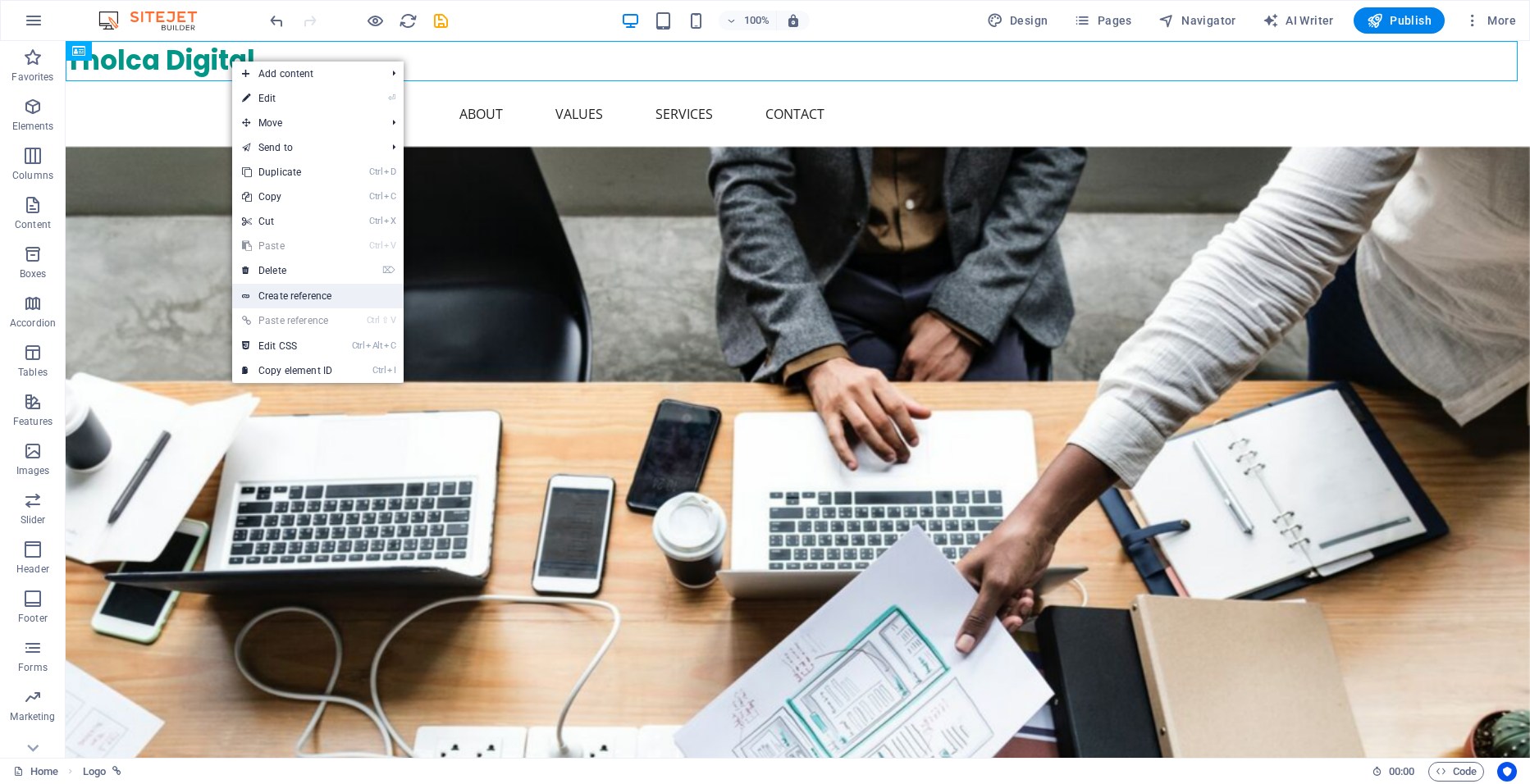
click at [331, 299] on link "Create reference" at bounding box center [318, 296] width 172 height 25
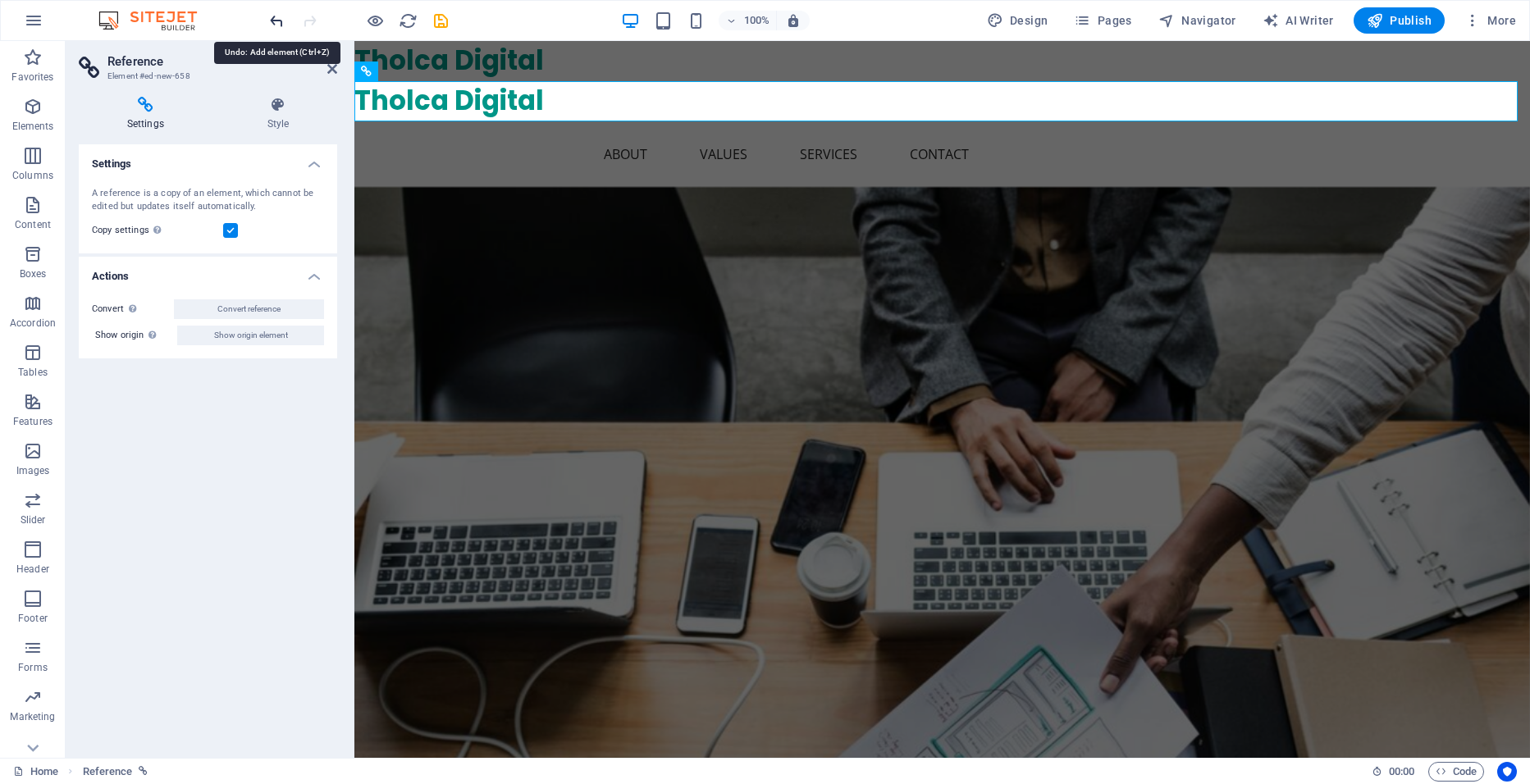
click at [273, 21] on icon "undo" at bounding box center [277, 20] width 19 height 19
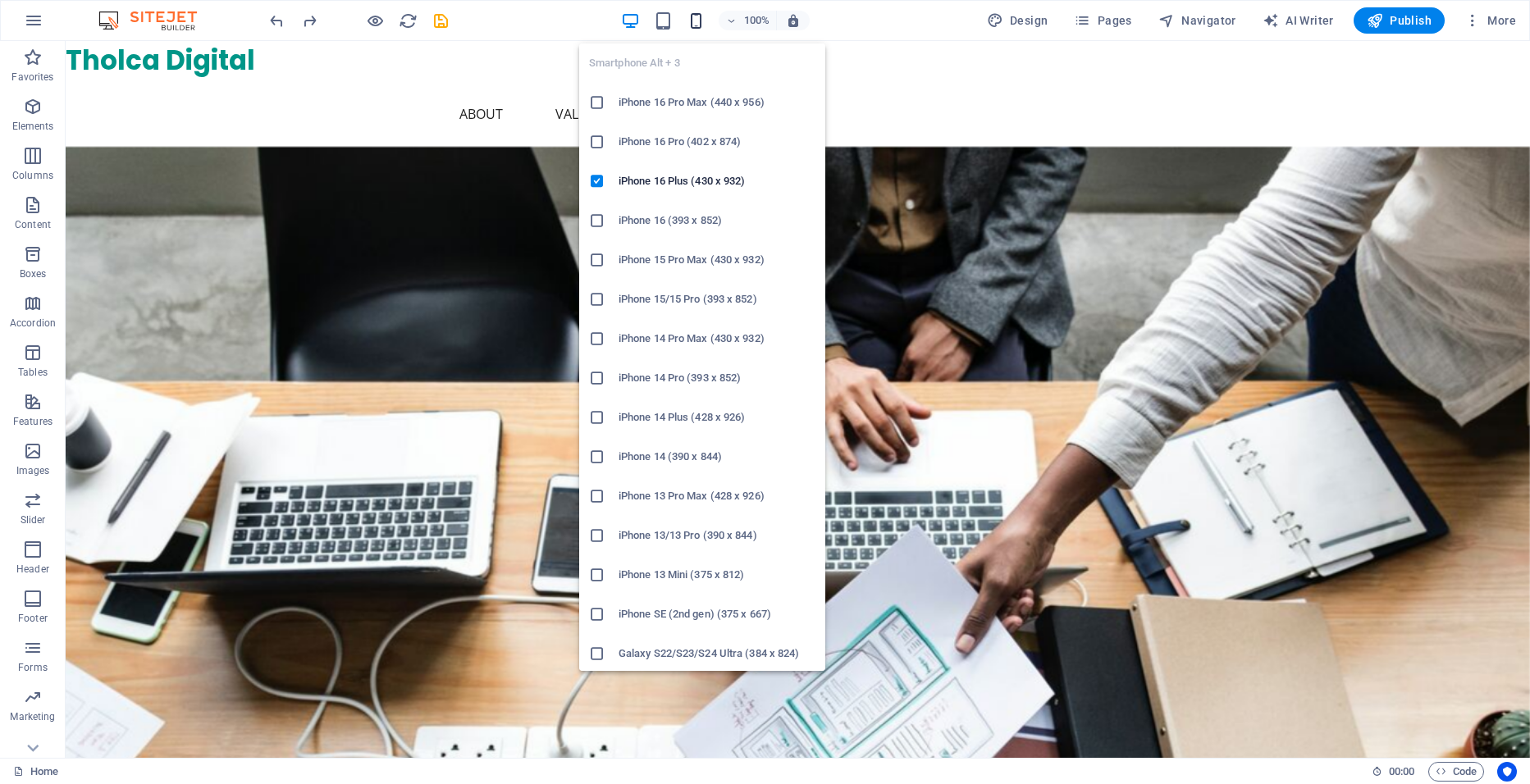
click at [706, 17] on icon "button" at bounding box center [696, 20] width 19 height 19
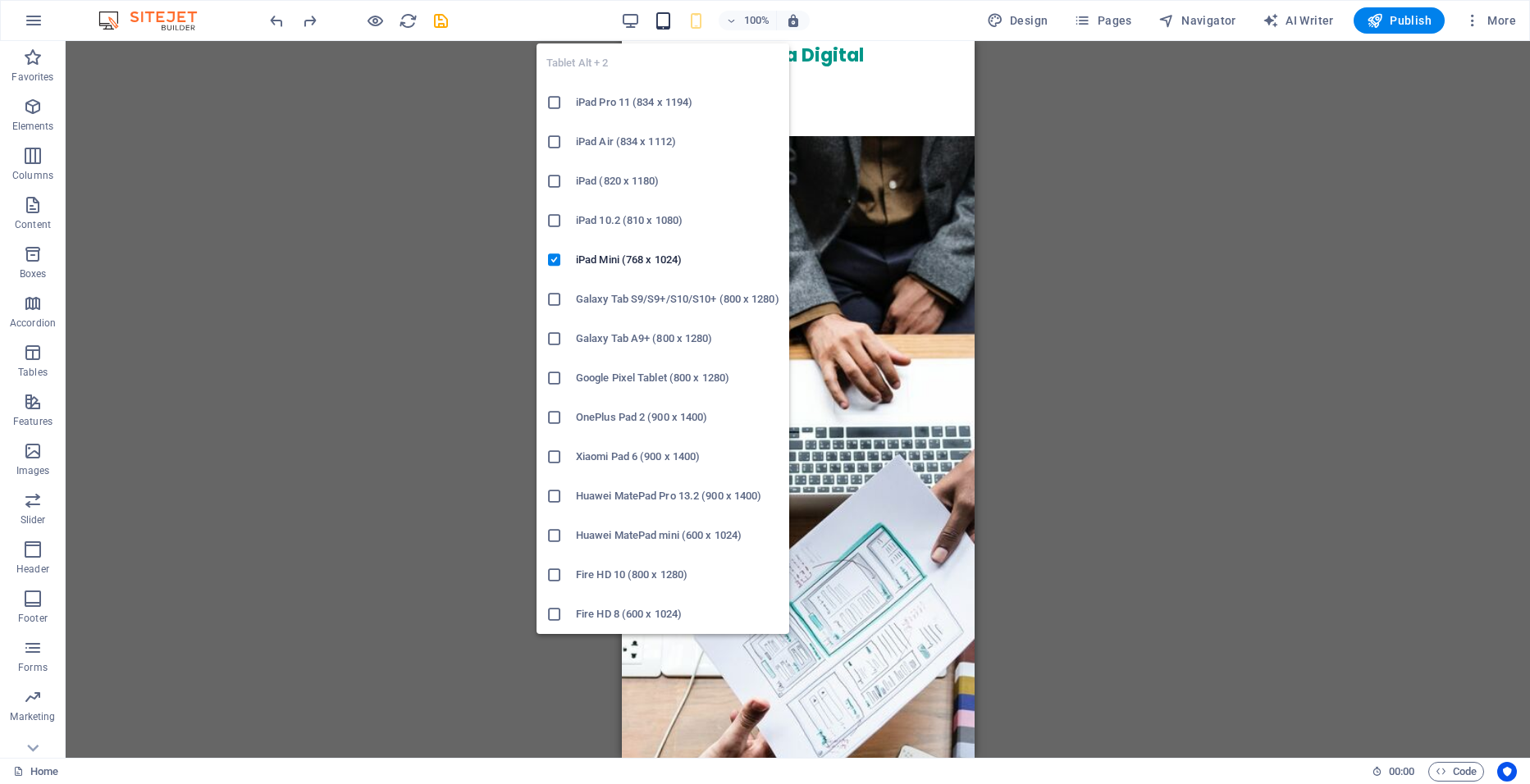
click at [671, 24] on icon "button" at bounding box center [663, 20] width 19 height 19
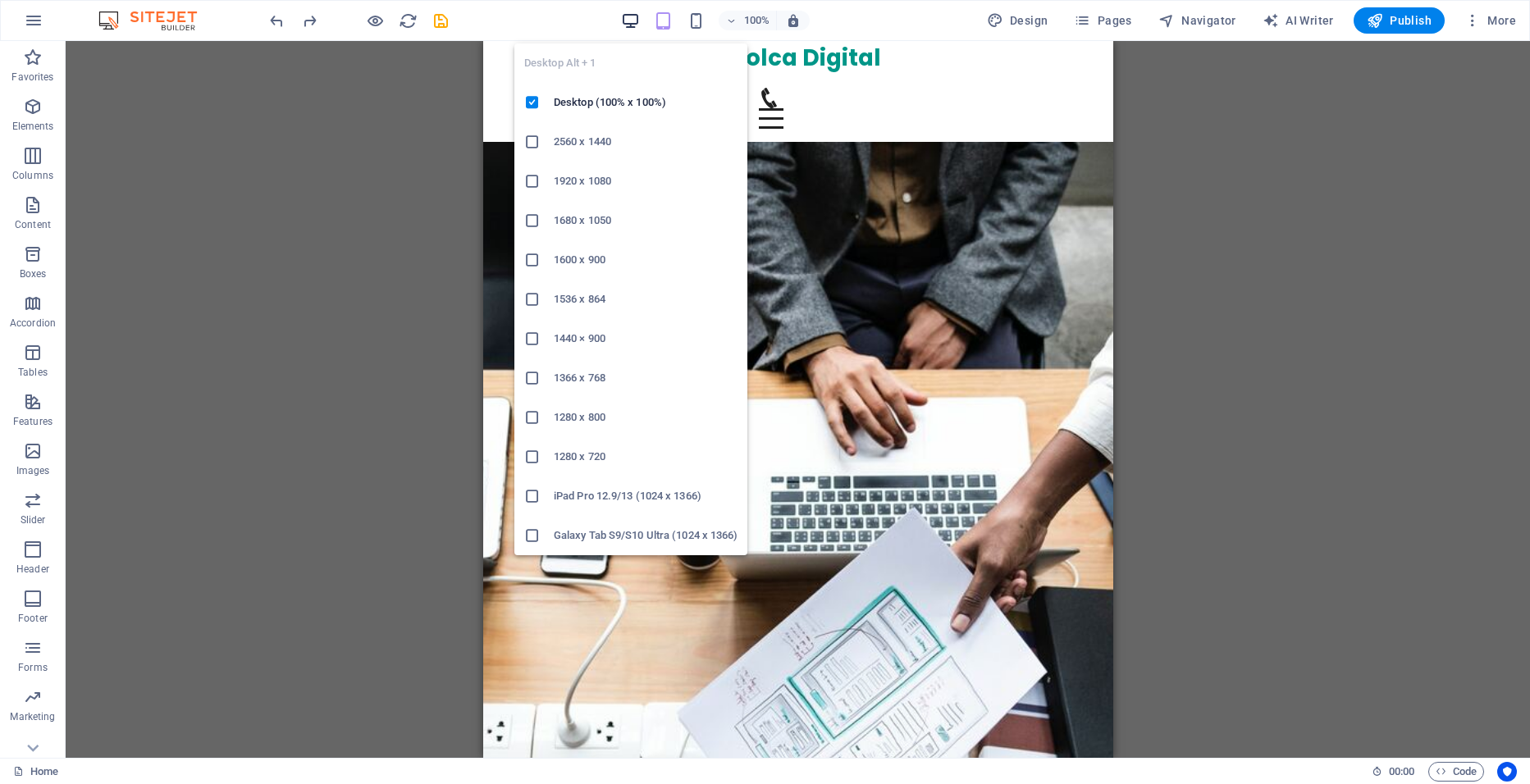
click at [632, 26] on icon "button" at bounding box center [630, 20] width 19 height 19
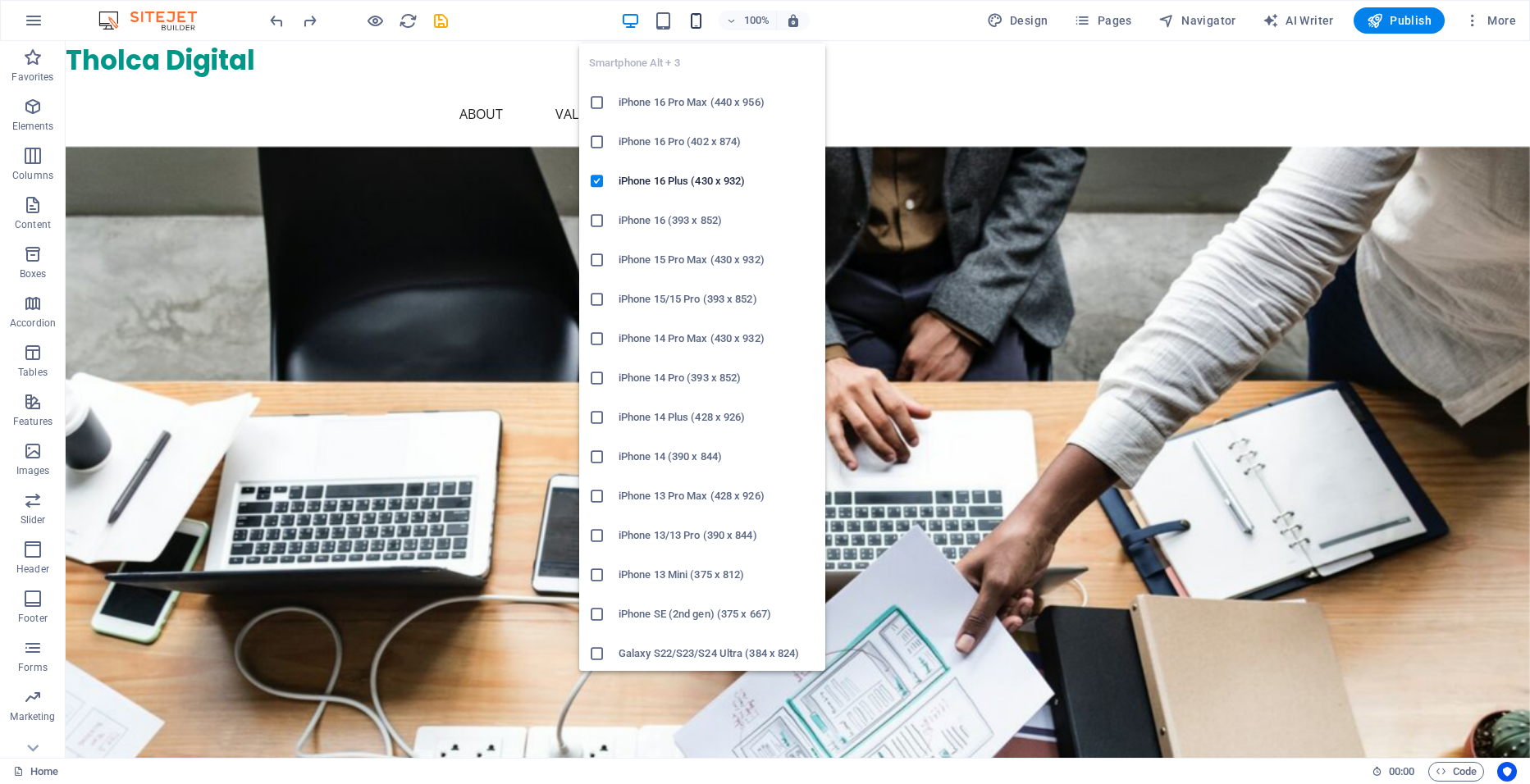
click at [701, 19] on icon "button" at bounding box center [696, 20] width 19 height 19
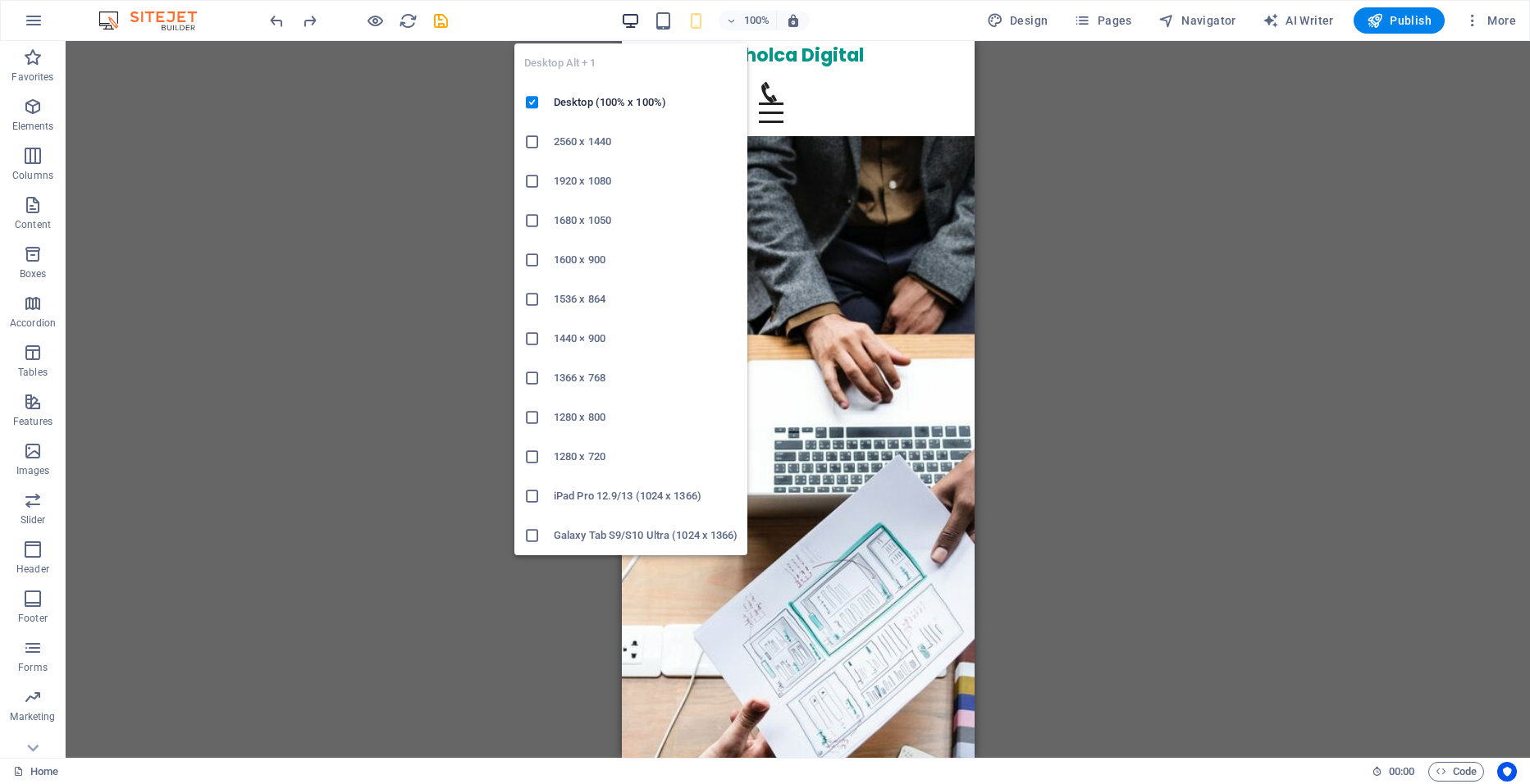
click at [629, 19] on icon "button" at bounding box center [630, 20] width 19 height 19
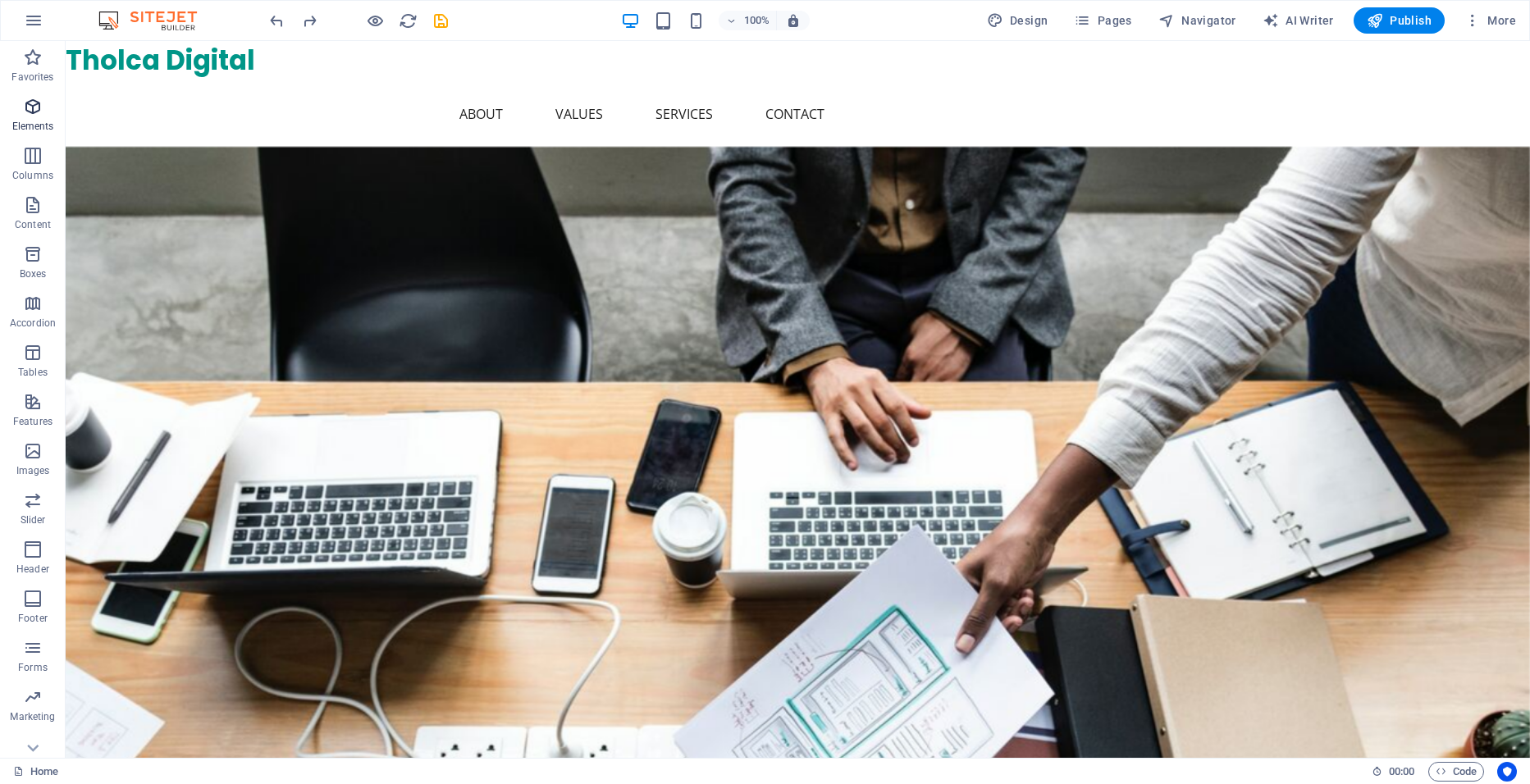
click at [24, 115] on icon "button" at bounding box center [33, 107] width 20 height 20
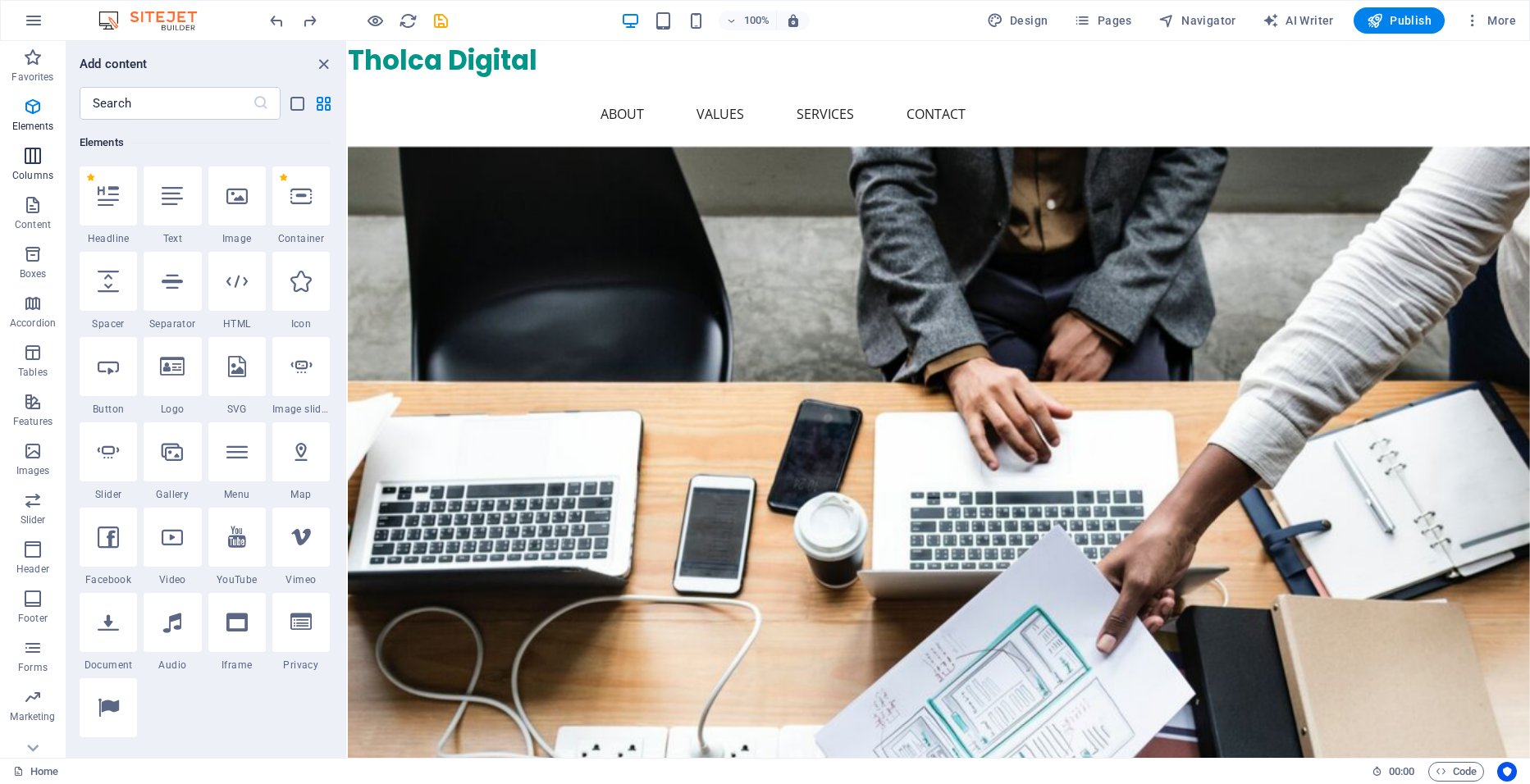
click at [40, 152] on icon "button" at bounding box center [33, 156] width 20 height 20
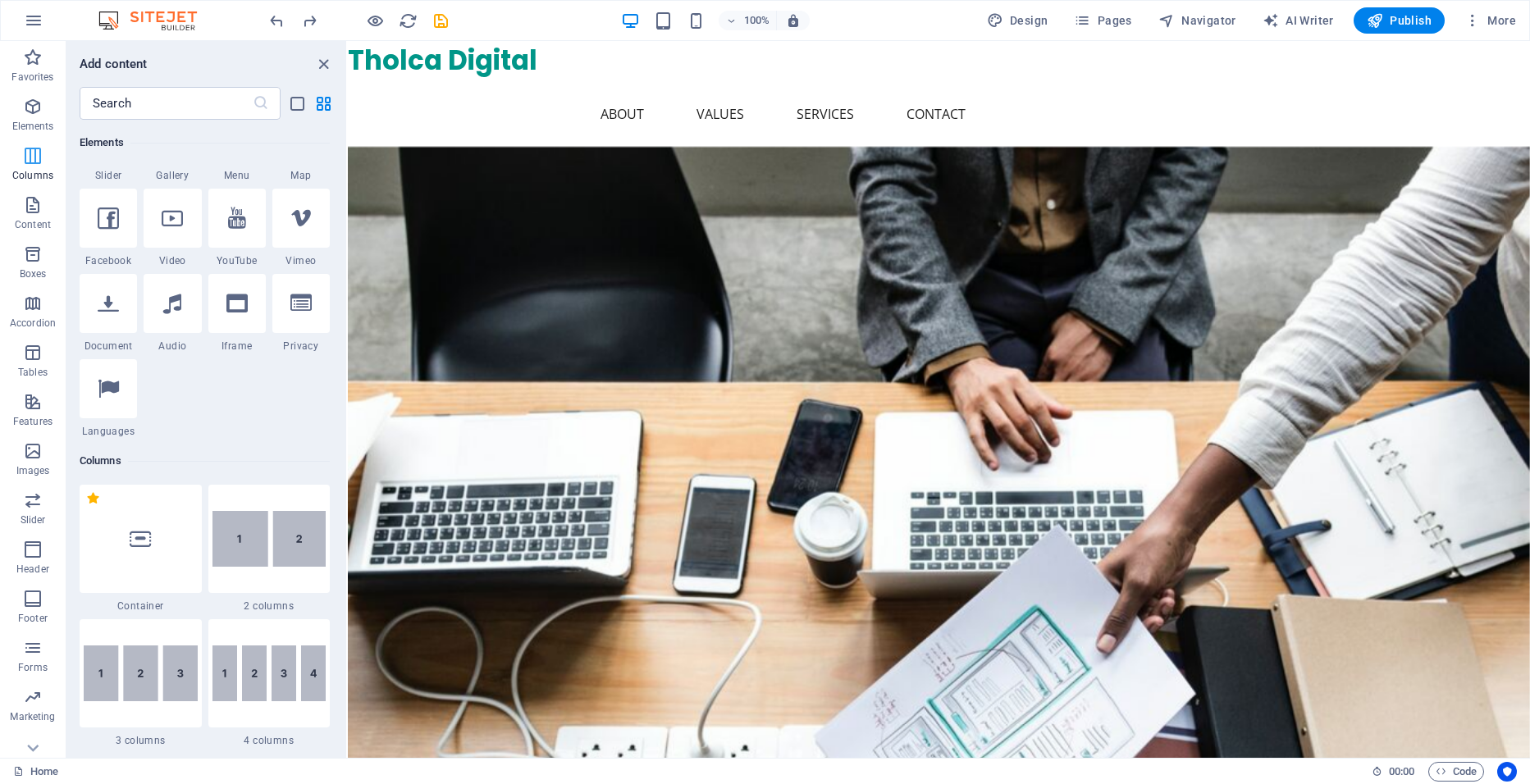
scroll to position [812, 0]
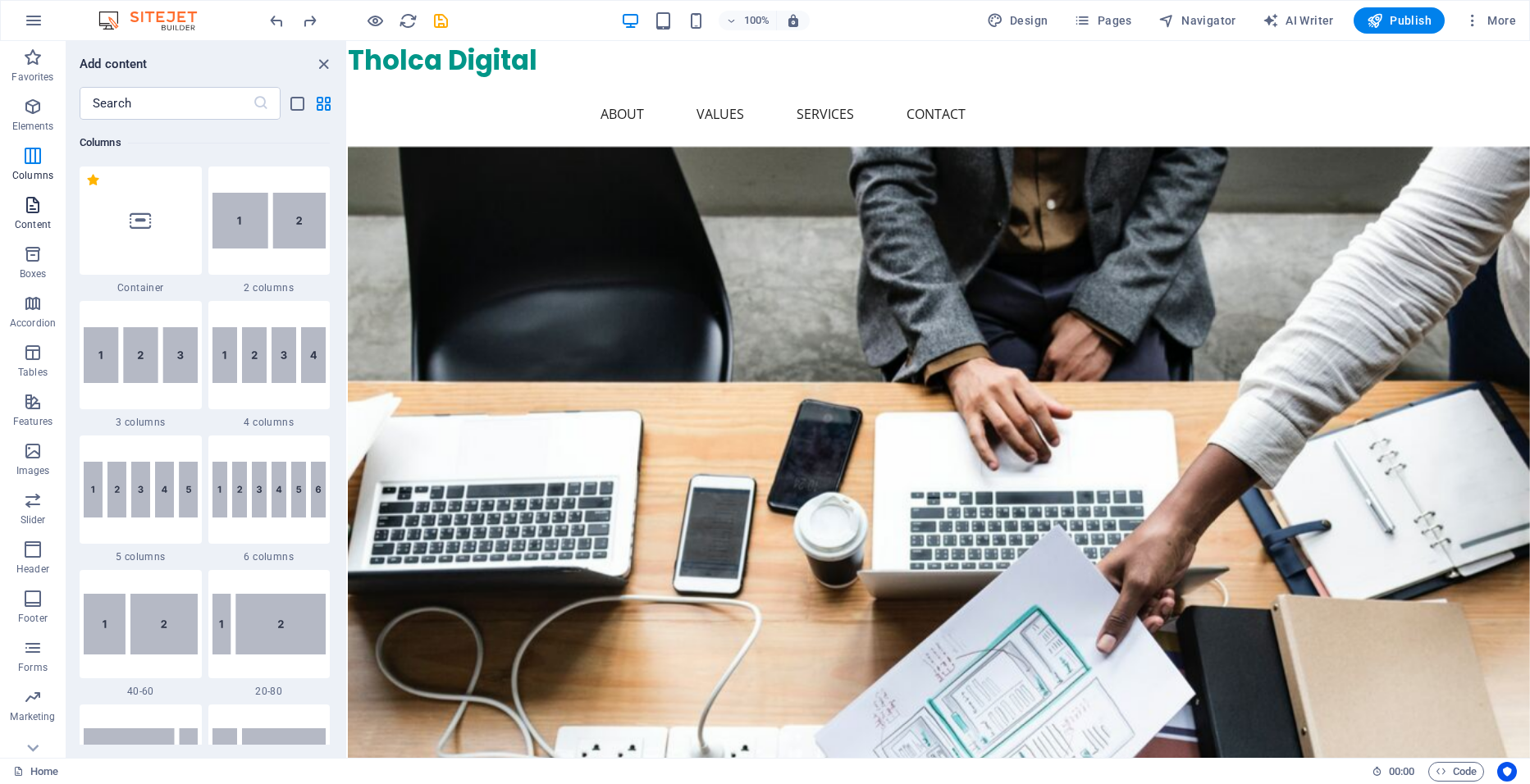
click at [28, 224] on p "Content" at bounding box center [33, 224] width 36 height 13
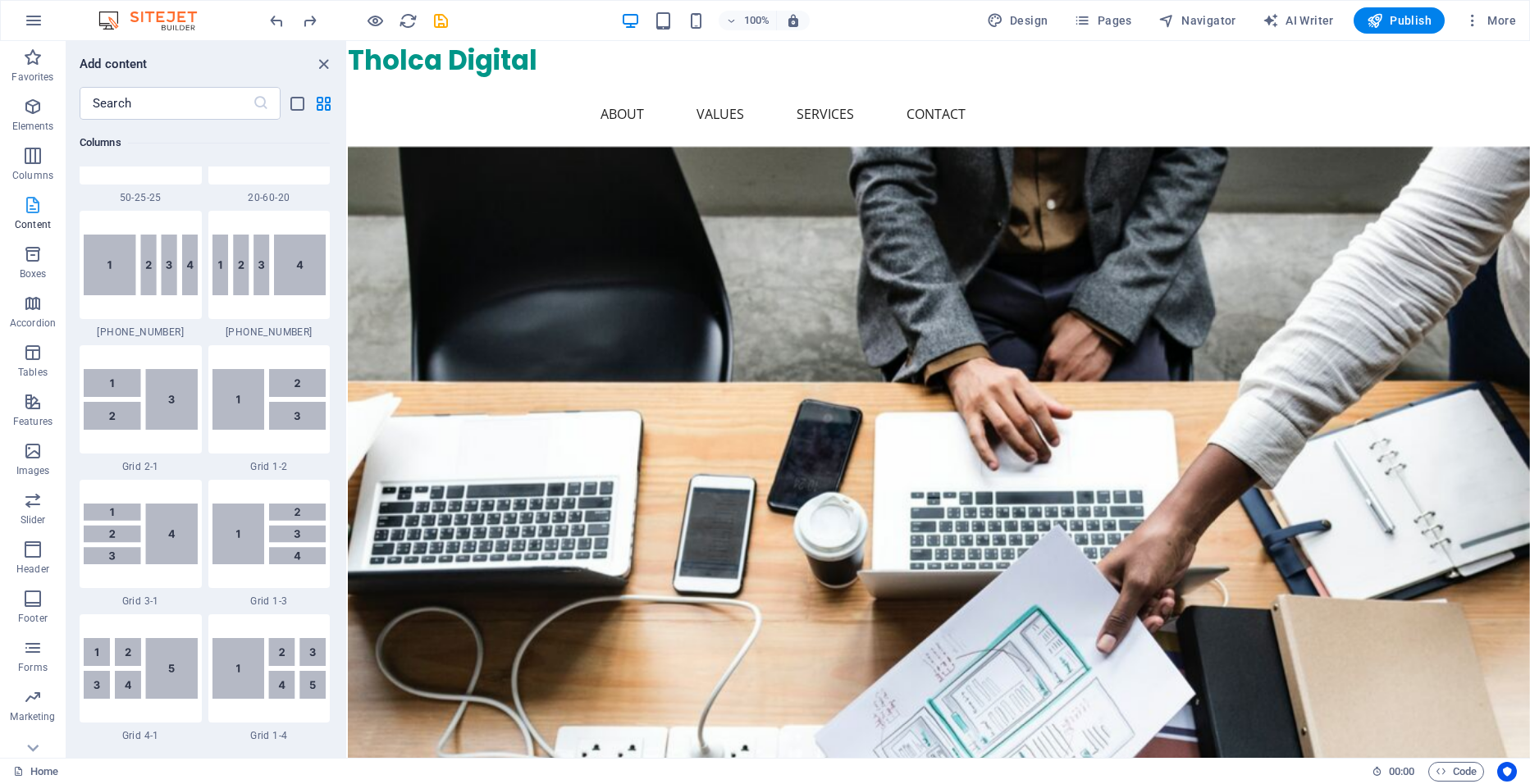
scroll to position [2871, 0]
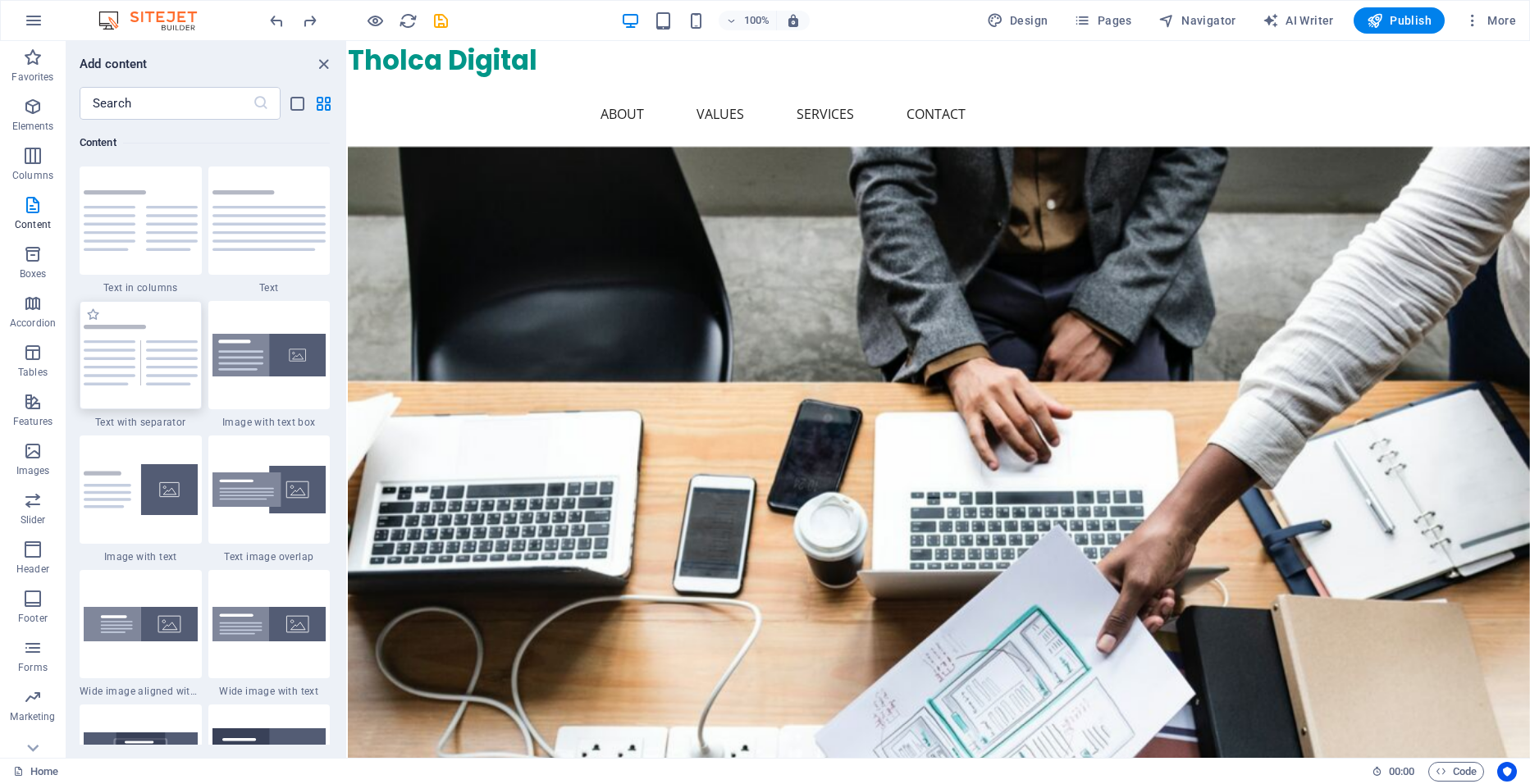
click at [158, 361] on img at bounding box center [141, 355] width 114 height 61
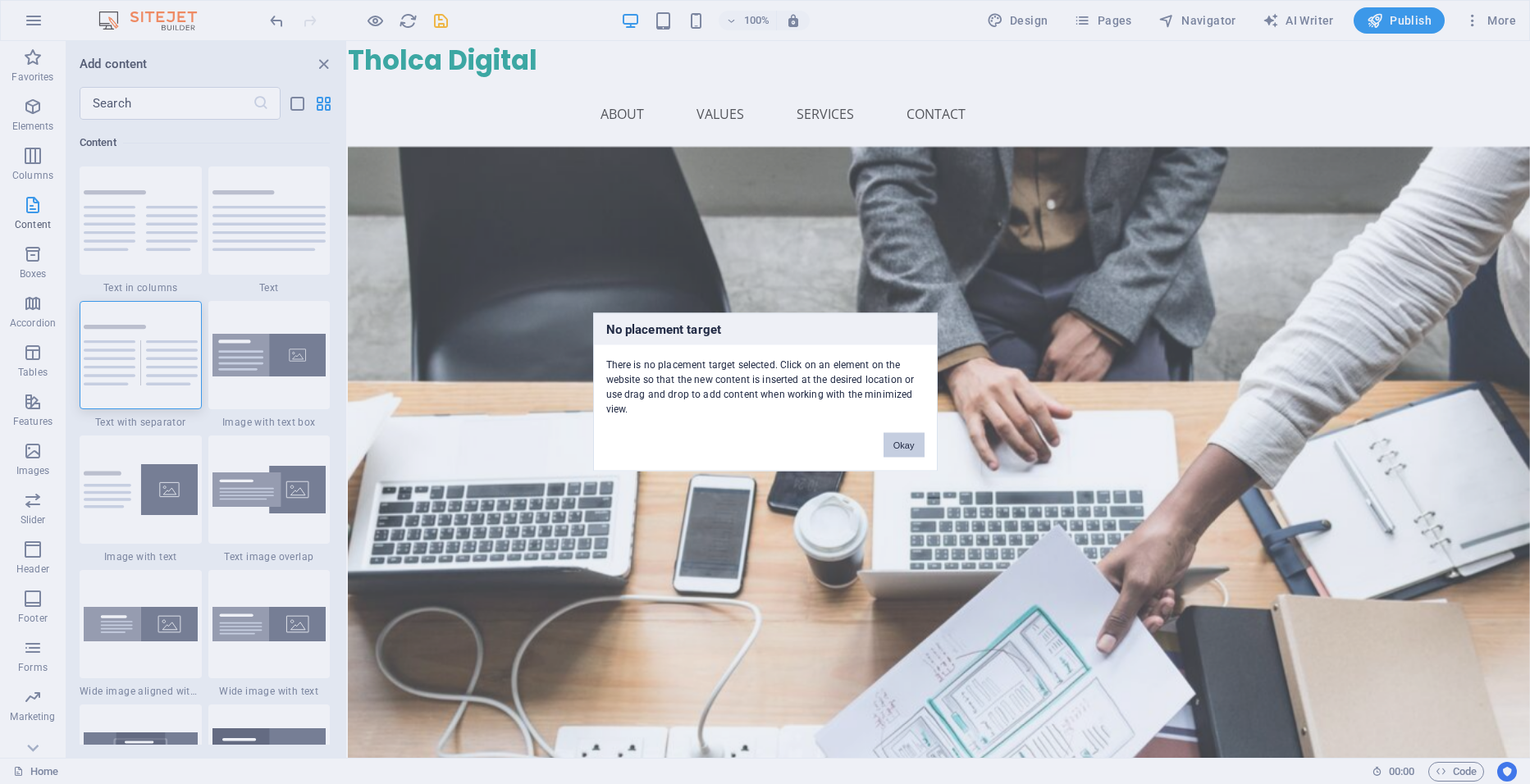
drag, startPoint x: 907, startPoint y: 443, endPoint x: 239, endPoint y: 369, distance: 672.1
click at [907, 443] on button "Okay" at bounding box center [904, 446] width 41 height 25
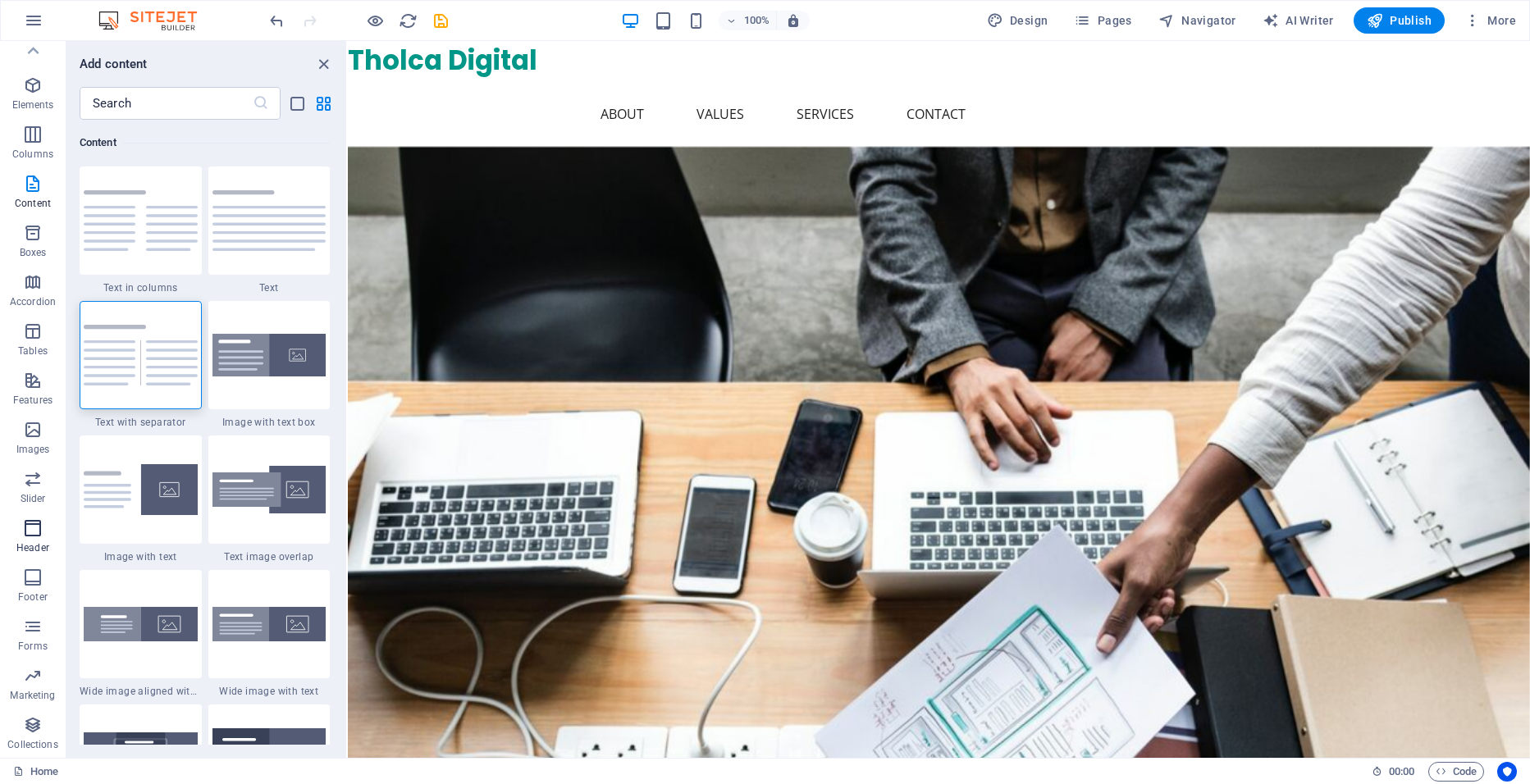
scroll to position [0, 0]
click at [36, 21] on icon "button" at bounding box center [34, 20] width 20 height 20
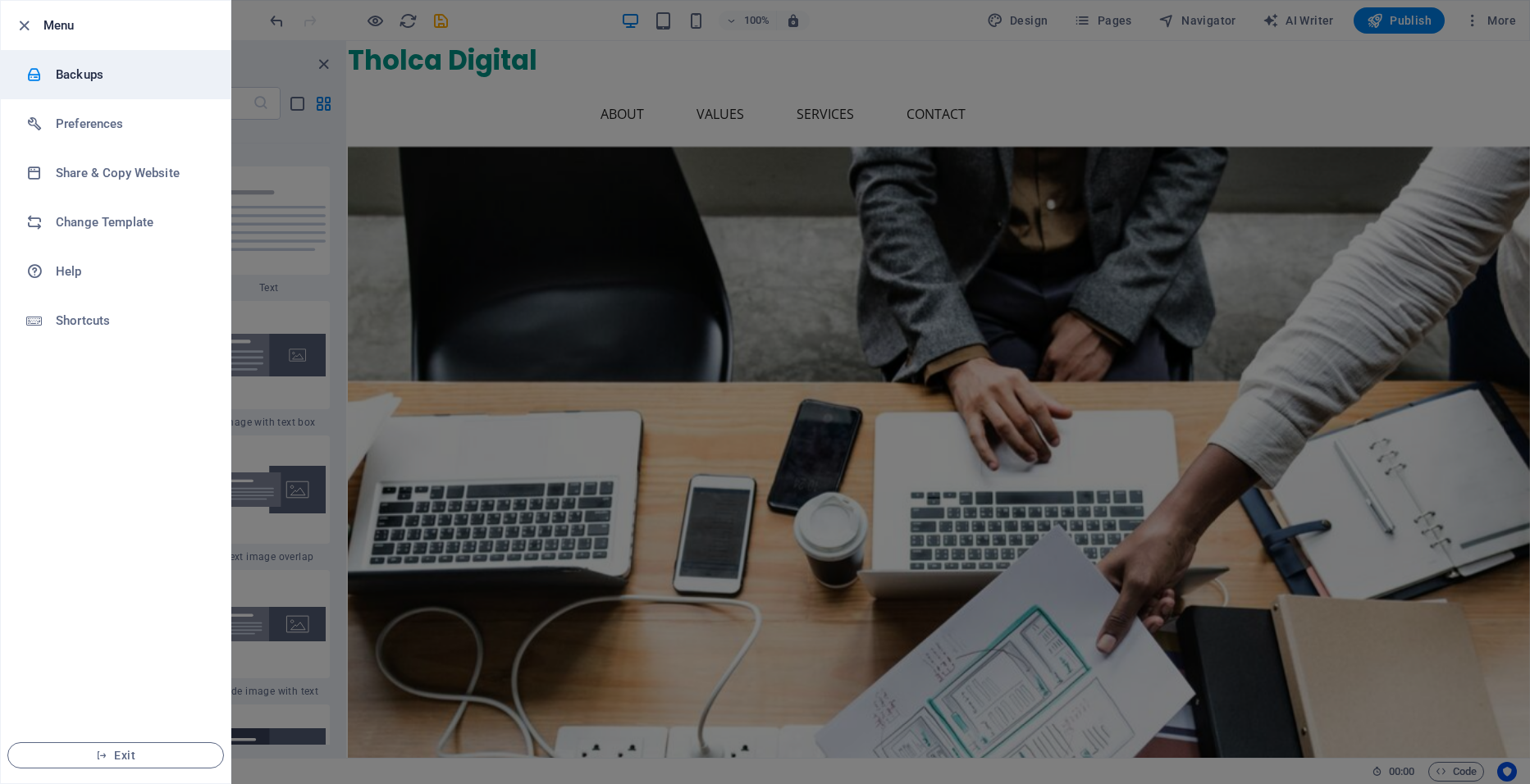
click at [90, 73] on h6 "Backups" at bounding box center [132, 75] width 152 height 20
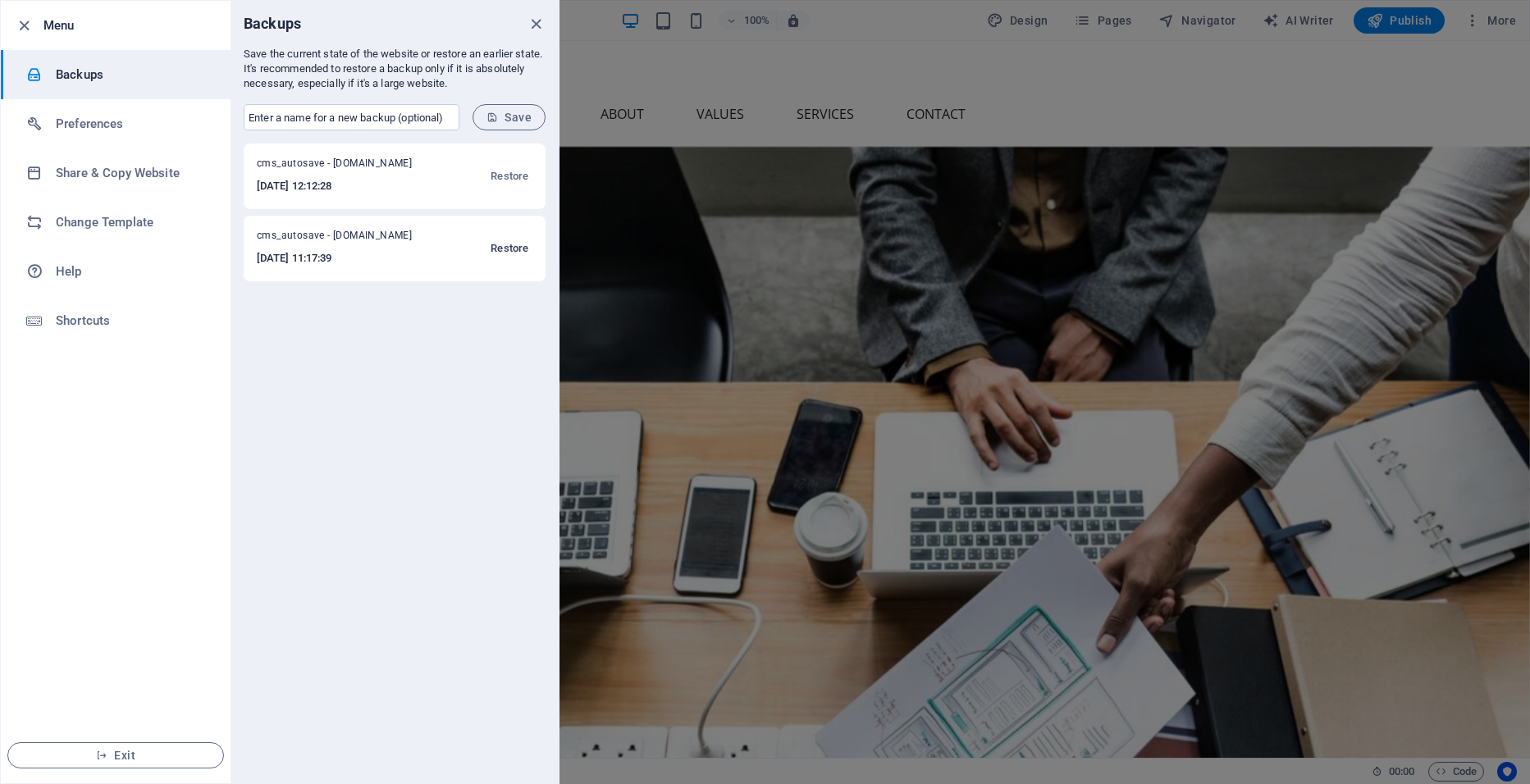
click at [501, 252] on span "Restore" at bounding box center [509, 248] width 37 height 20
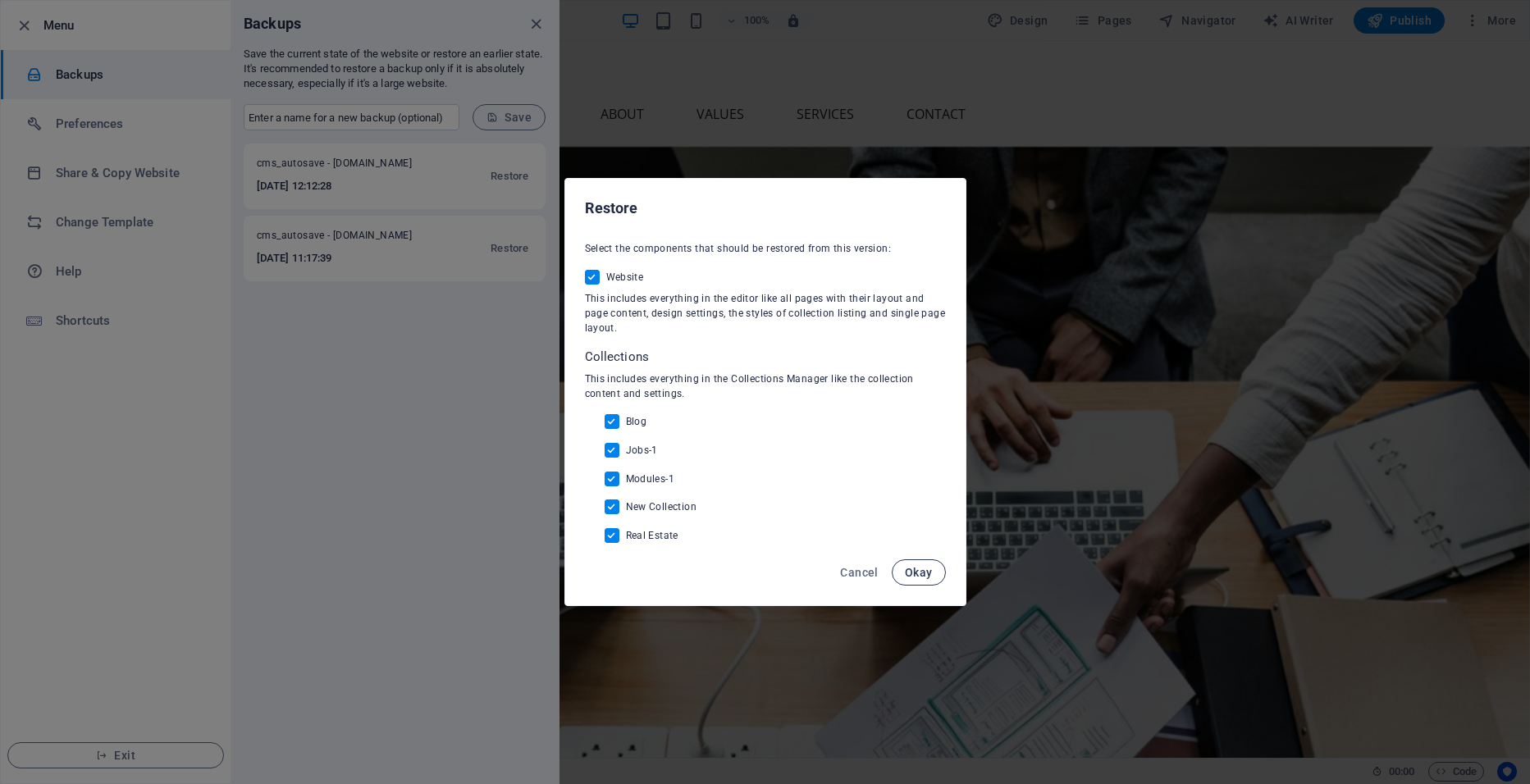
click at [918, 570] on span "Okay" at bounding box center [919, 572] width 28 height 13
checkbox input "false"
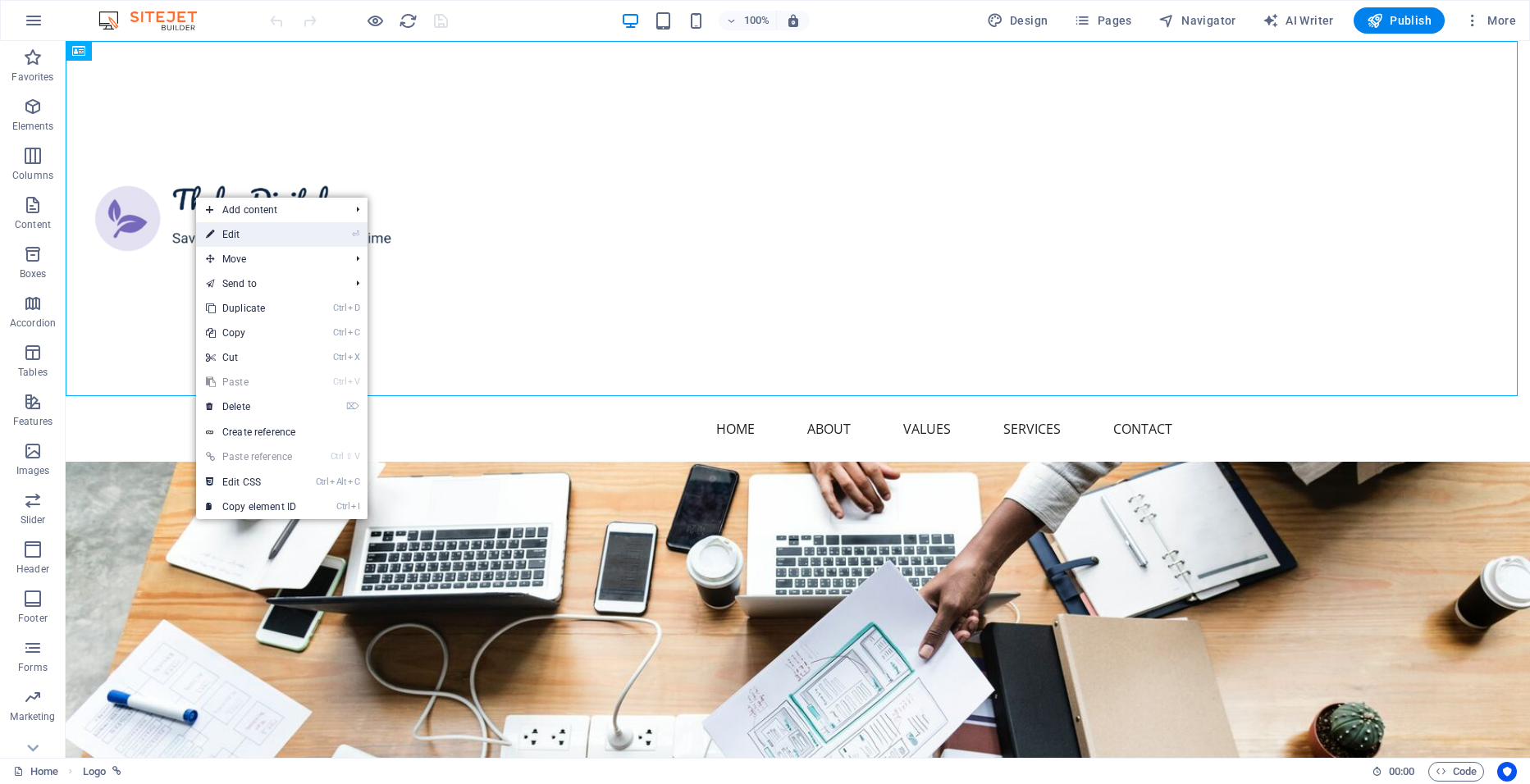
click at [270, 230] on link "⏎ Edit" at bounding box center [251, 235] width 110 height 25
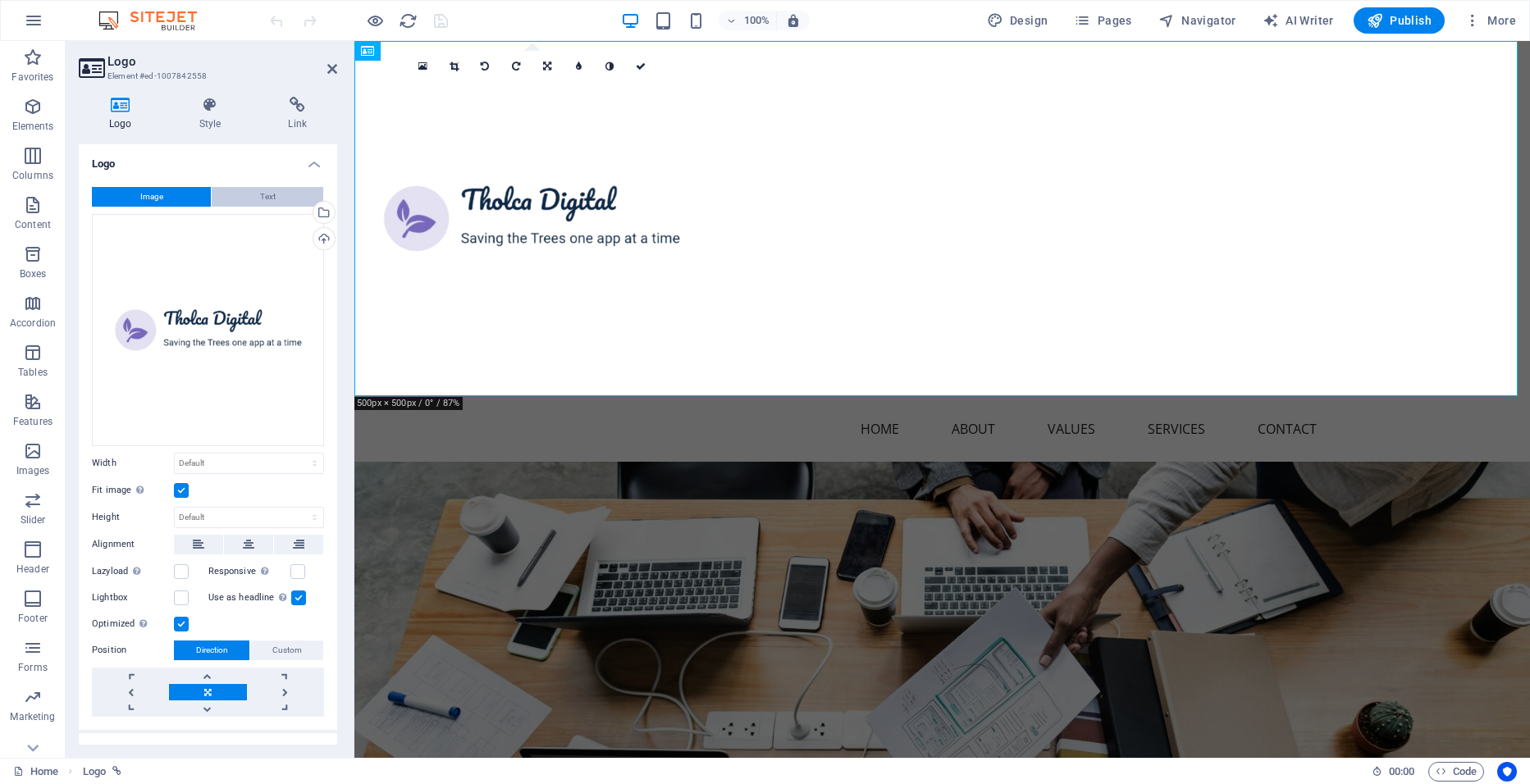
click at [252, 194] on button "Text" at bounding box center [267, 197] width 111 height 20
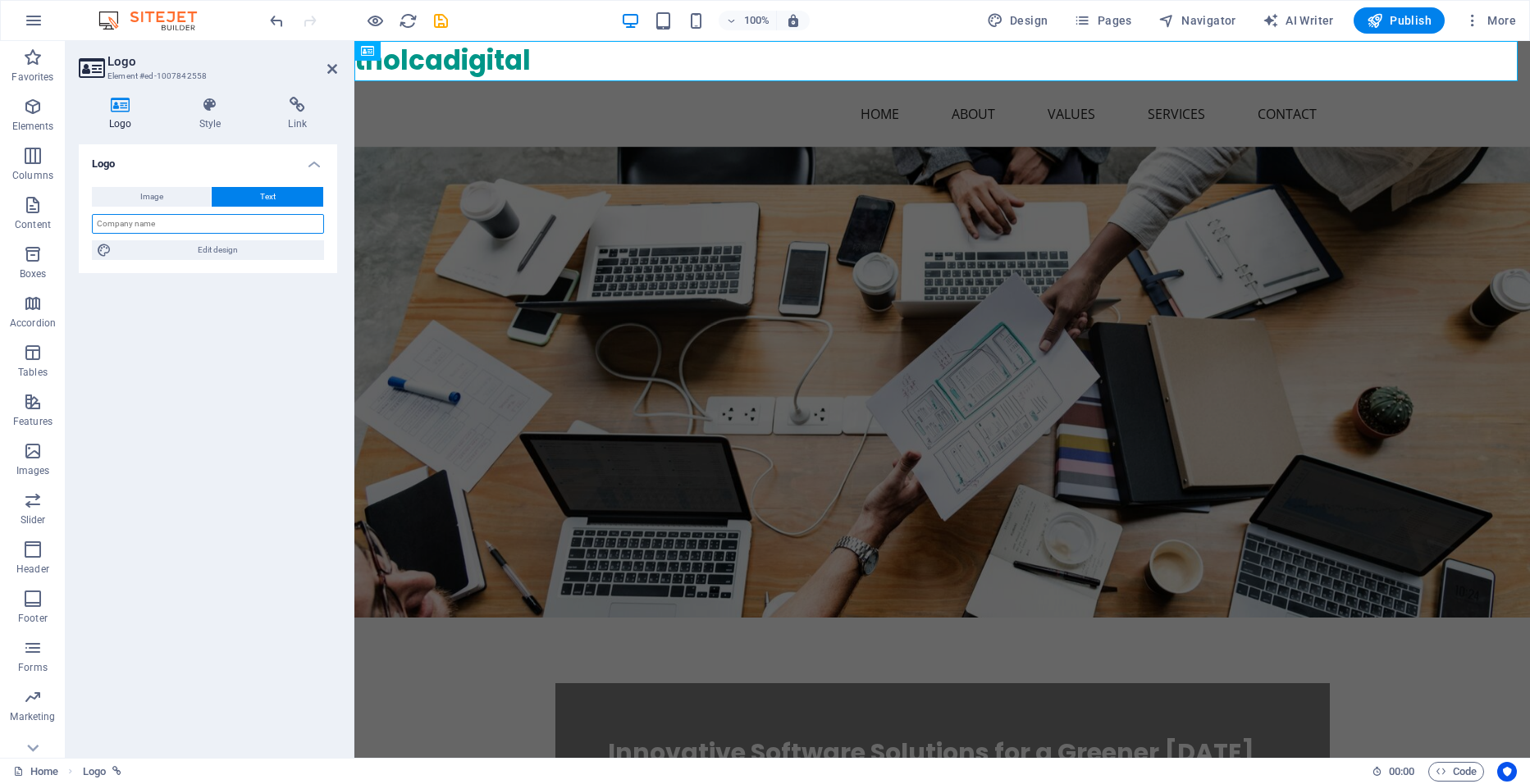
click at [212, 225] on input "text" at bounding box center [207, 224] width 232 height 20
click at [196, 223] on input "Tholca Digital Ltd" at bounding box center [207, 224] width 232 height 20
type input "Tholca Digital"
click at [159, 380] on div "Logo Image Text Drag files here, click to choose files or select files from Fil…" at bounding box center [208, 444] width 258 height 601
click at [331, 69] on icon at bounding box center [332, 69] width 10 height 13
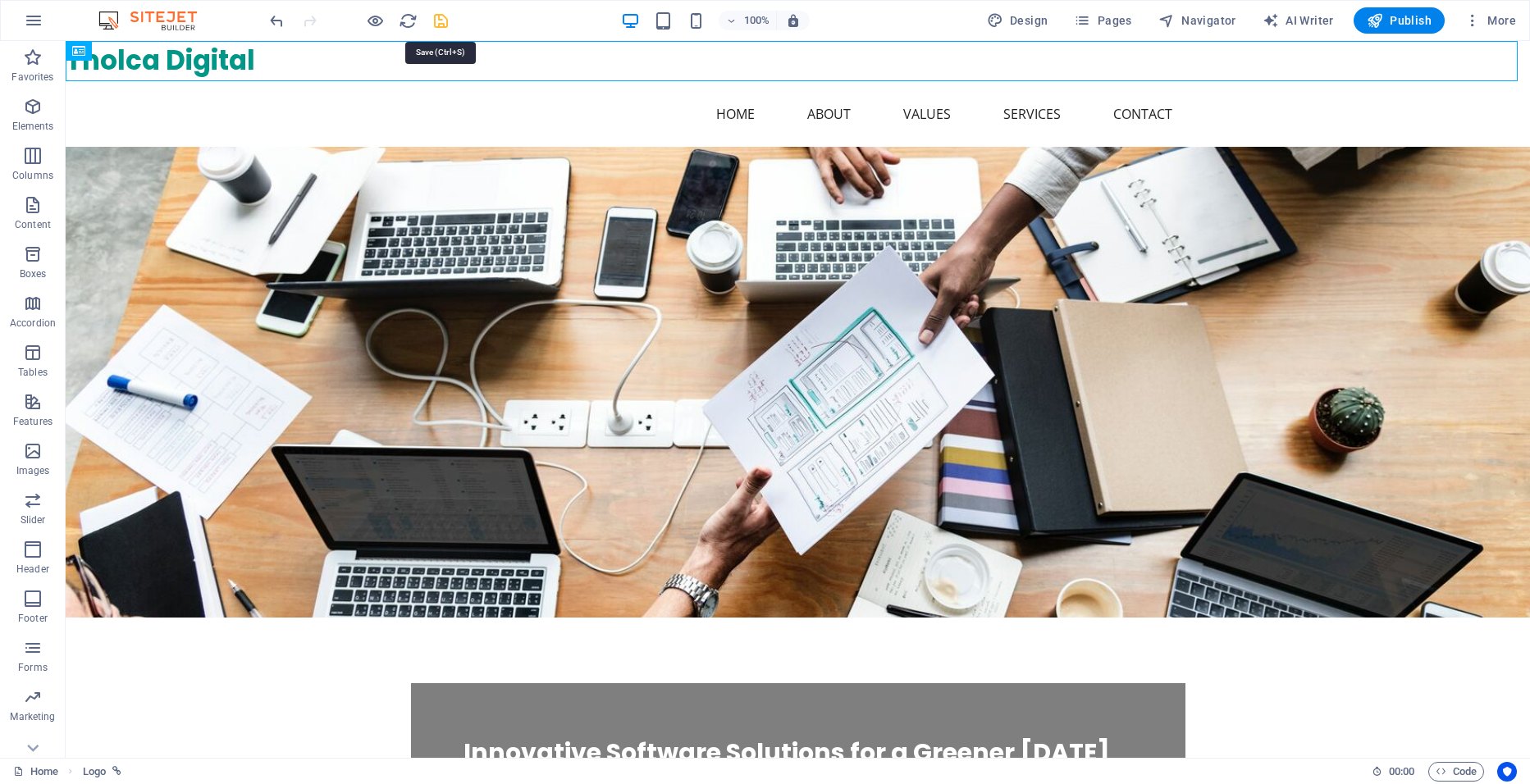
click at [445, 23] on icon "save" at bounding box center [441, 20] width 19 height 19
checkbox input "false"
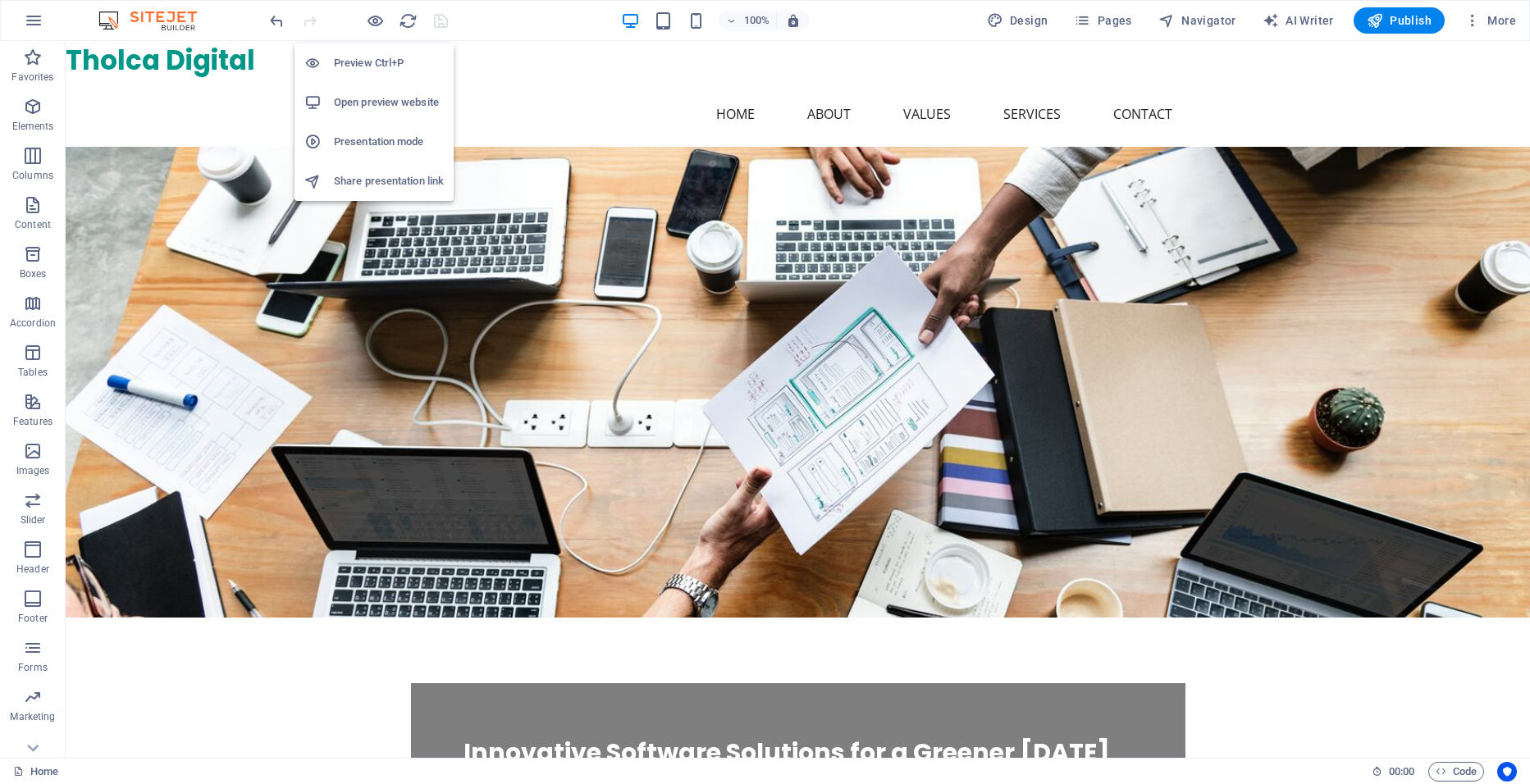
click at [375, 101] on h6 "Open preview website" at bounding box center [389, 102] width 110 height 20
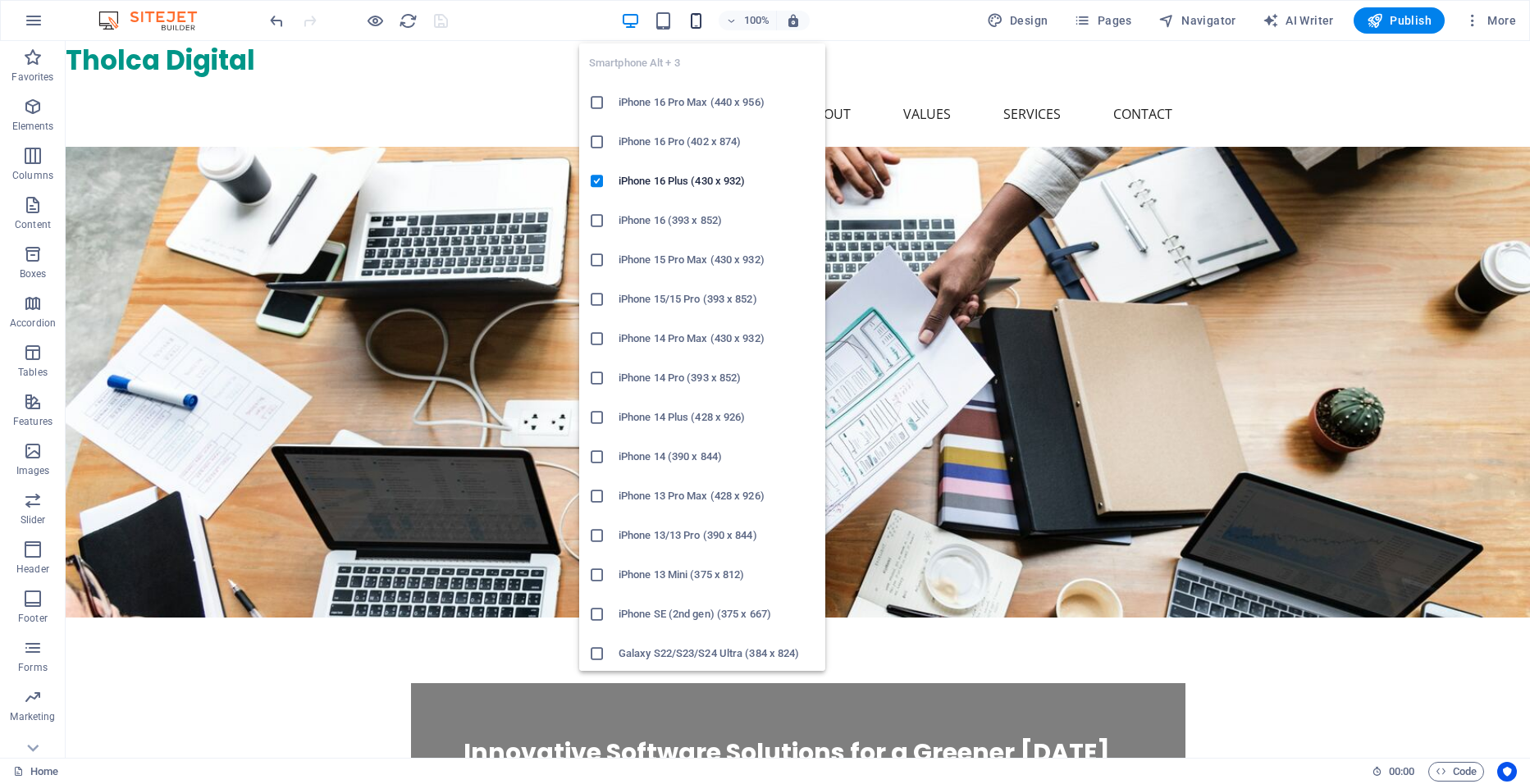
click at [698, 15] on icon "button" at bounding box center [696, 20] width 19 height 19
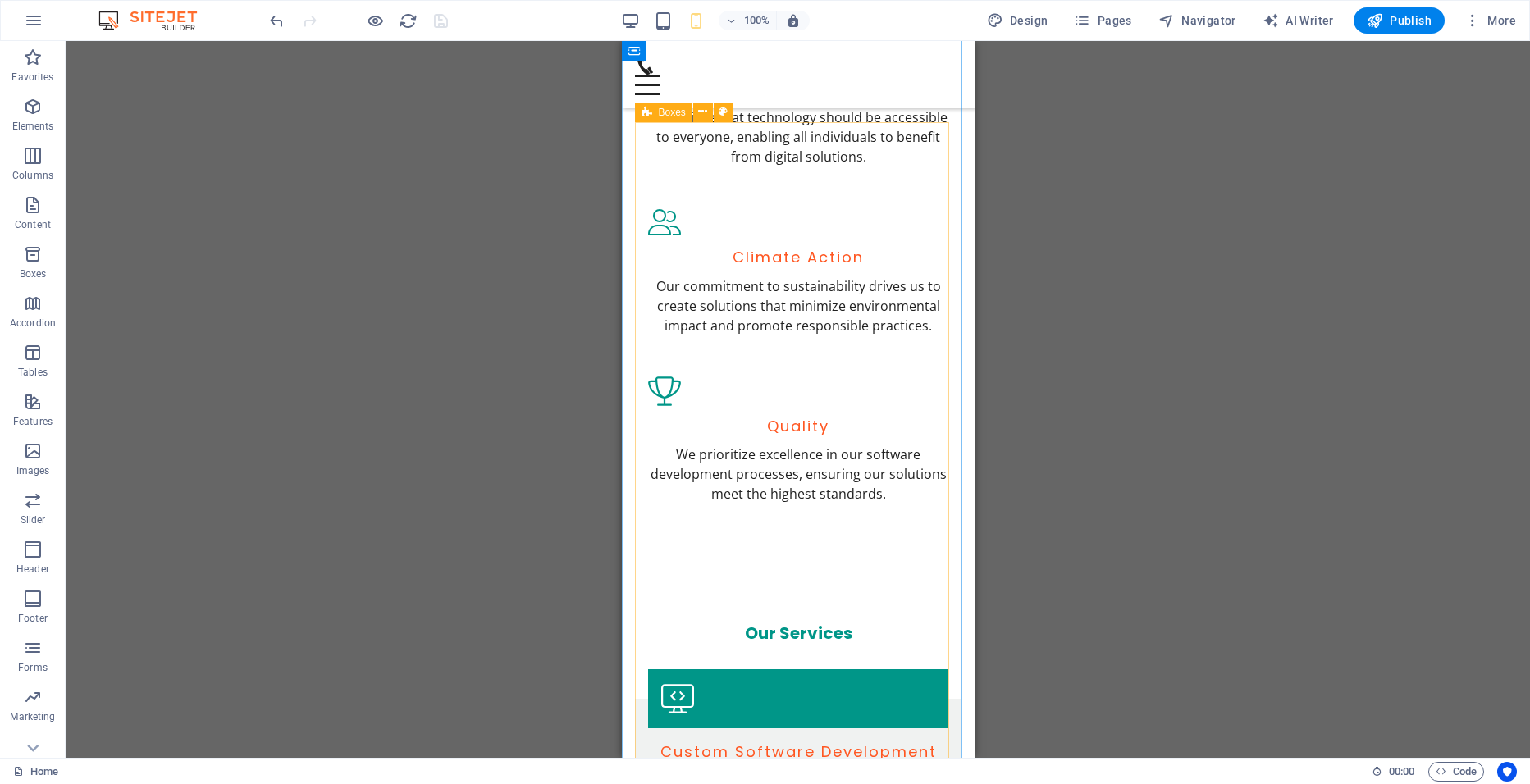
scroll to position [1641, 0]
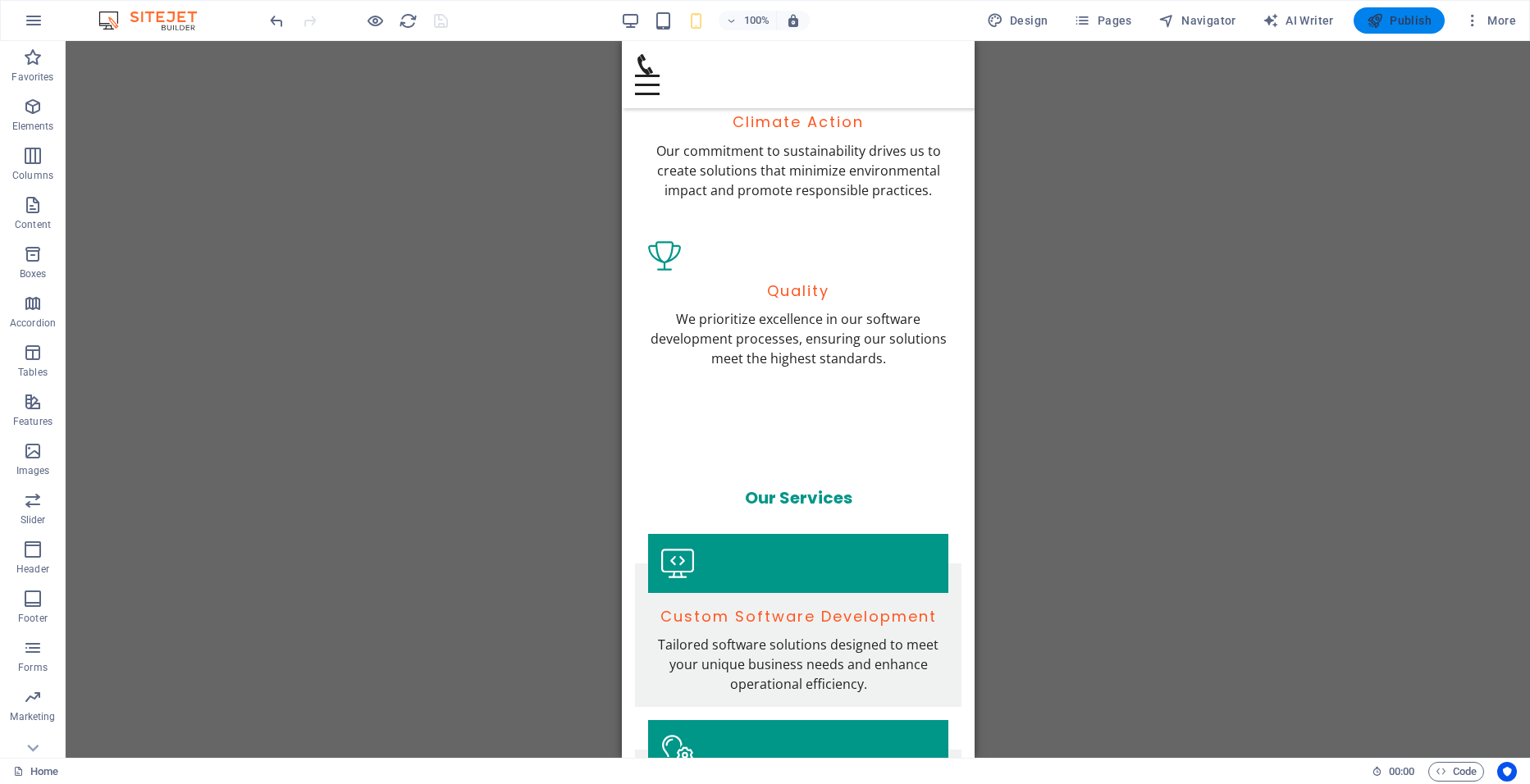
click at [1405, 22] on span "Publish" at bounding box center [1399, 20] width 65 height 16
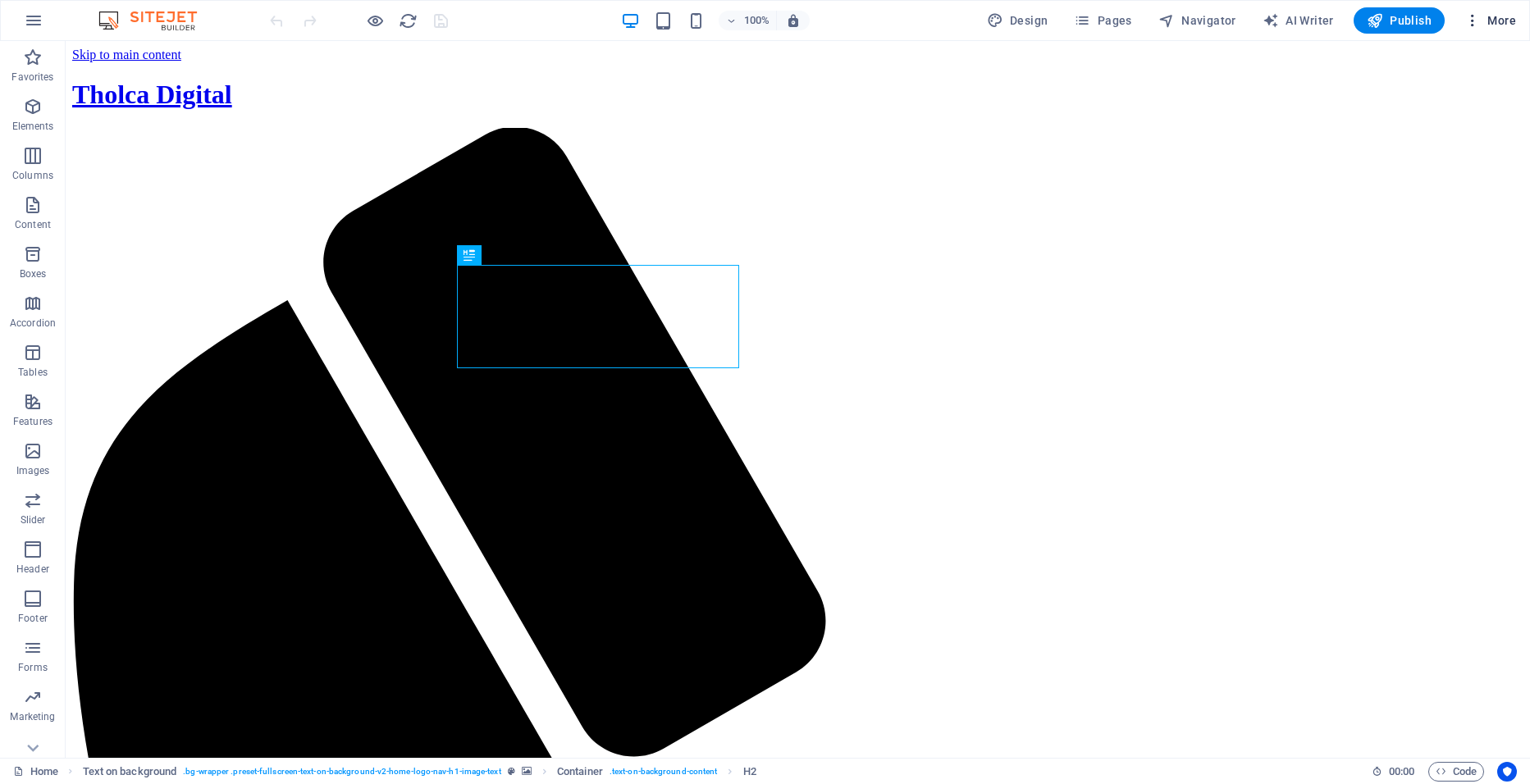
click at [1517, 22] on button "More" at bounding box center [1490, 20] width 65 height 27
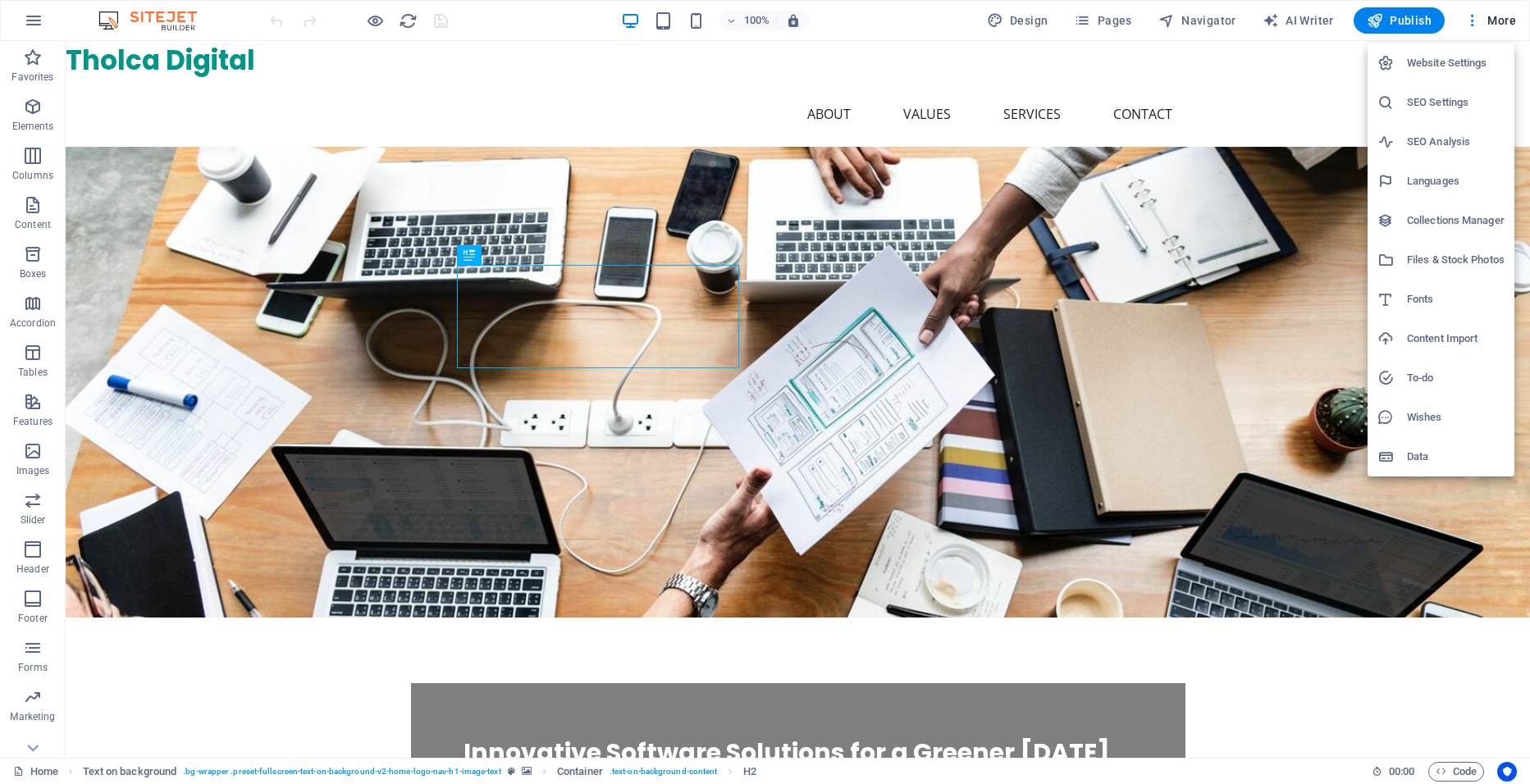
click at [1469, 68] on h6 "Website Settings" at bounding box center [1456, 63] width 98 height 20
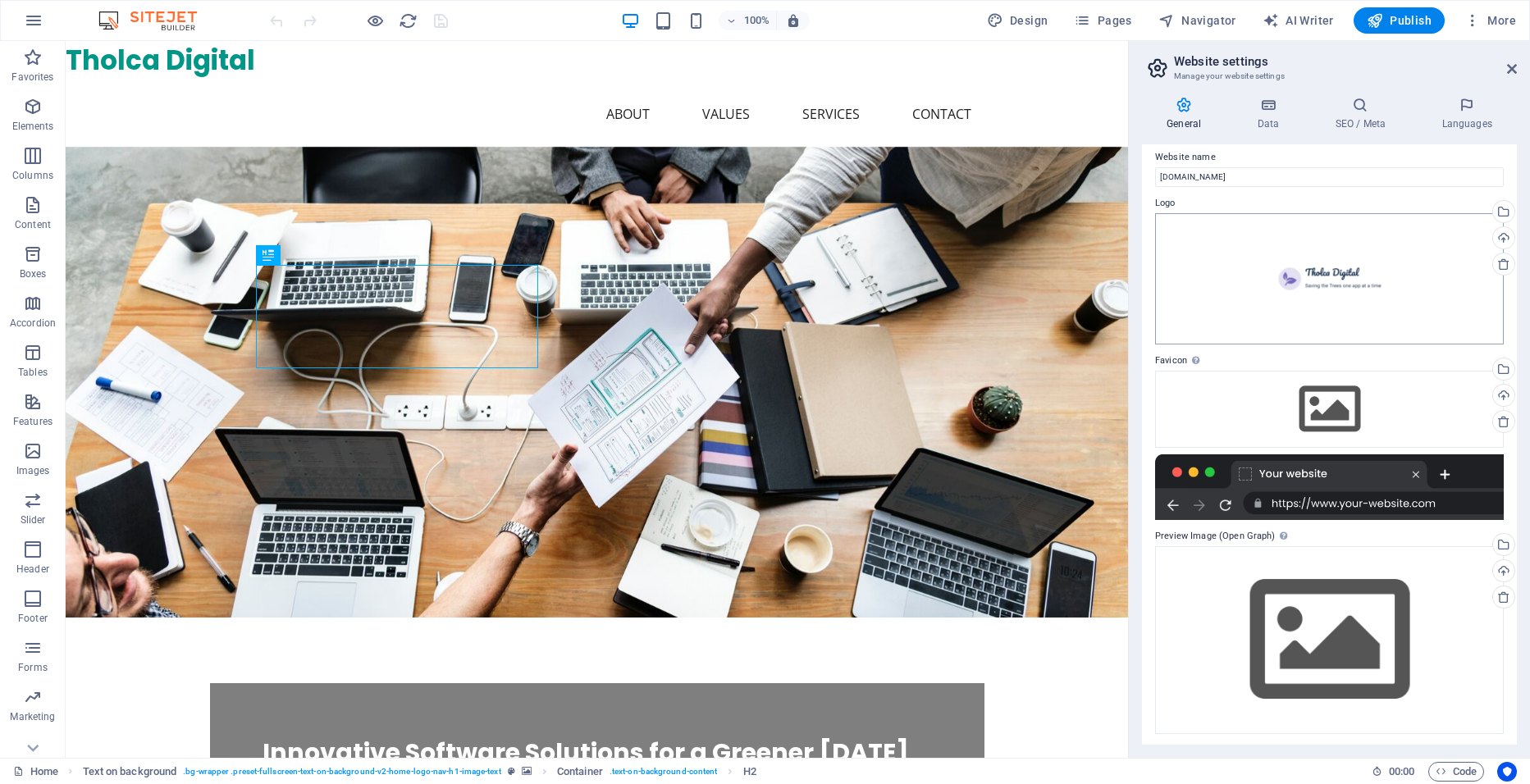
scroll to position [12, 0]
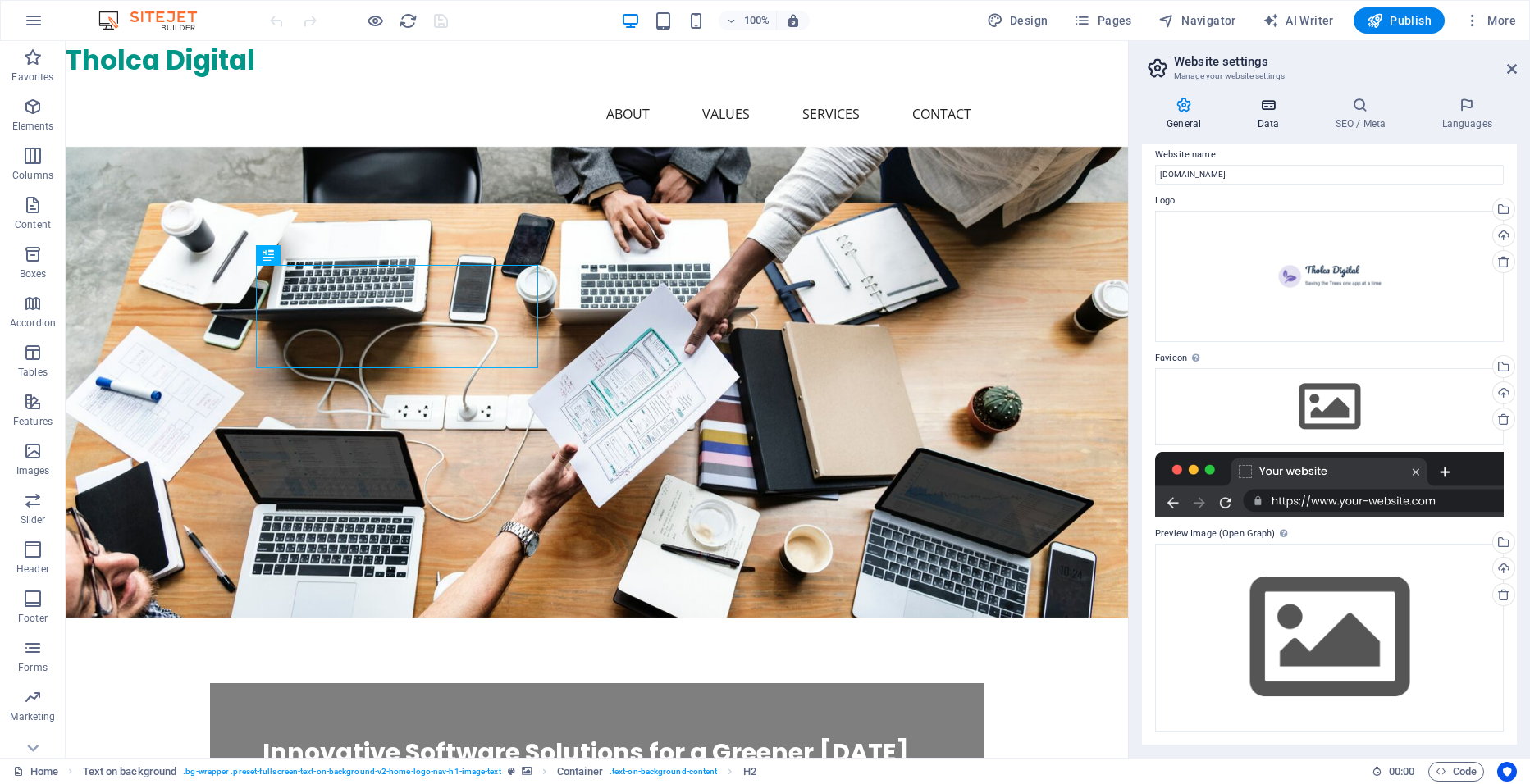
click at [1285, 120] on h4 "Data" at bounding box center [1272, 114] width 78 height 35
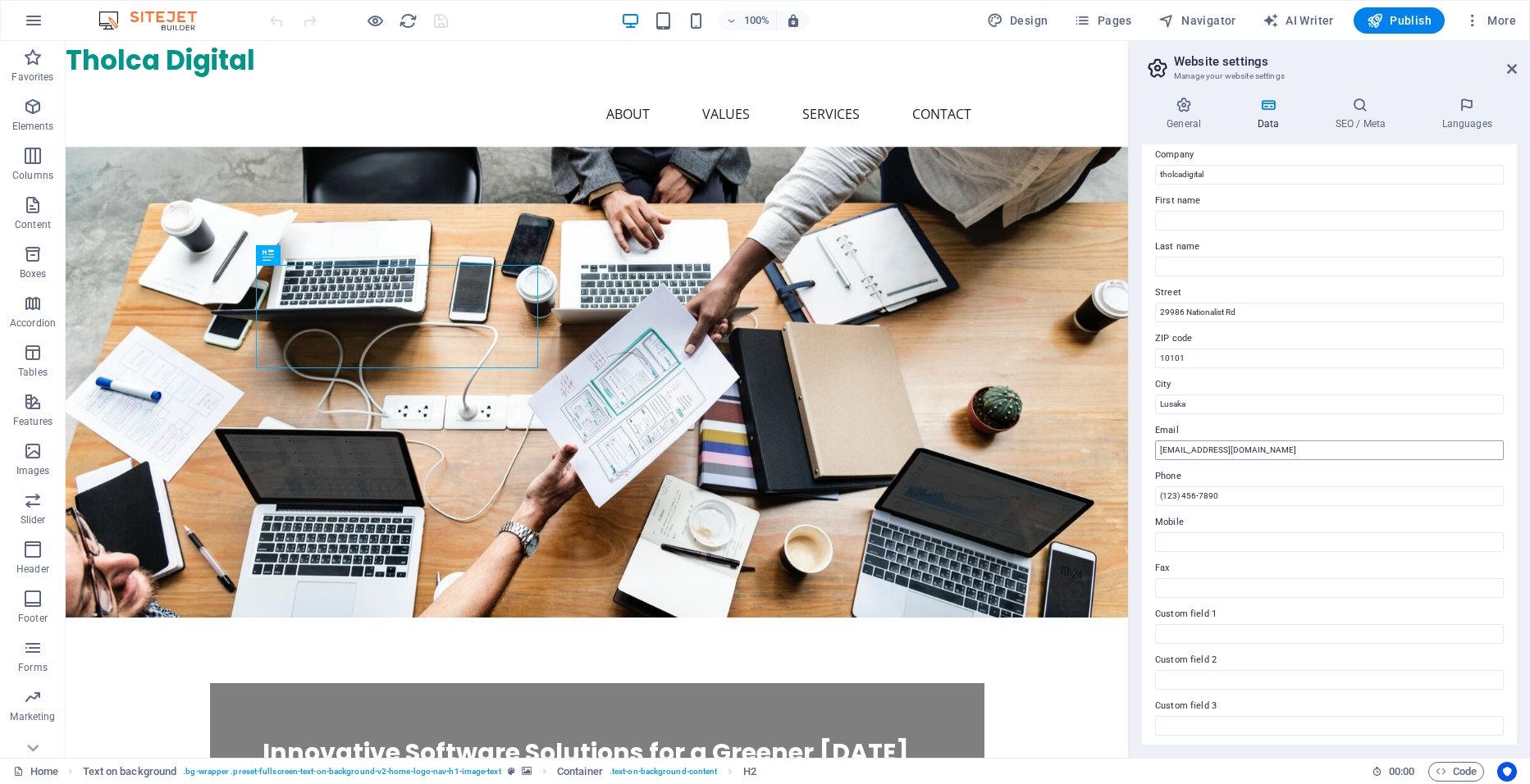
scroll to position [0, 0]
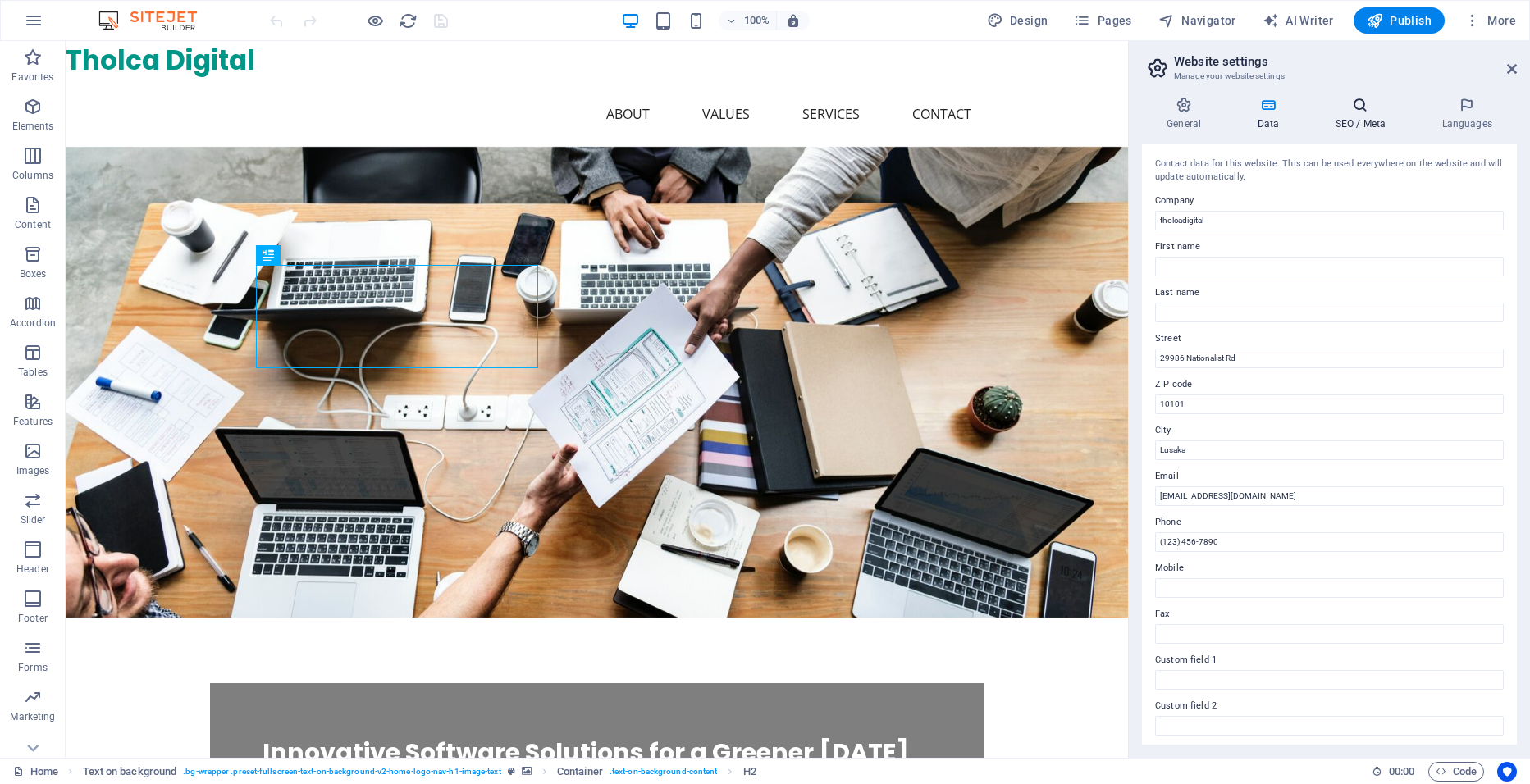
click at [1381, 111] on icon at bounding box center [1360, 105] width 100 height 16
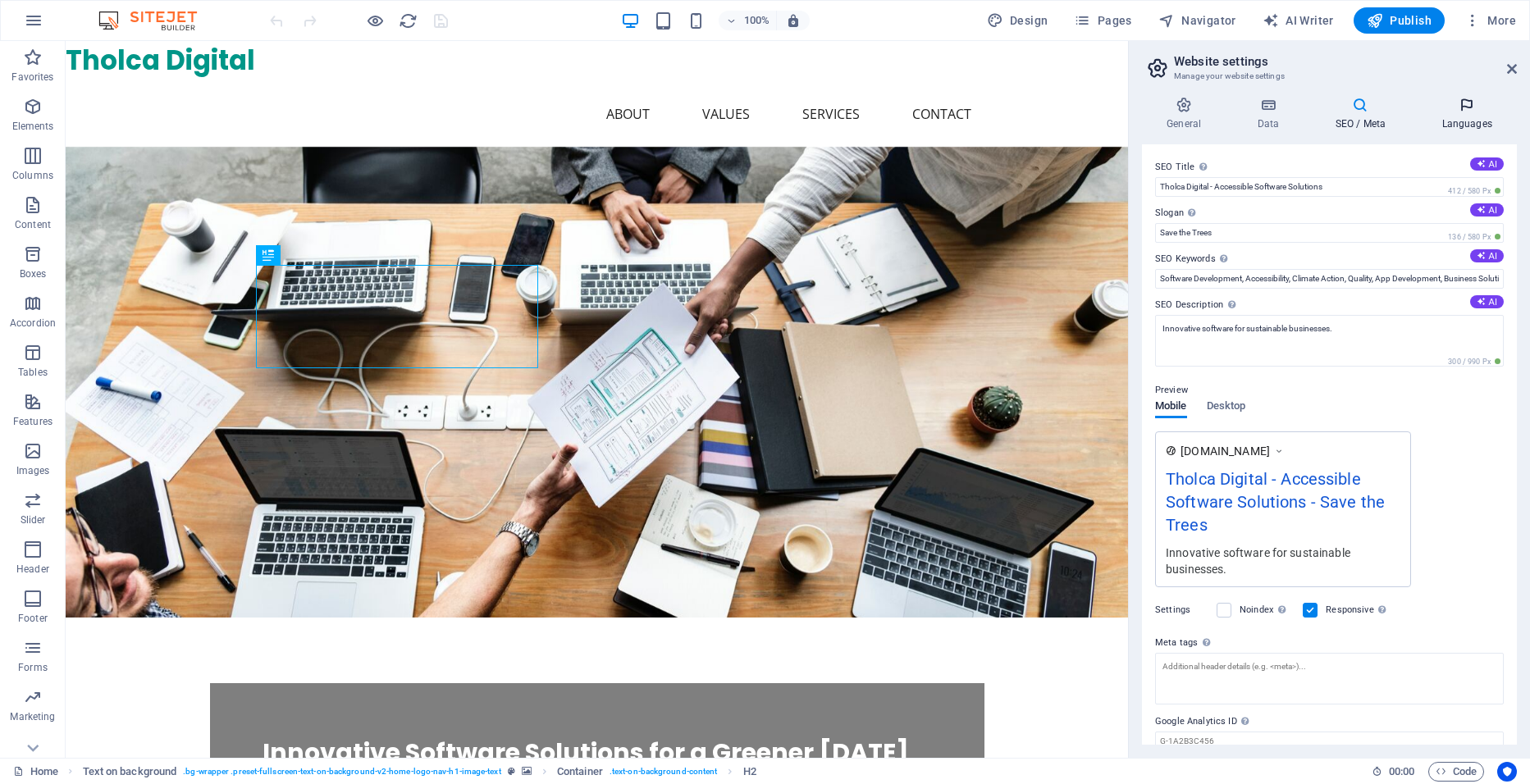
click at [1456, 110] on icon at bounding box center [1467, 105] width 100 height 16
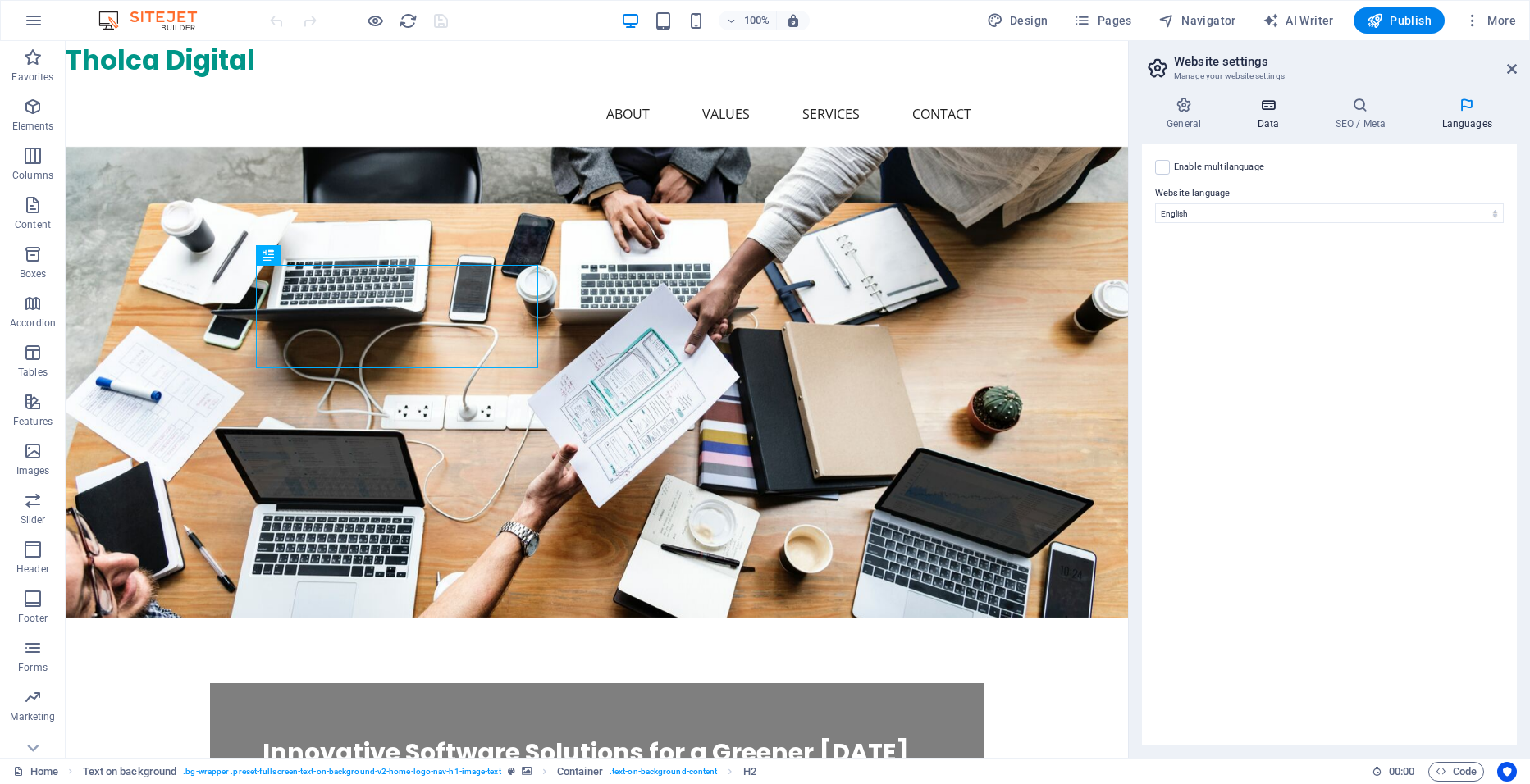
click at [1270, 112] on icon at bounding box center [1268, 105] width 71 height 16
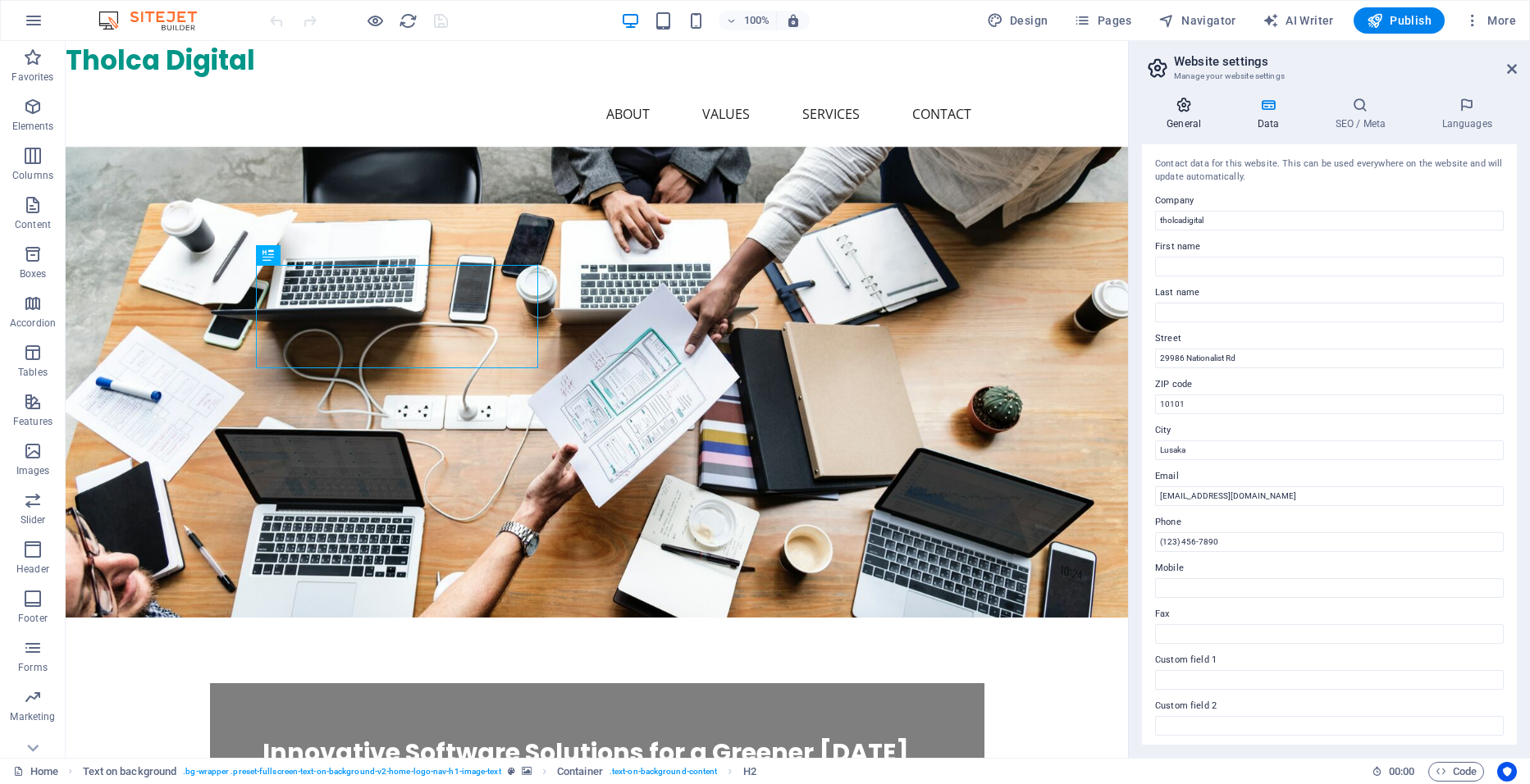
click at [1197, 120] on h4 "General" at bounding box center [1186, 114] width 90 height 35
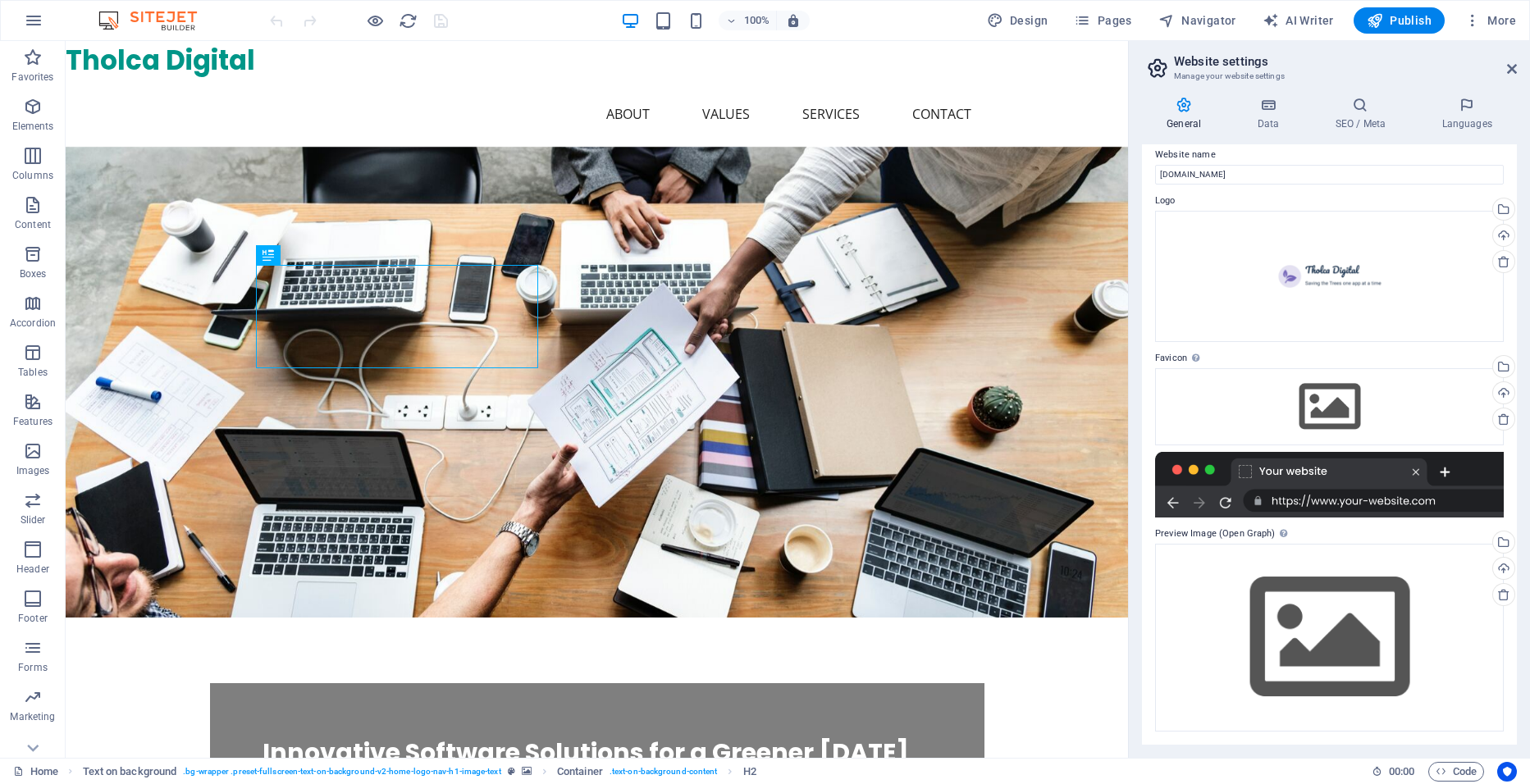
click at [1506, 68] on h2 "Website settings" at bounding box center [1345, 61] width 343 height 15
